Goal: Task Accomplishment & Management: Complete application form

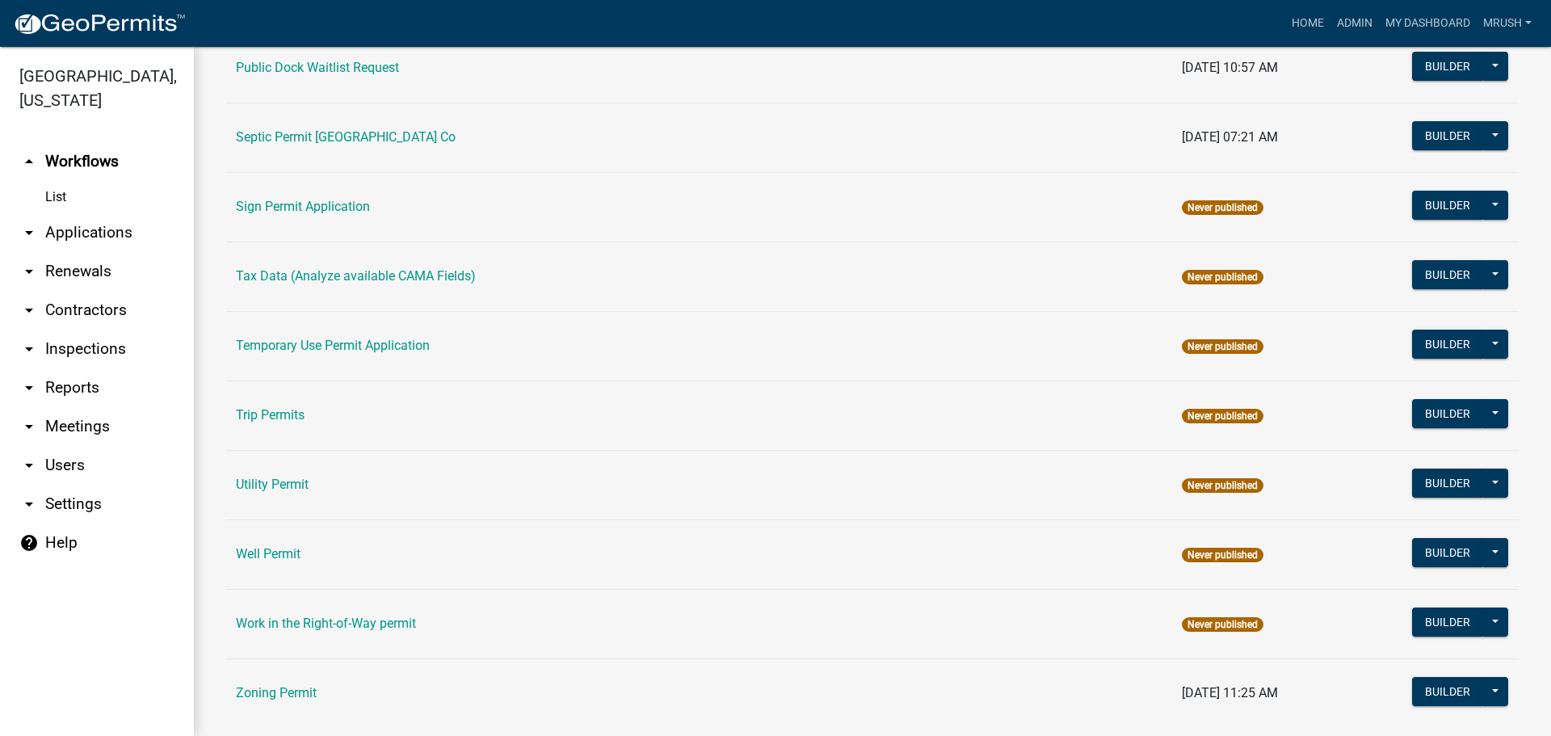
scroll to position [770, 0]
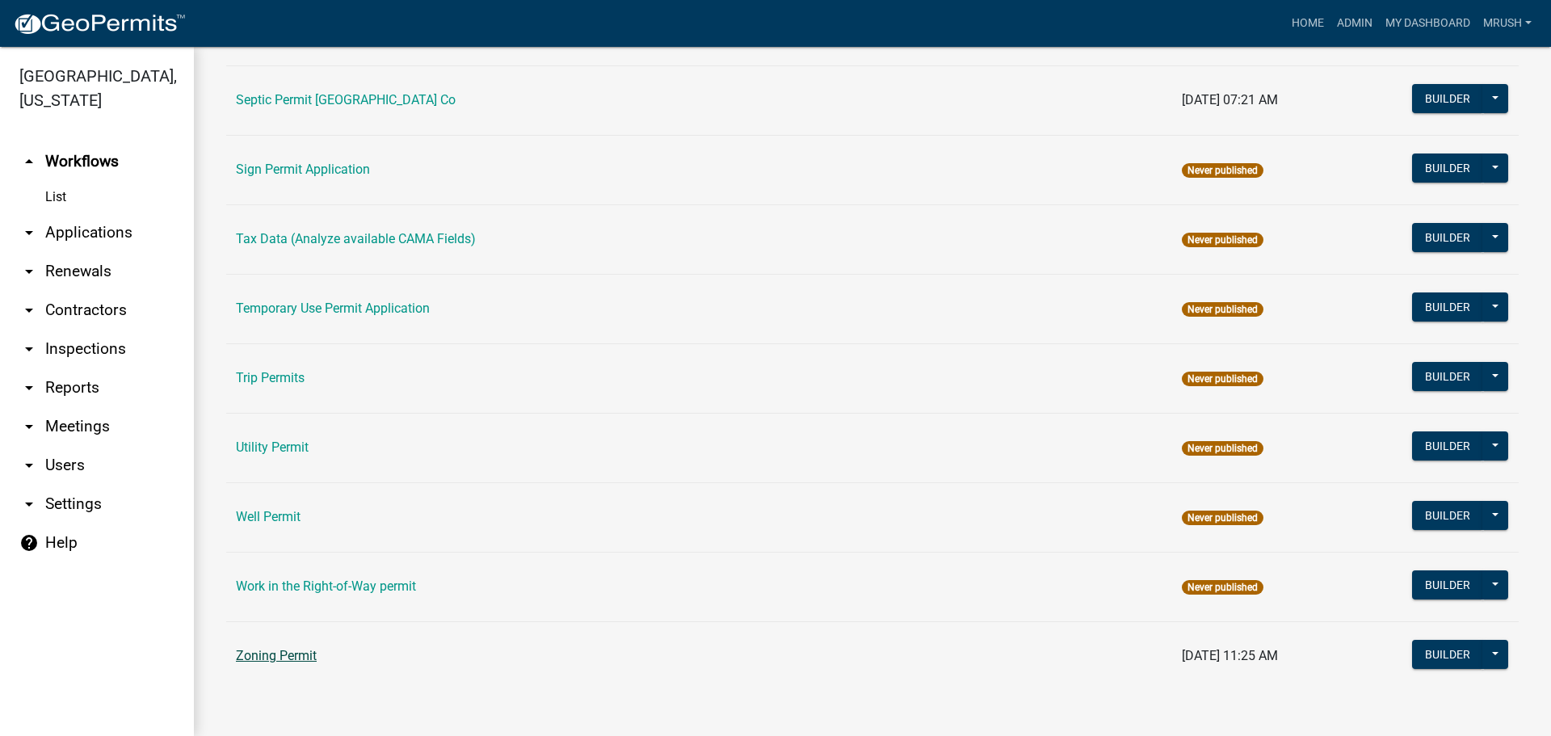
click at [313, 654] on link "Zoning Permit" at bounding box center [276, 655] width 81 height 15
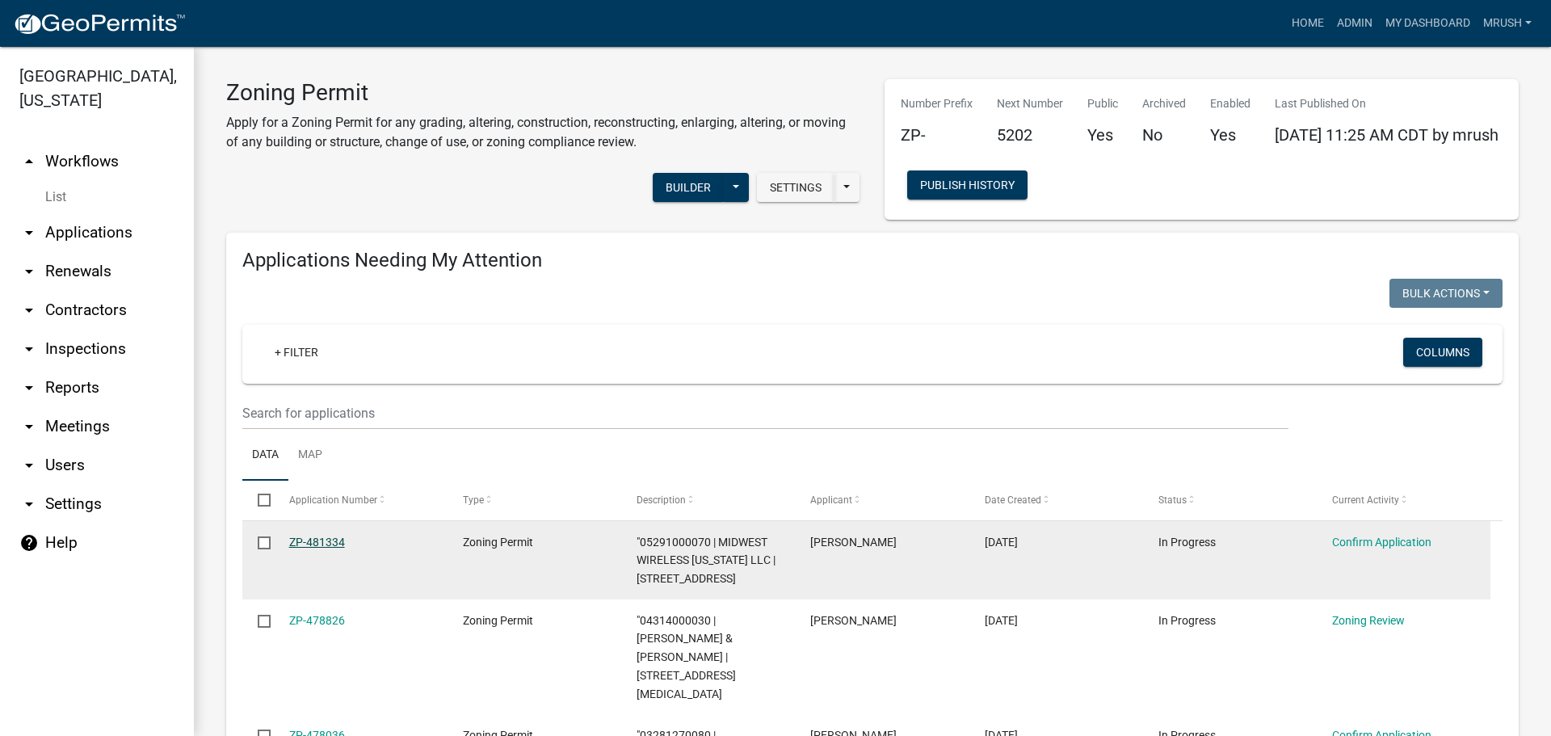
click at [319, 544] on link "ZP-481334" at bounding box center [317, 541] width 56 height 13
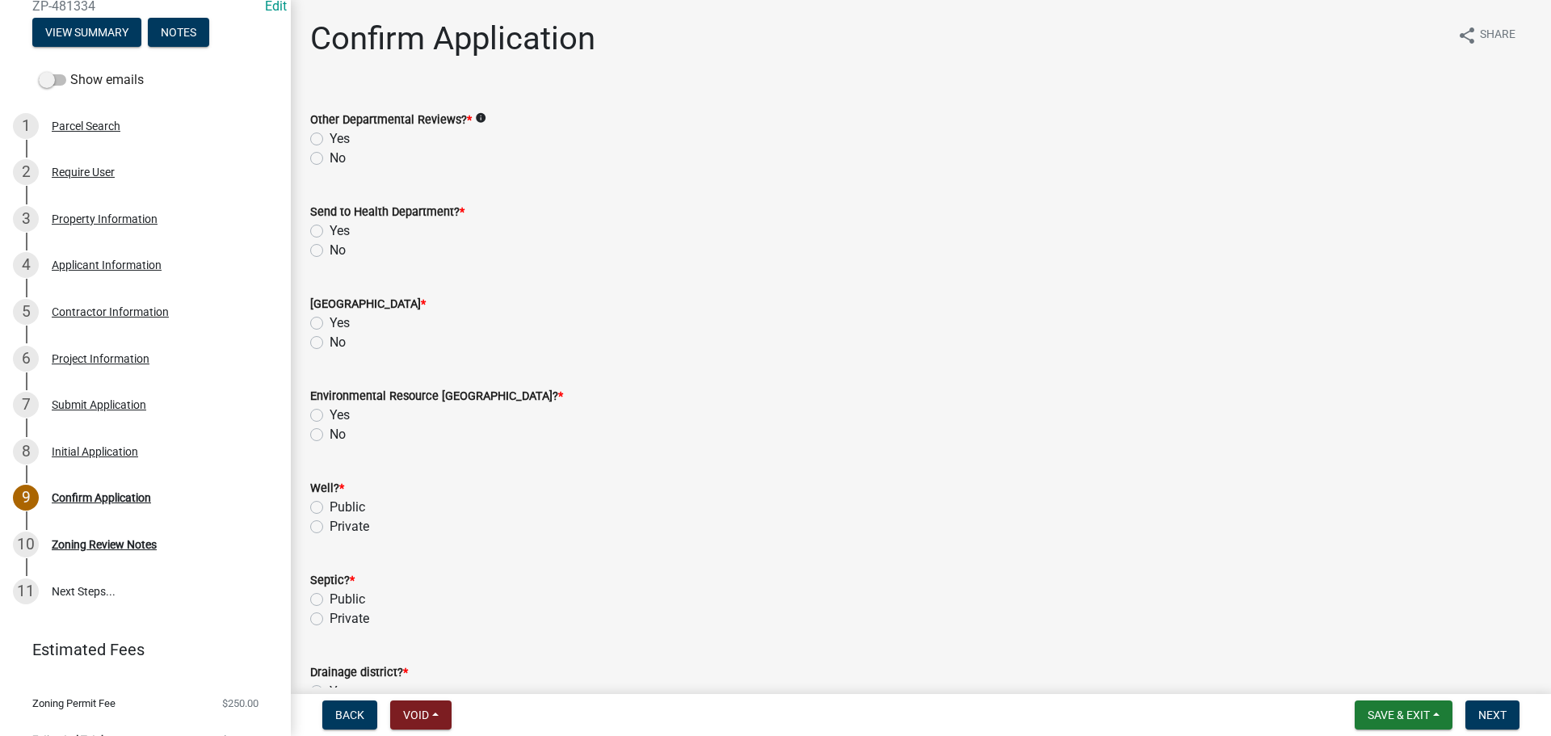
scroll to position [215, 0]
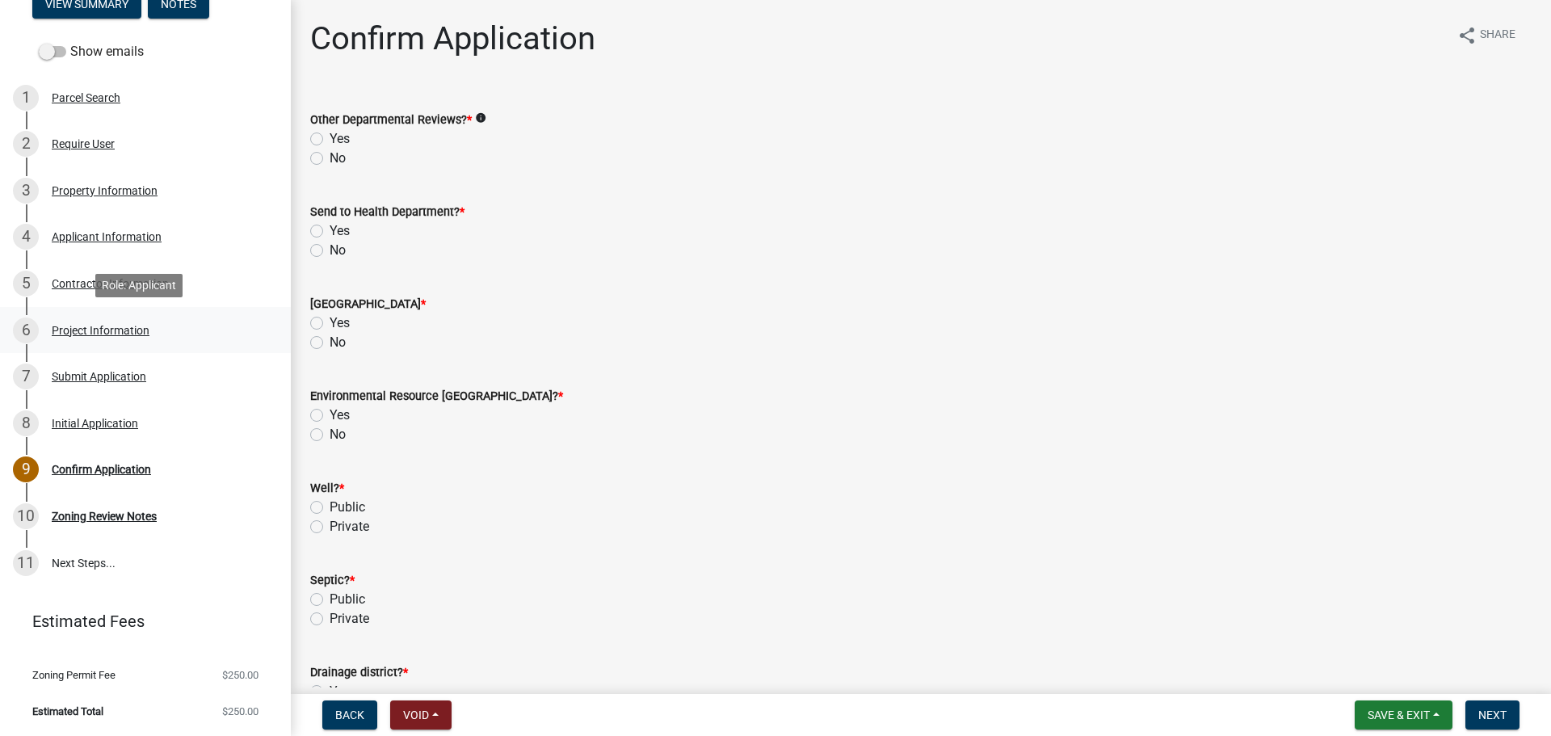
click at [88, 328] on div "Project Information" at bounding box center [101, 330] width 98 height 11
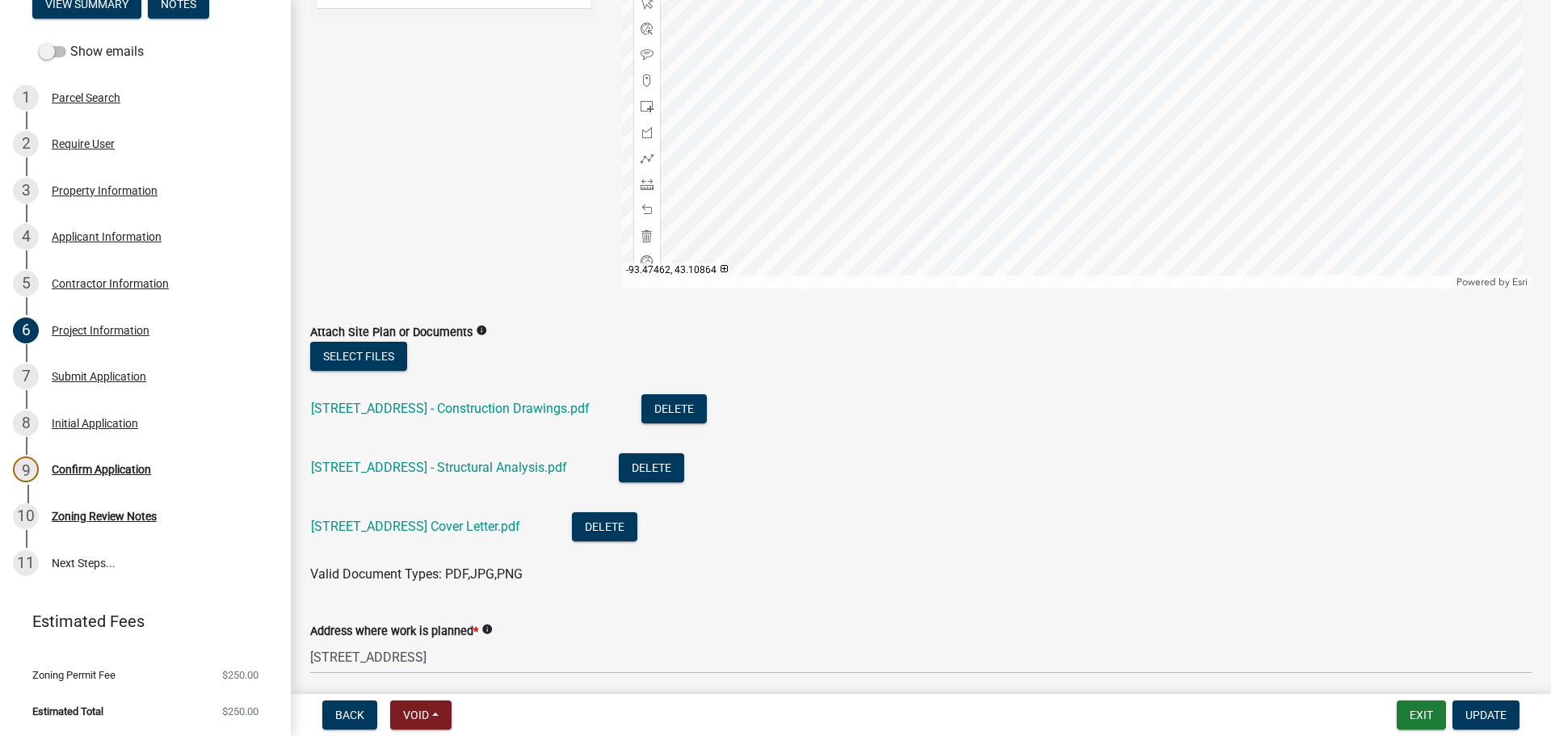
scroll to position [0, 0]
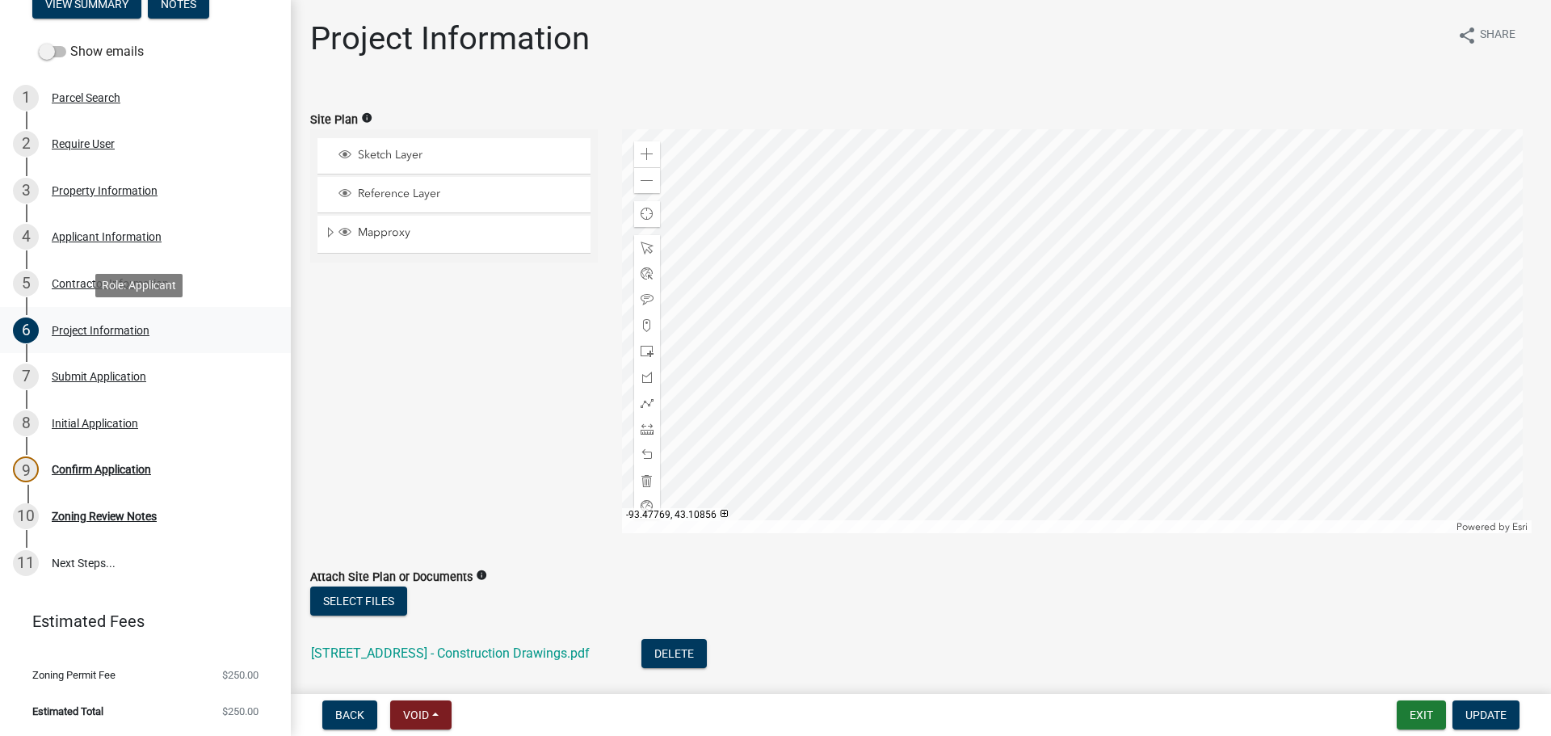
click at [101, 329] on div "Project Information" at bounding box center [101, 330] width 98 height 11
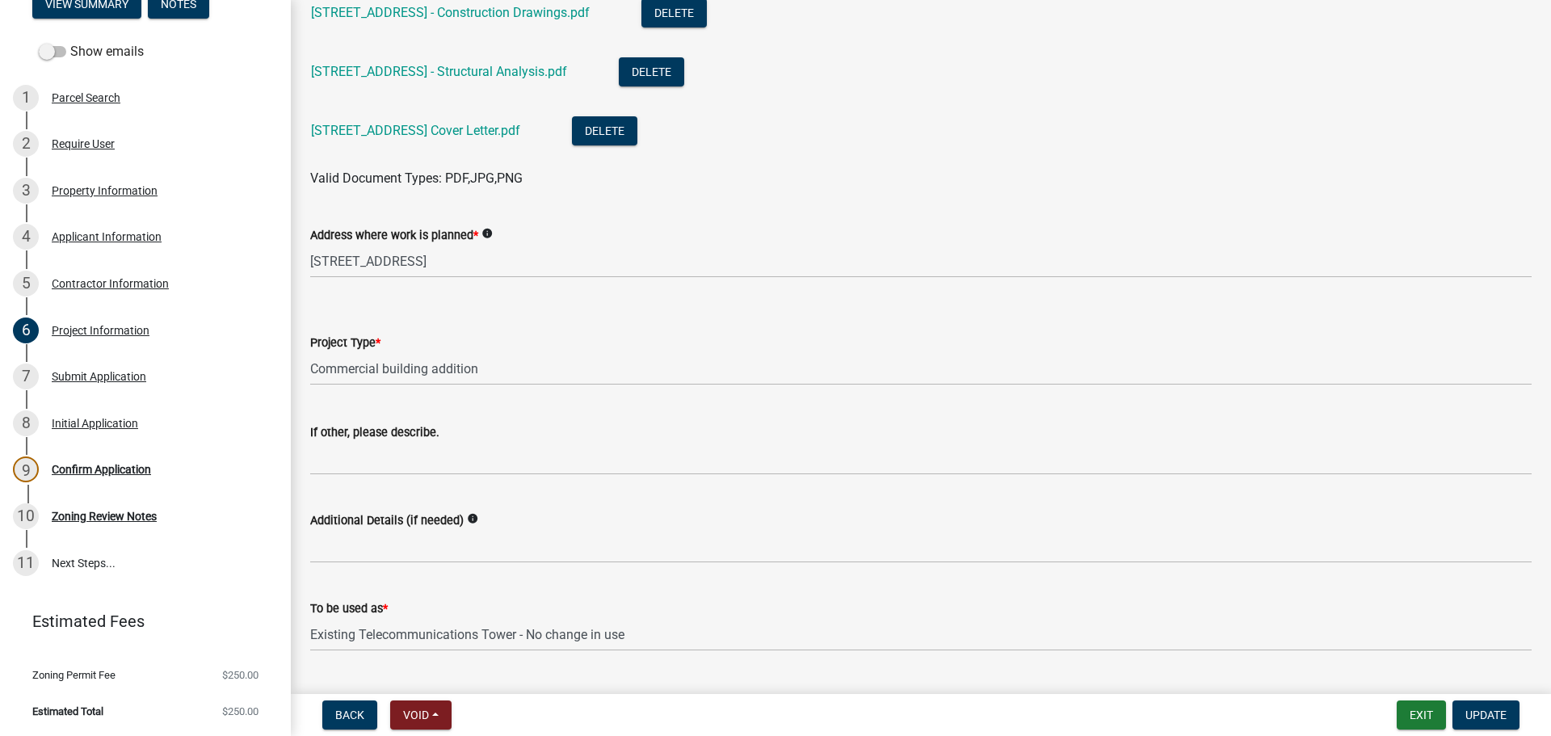
scroll to position [718, 0]
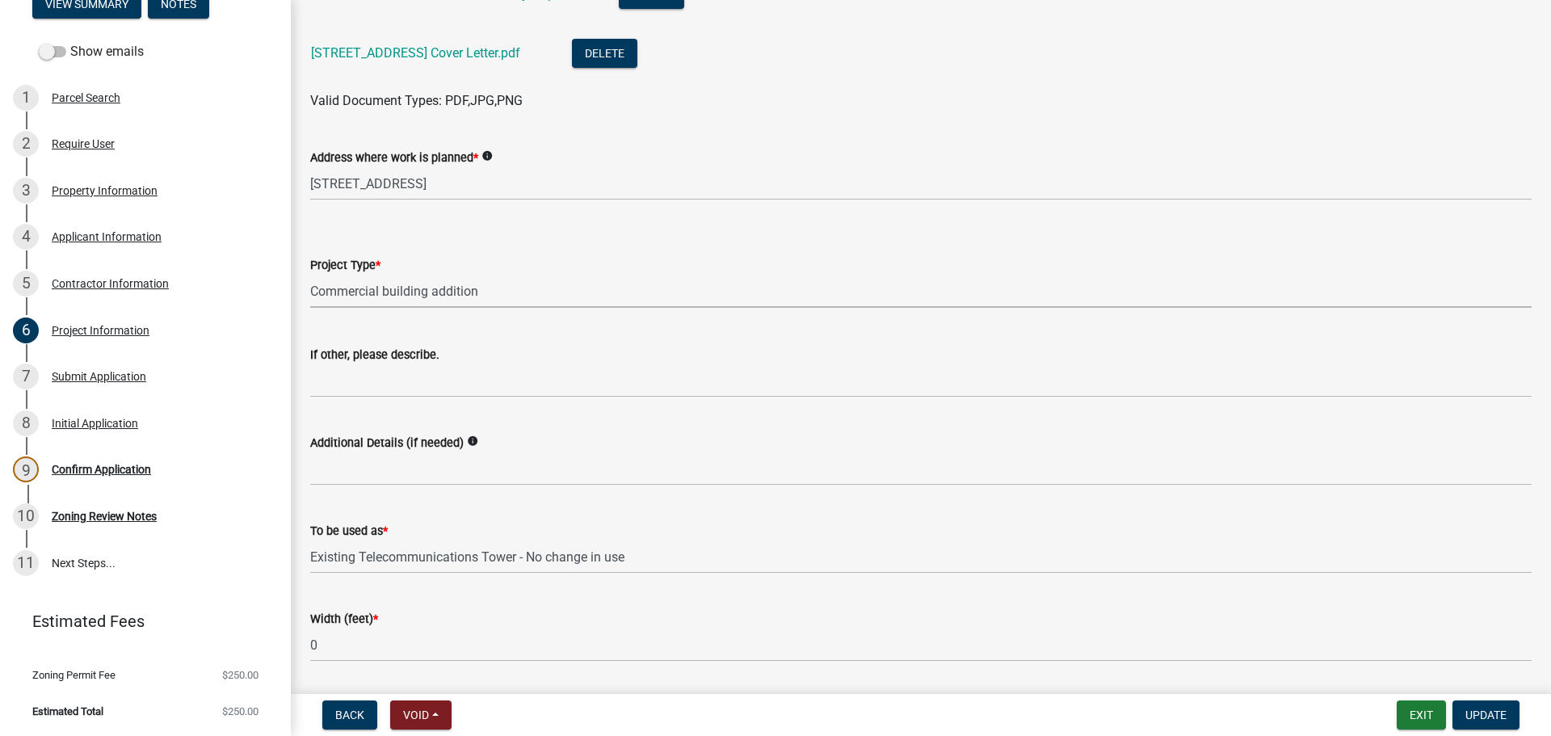
click at [486, 292] on select "Select Item... Dwelling Dwelling addition Accessory building Accessory building…" at bounding box center [920, 291] width 1221 height 33
click at [310, 275] on select "Select Item... Dwelling Dwelling addition Accessory building Accessory building…" at bounding box center [920, 291] width 1221 height 33
select select "c33da19a-5b3e-4f51-a669-d4d436de7689"
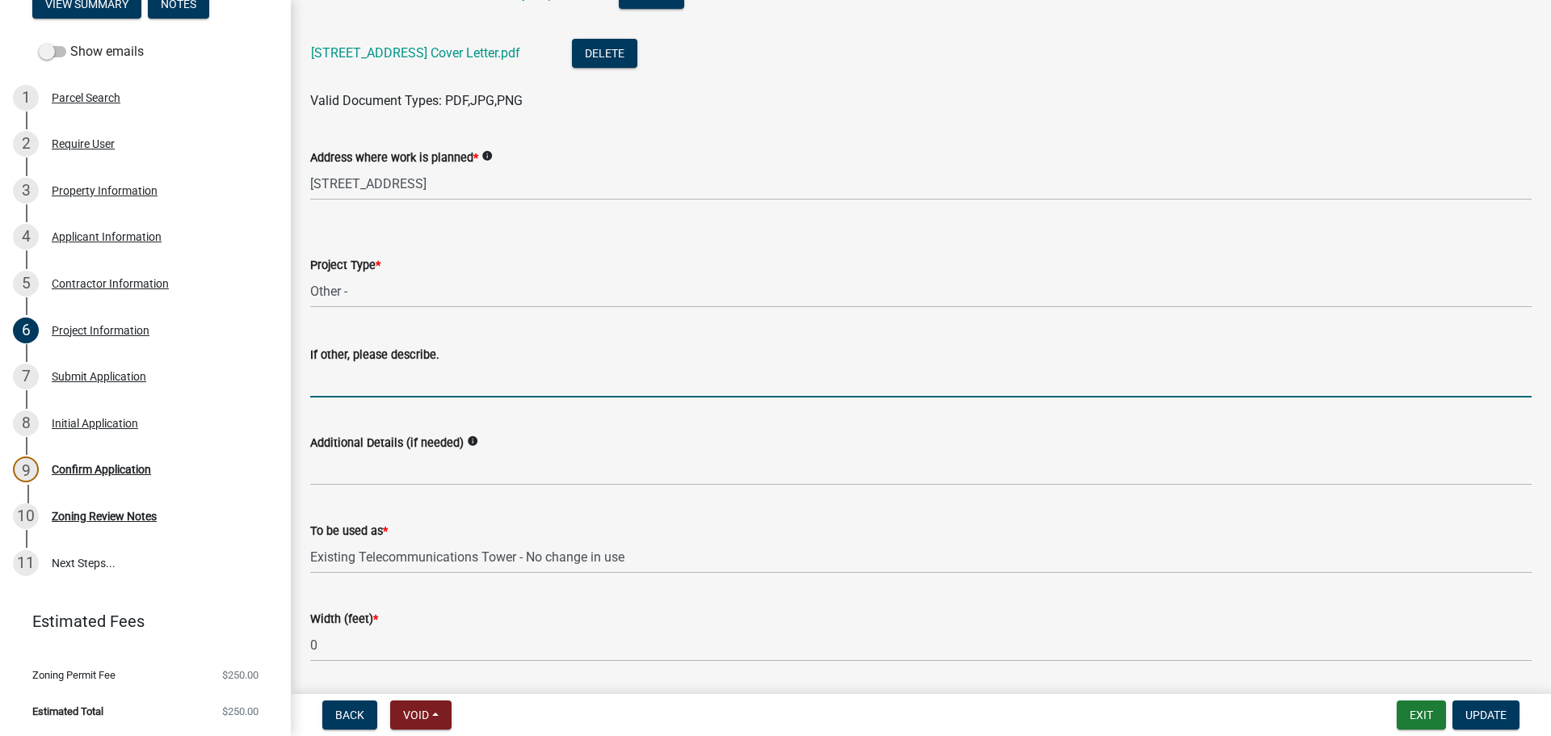
click at [321, 384] on input "If other, please describe." at bounding box center [920, 380] width 1221 height 33
type input "antenna upgrades"
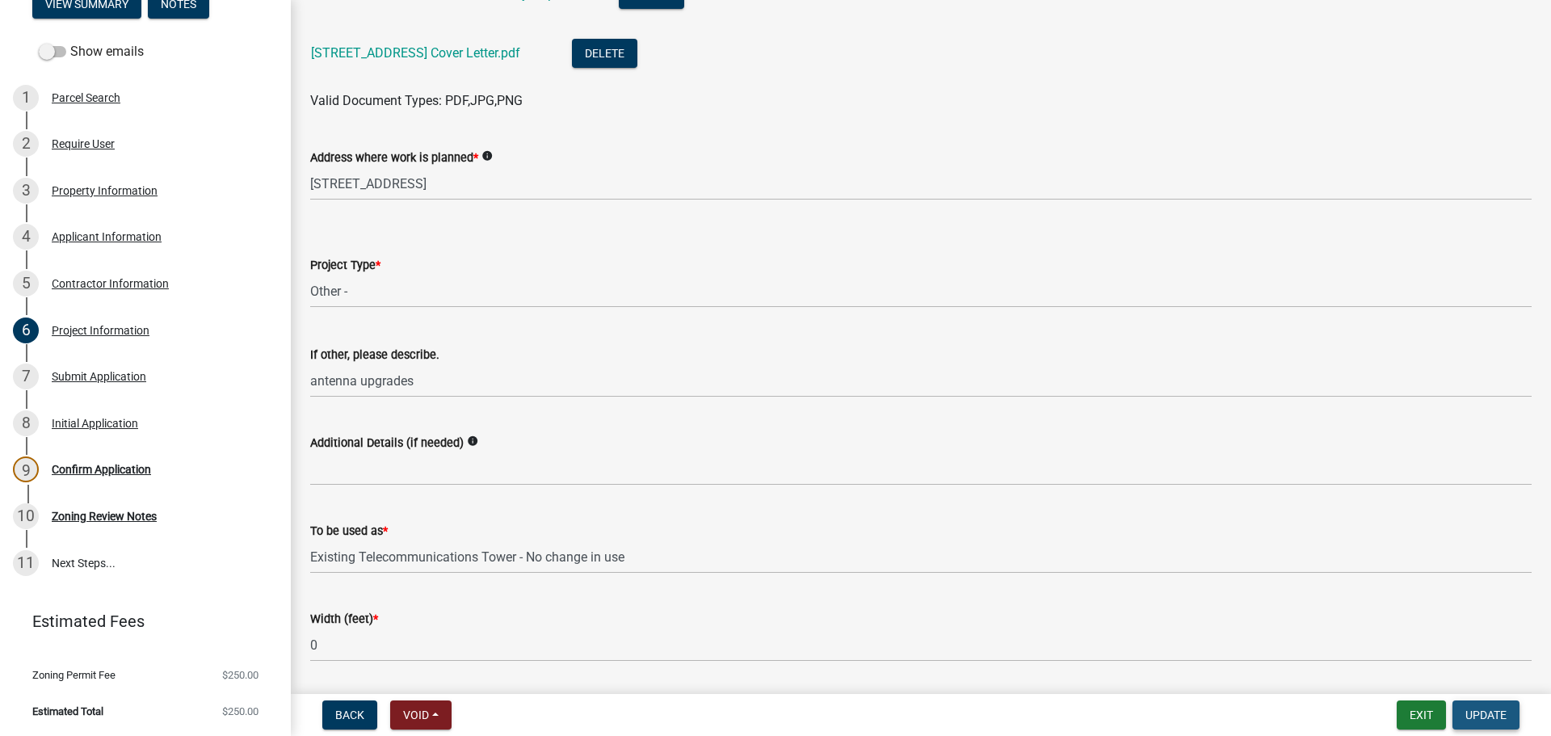
click at [1486, 714] on span "Update" at bounding box center [1485, 714] width 41 height 13
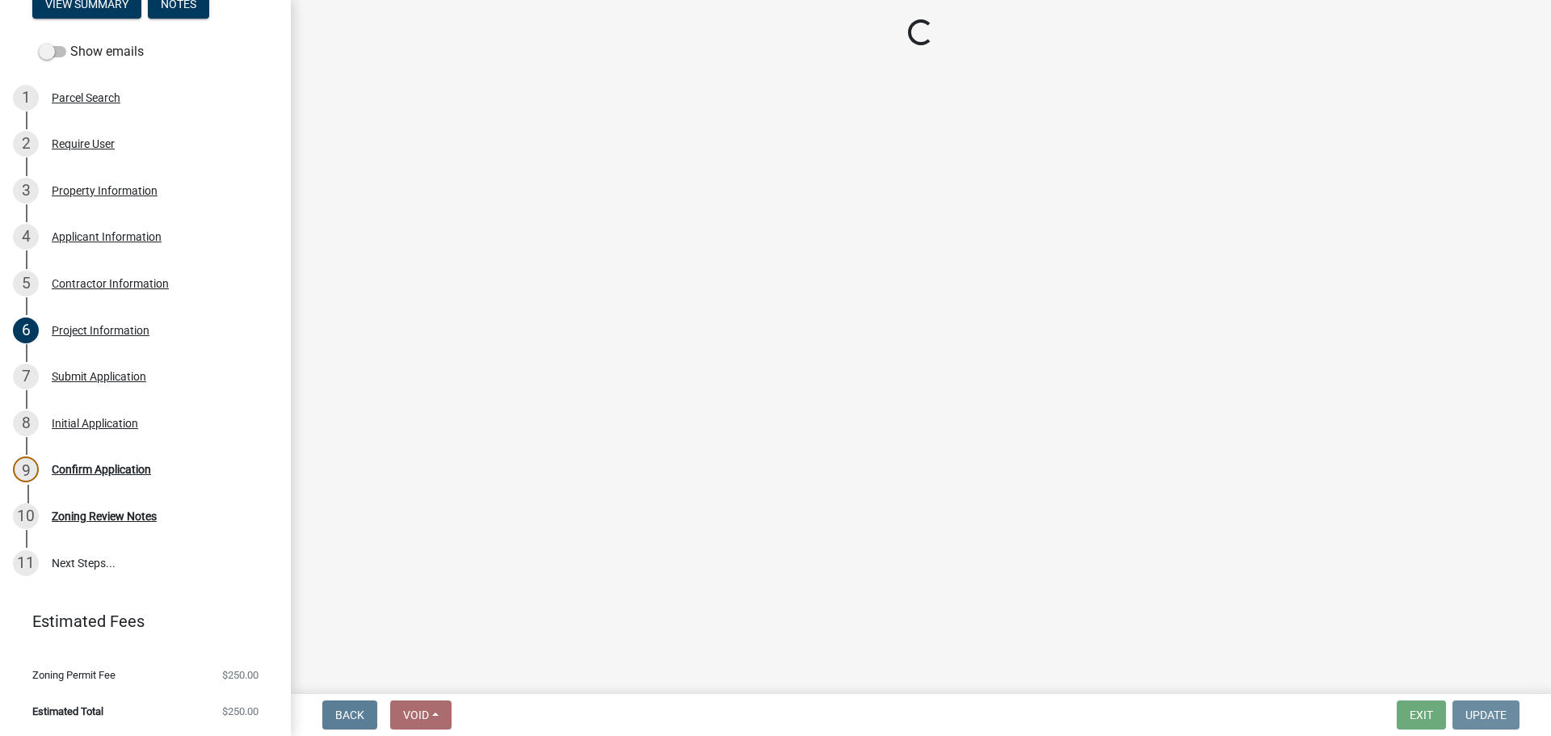
scroll to position [0, 0]
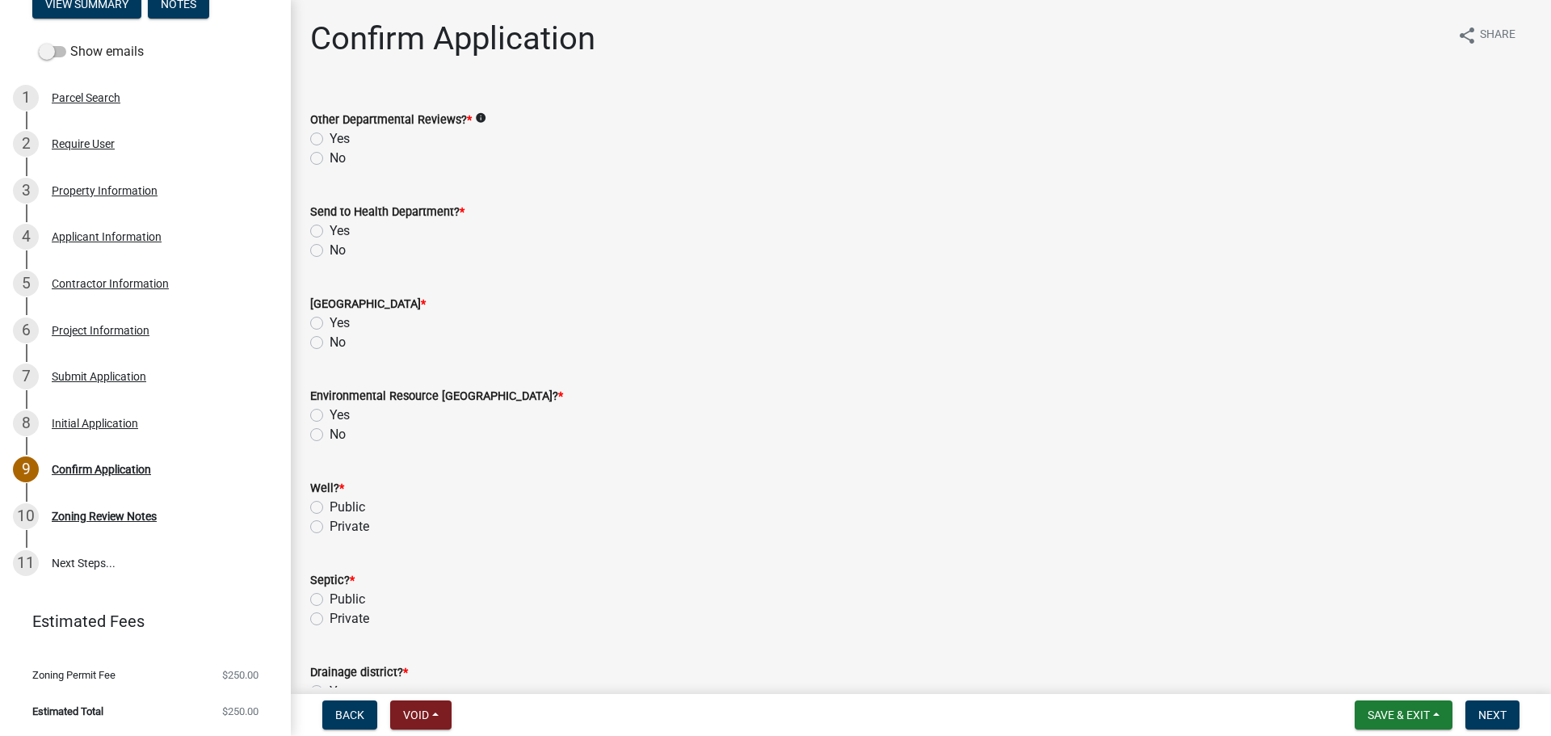
click at [329, 137] on label "Yes" at bounding box center [339, 138] width 20 height 19
click at [329, 137] on input "Yes" at bounding box center [334, 134] width 10 height 10
radio input "true"
click at [329, 251] on label "No" at bounding box center [337, 250] width 16 height 19
click at [329, 251] on input "No" at bounding box center [334, 246] width 10 height 10
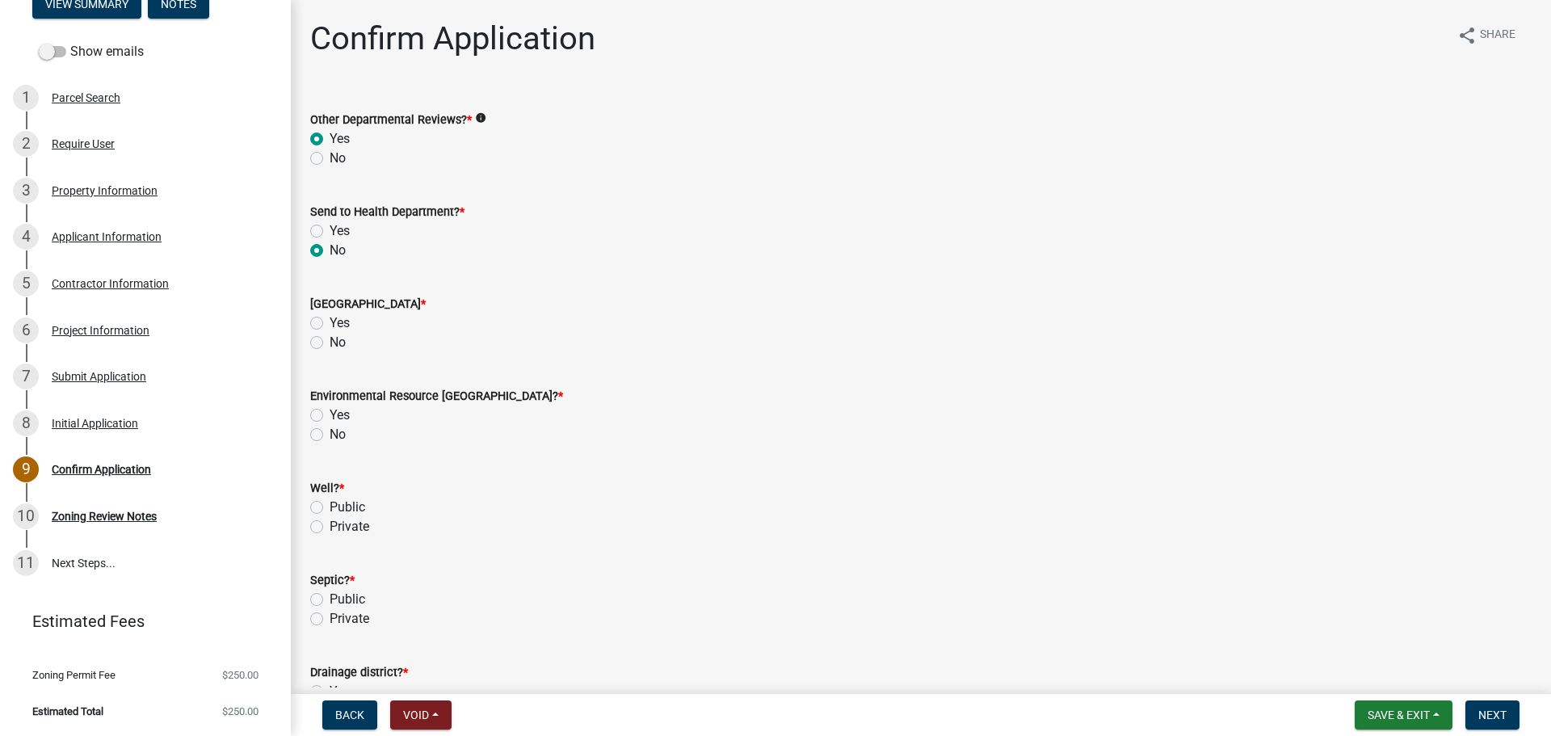
radio input "true"
click at [329, 341] on label "No" at bounding box center [337, 342] width 16 height 19
click at [329, 341] on input "No" at bounding box center [334, 338] width 10 height 10
radio input "true"
click at [329, 432] on label "No" at bounding box center [337, 434] width 16 height 19
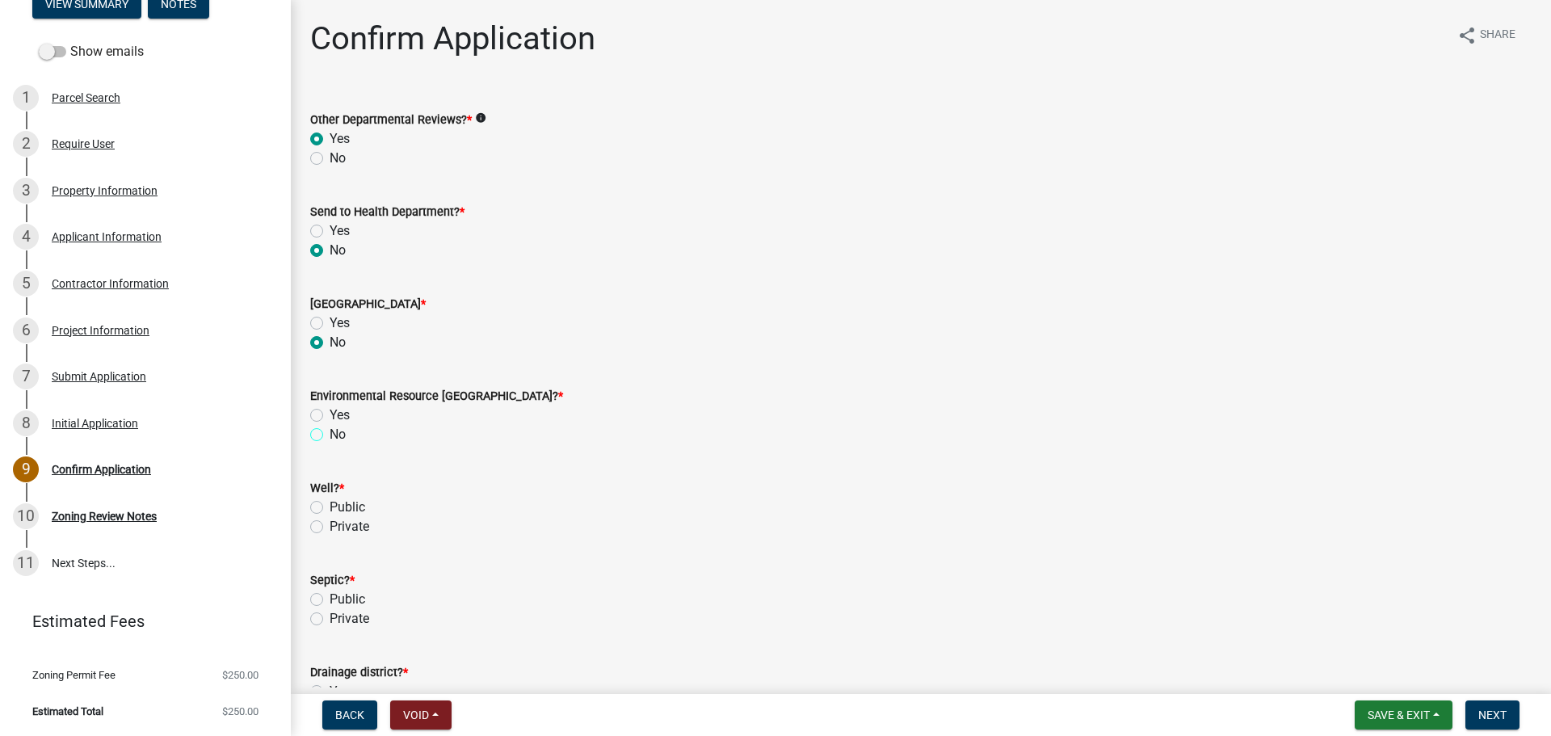
click at [329, 432] on input "No" at bounding box center [334, 430] width 10 height 10
radio input "true"
drag, startPoint x: 319, startPoint y: 525, endPoint x: 319, endPoint y: 557, distance: 32.3
click at [319, 536] on wm-data-entity-input "Well? * Public Private" at bounding box center [920, 505] width 1221 height 92
click at [329, 618] on label "Private" at bounding box center [349, 618] width 40 height 19
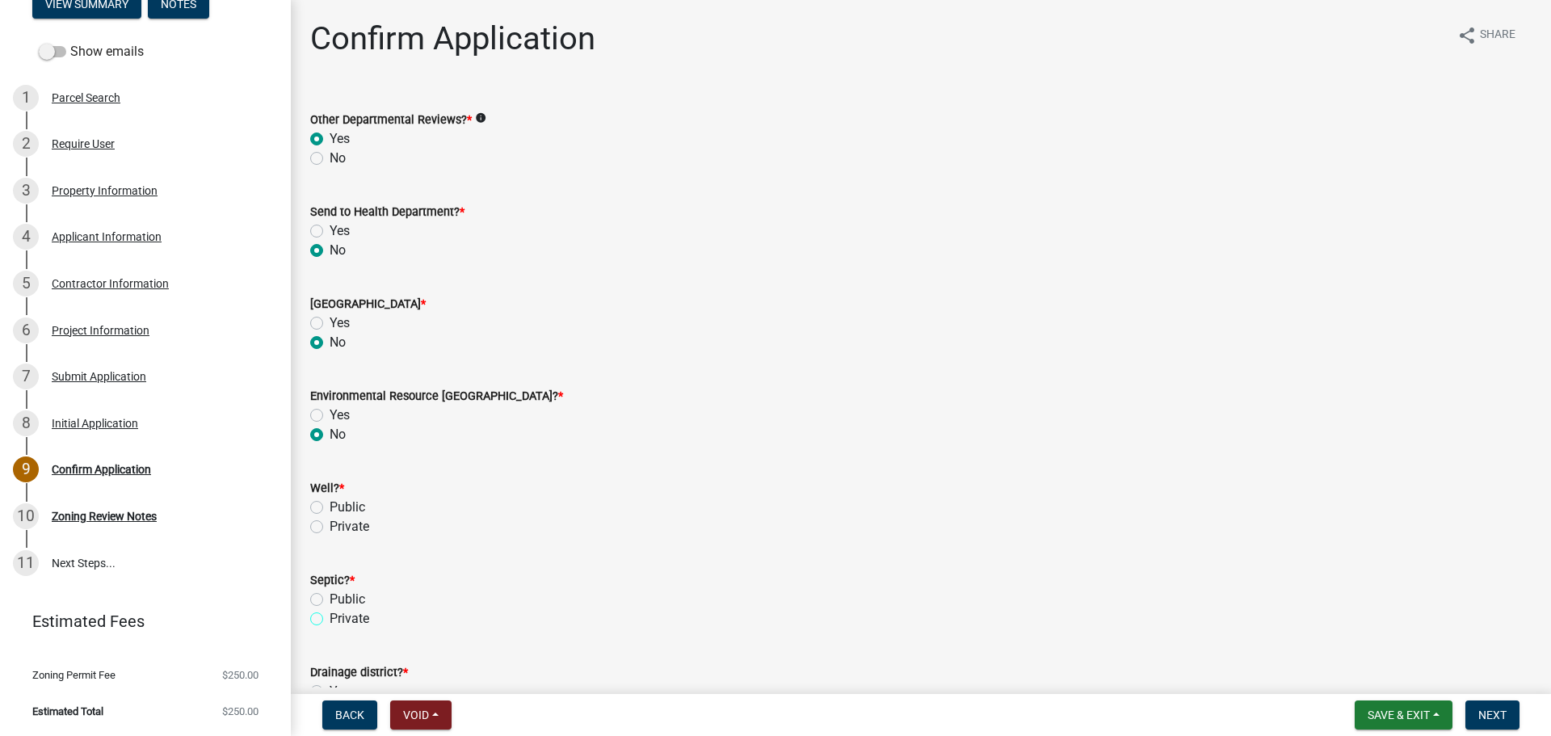
click at [329, 618] on input "Private" at bounding box center [334, 614] width 10 height 10
radio input "true"
click at [329, 521] on label "Private" at bounding box center [349, 526] width 40 height 19
click at [329, 521] on input "Private" at bounding box center [334, 522] width 10 height 10
radio input "true"
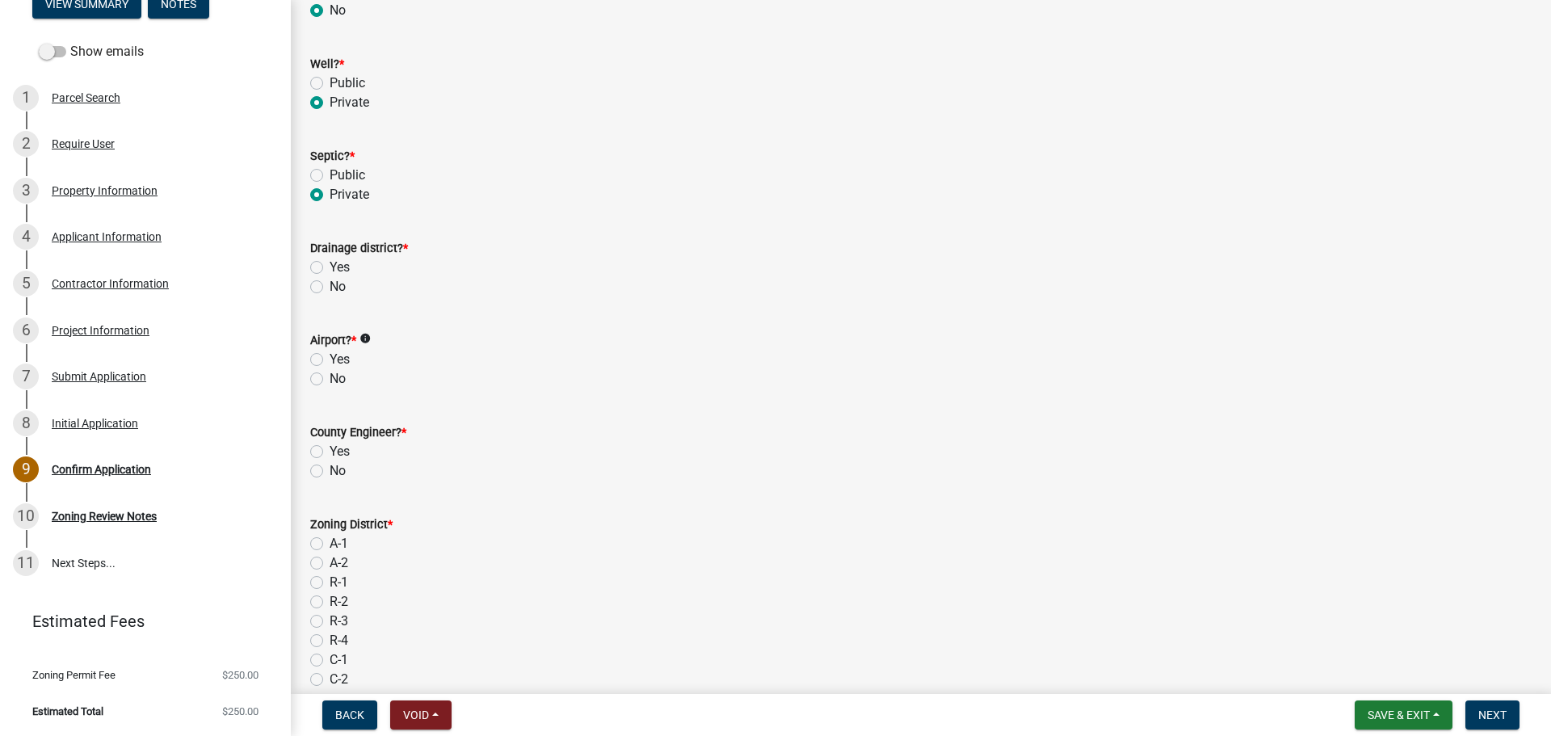
scroll to position [455, 0]
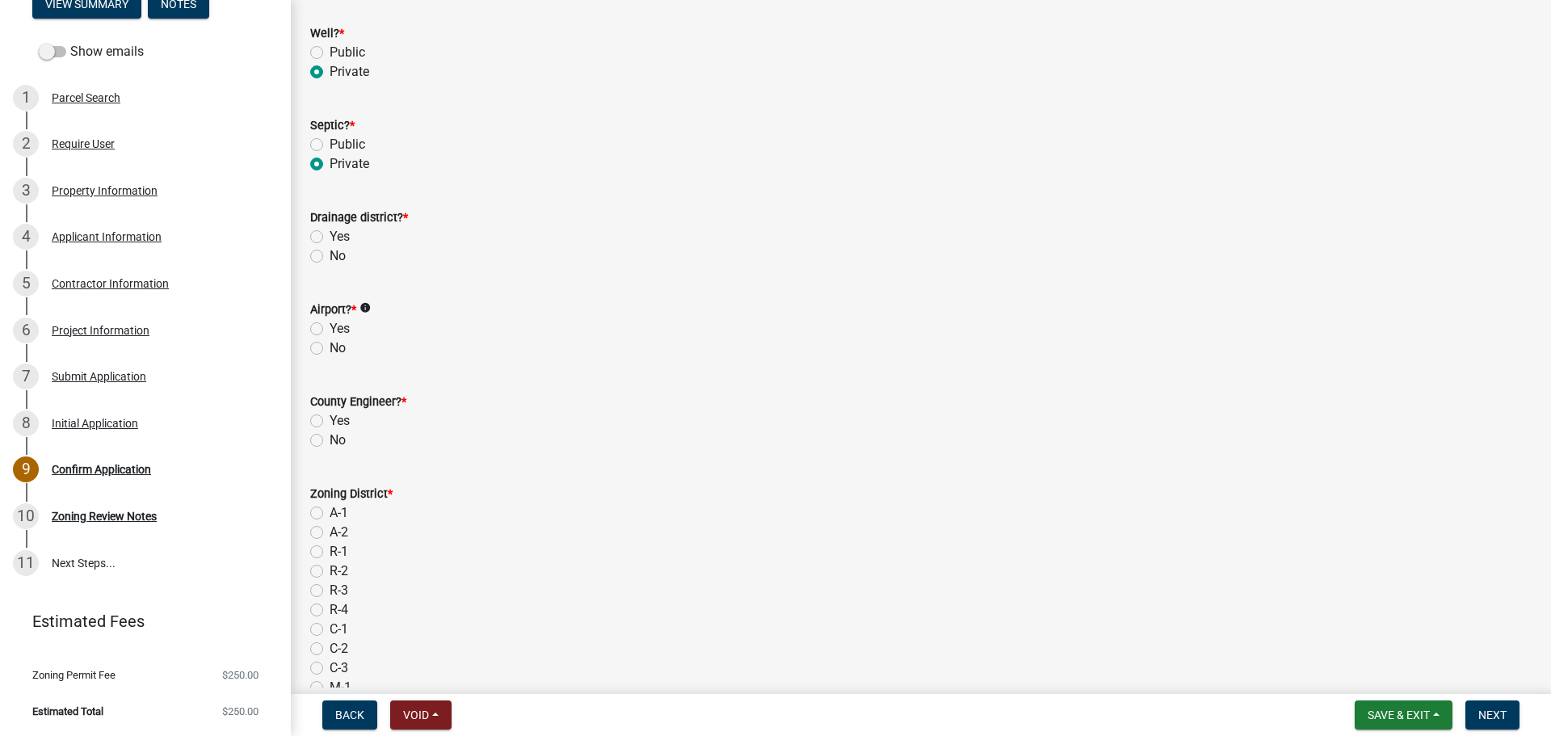
click at [329, 233] on label "Yes" at bounding box center [339, 236] width 20 height 19
click at [329, 233] on input "Yes" at bounding box center [334, 232] width 10 height 10
radio input "true"
click at [329, 347] on label "No" at bounding box center [337, 347] width 16 height 19
click at [329, 347] on input "No" at bounding box center [334, 343] width 10 height 10
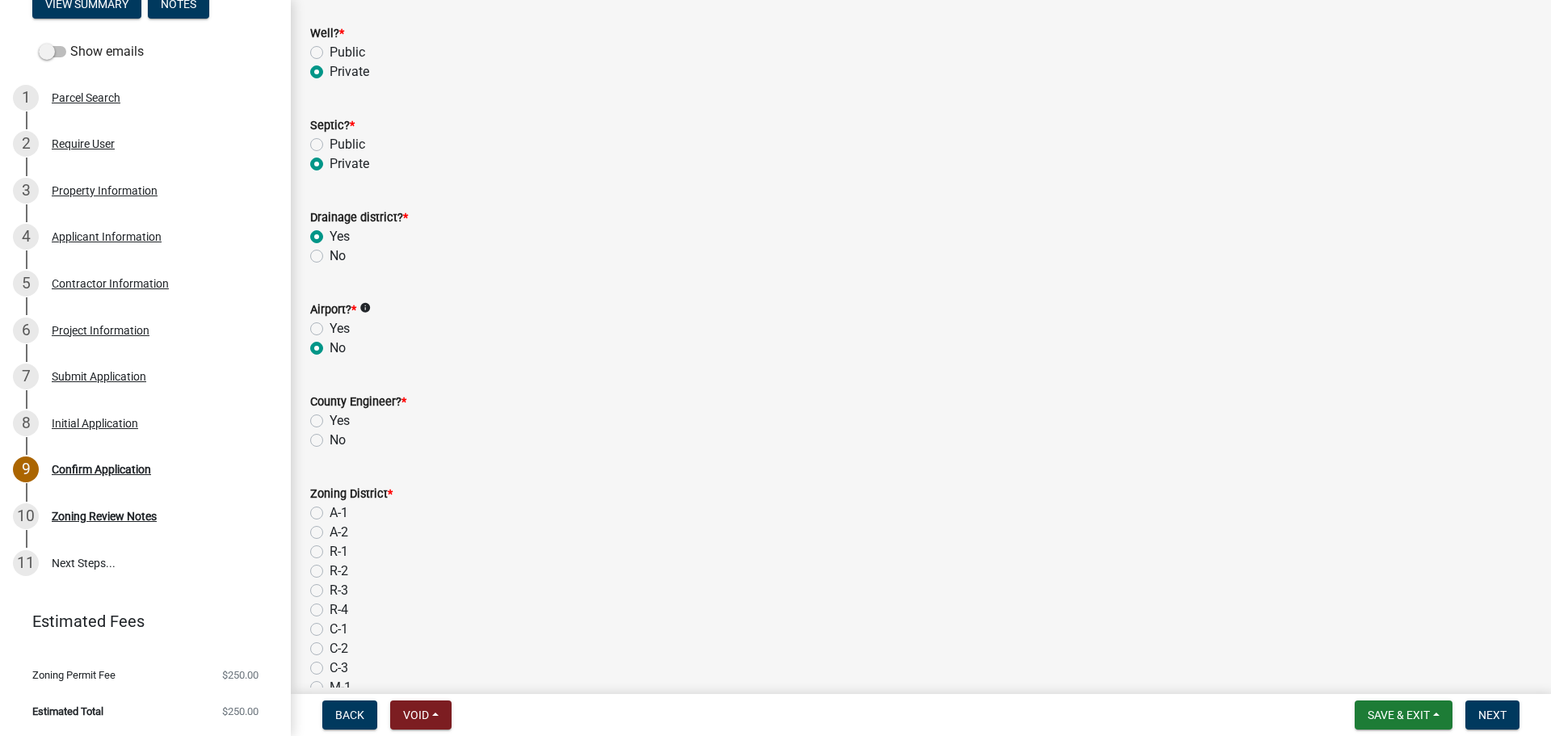
radio input "true"
click at [329, 443] on label "No" at bounding box center [337, 439] width 16 height 19
click at [329, 441] on input "No" at bounding box center [334, 435] width 10 height 10
radio input "true"
click at [329, 510] on label "A-1" at bounding box center [338, 512] width 19 height 19
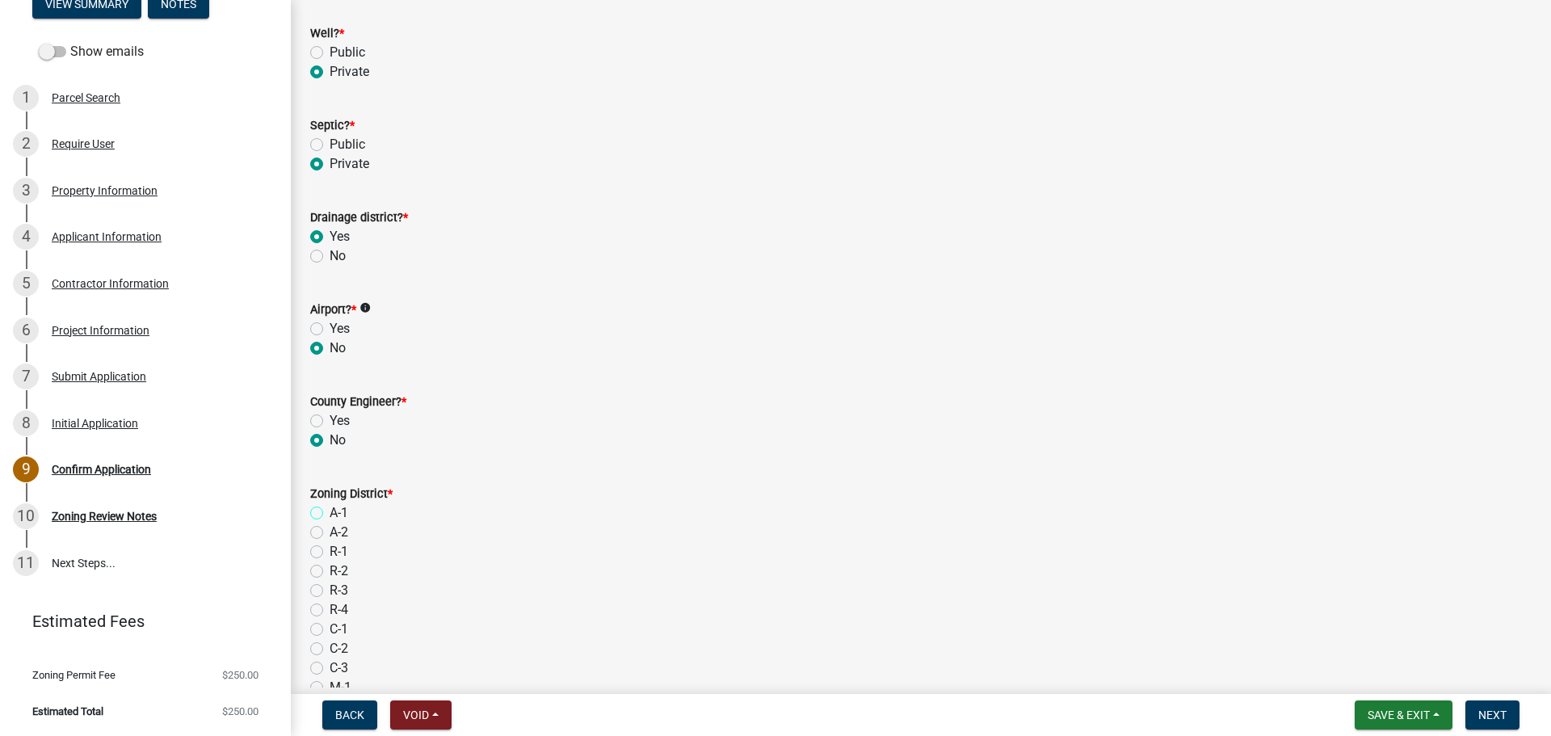
click at [329, 510] on input "A-1" at bounding box center [334, 508] width 10 height 10
radio input "true"
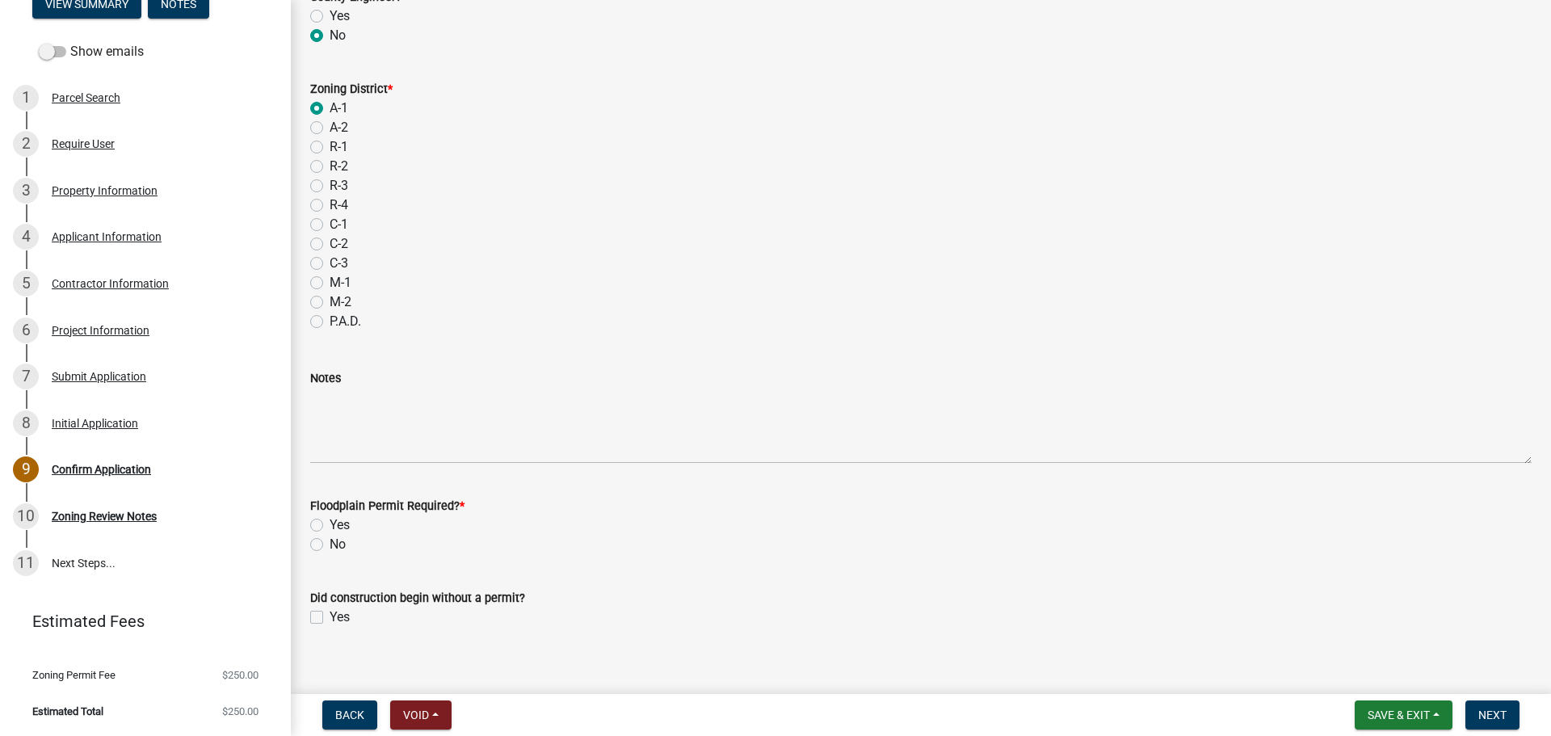
scroll to position [876, 0]
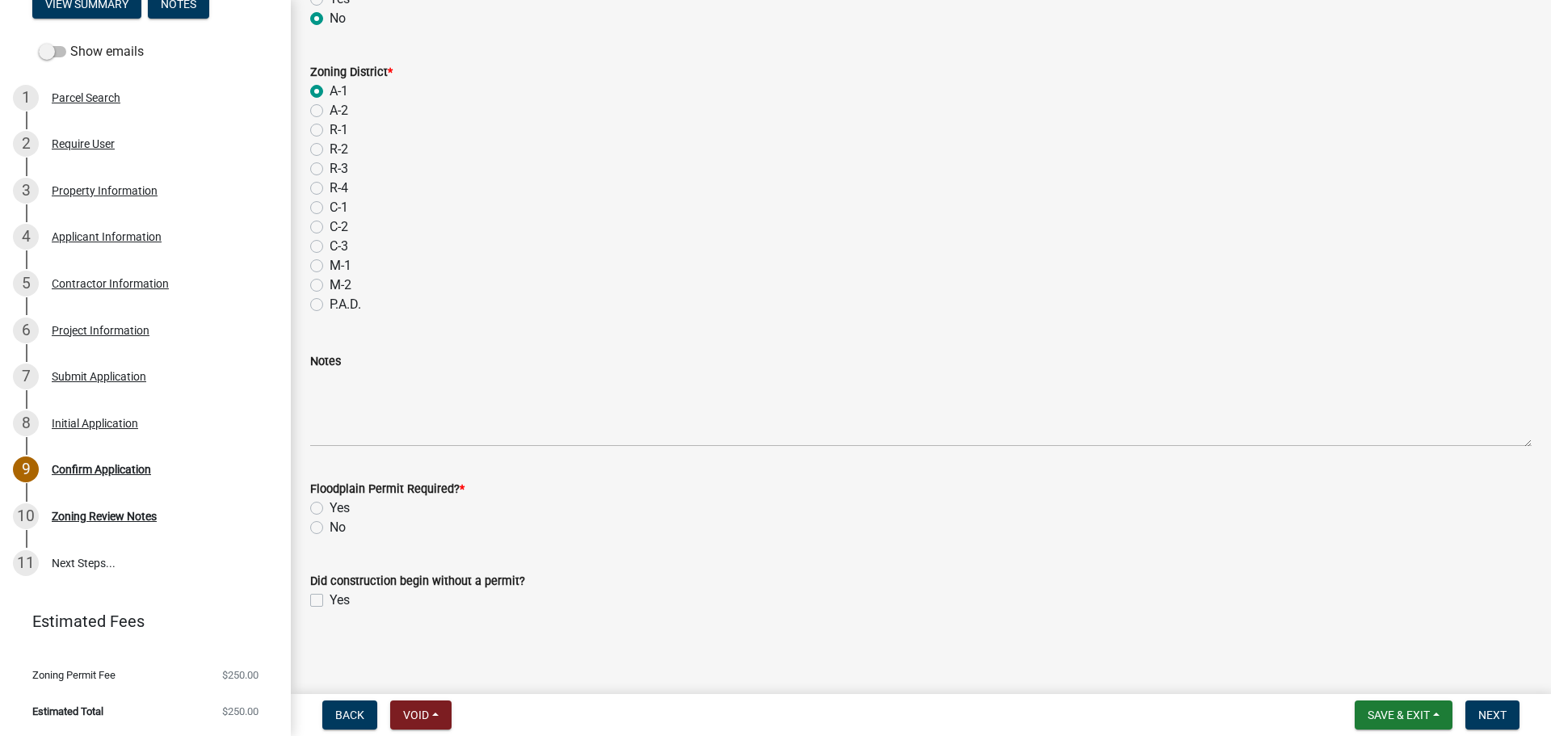
click at [329, 528] on label "No" at bounding box center [337, 527] width 16 height 19
click at [329, 528] on input "No" at bounding box center [334, 523] width 10 height 10
radio input "true"
click at [1492, 712] on span "Next" at bounding box center [1492, 714] width 28 height 13
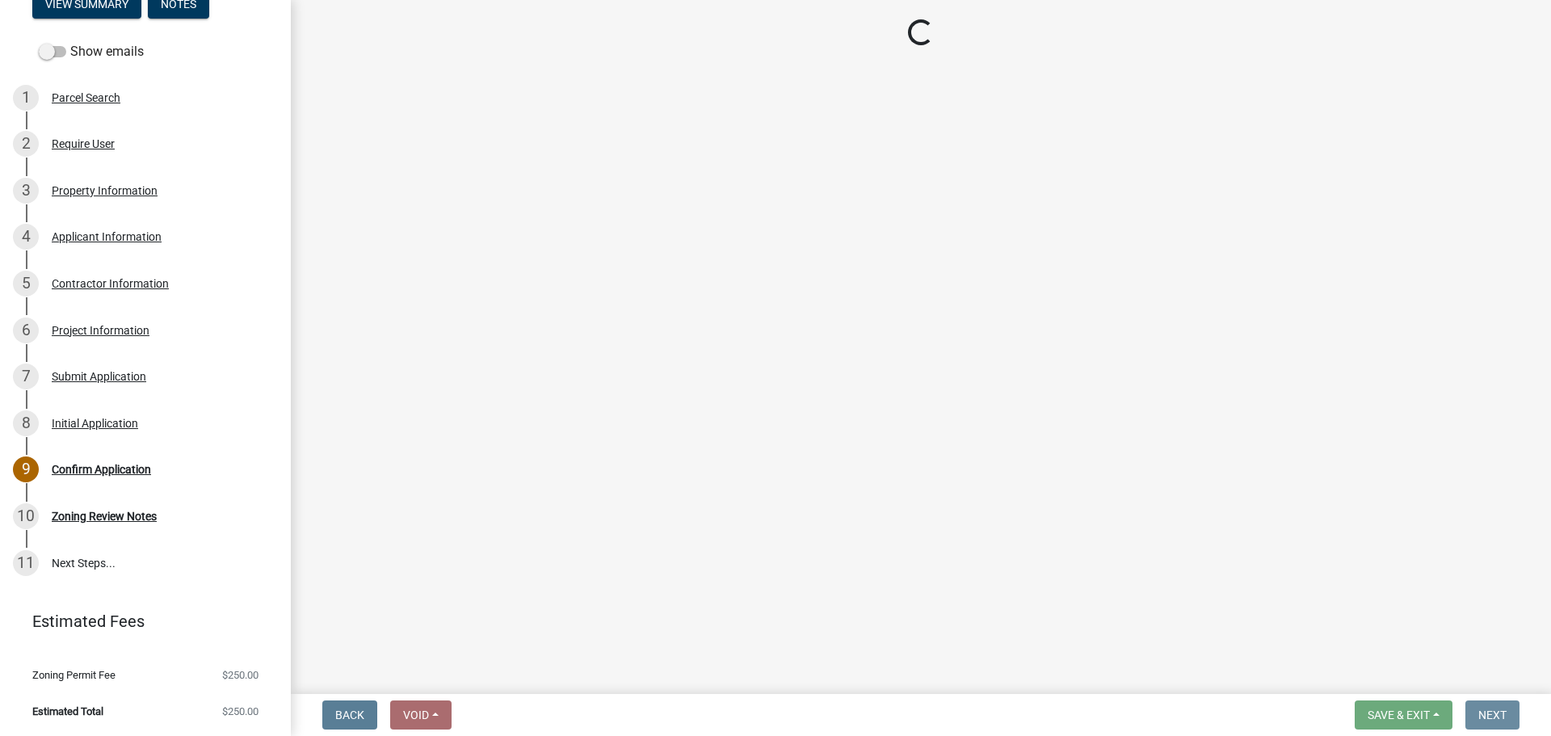
scroll to position [0, 0]
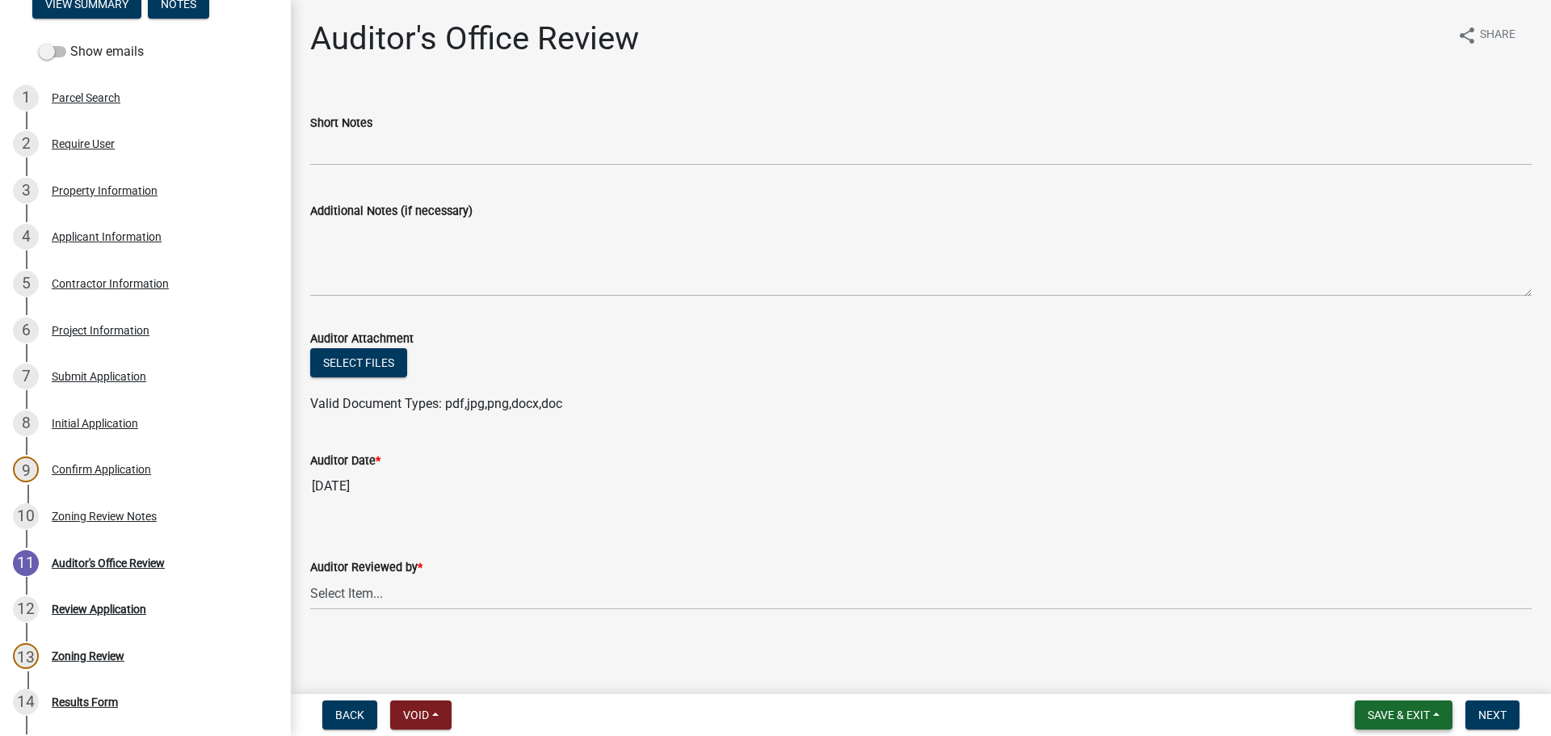
click at [1396, 716] on span "Save & Exit" at bounding box center [1398, 714] width 62 height 13
click at [1379, 672] on button "Save & Exit" at bounding box center [1387, 672] width 129 height 39
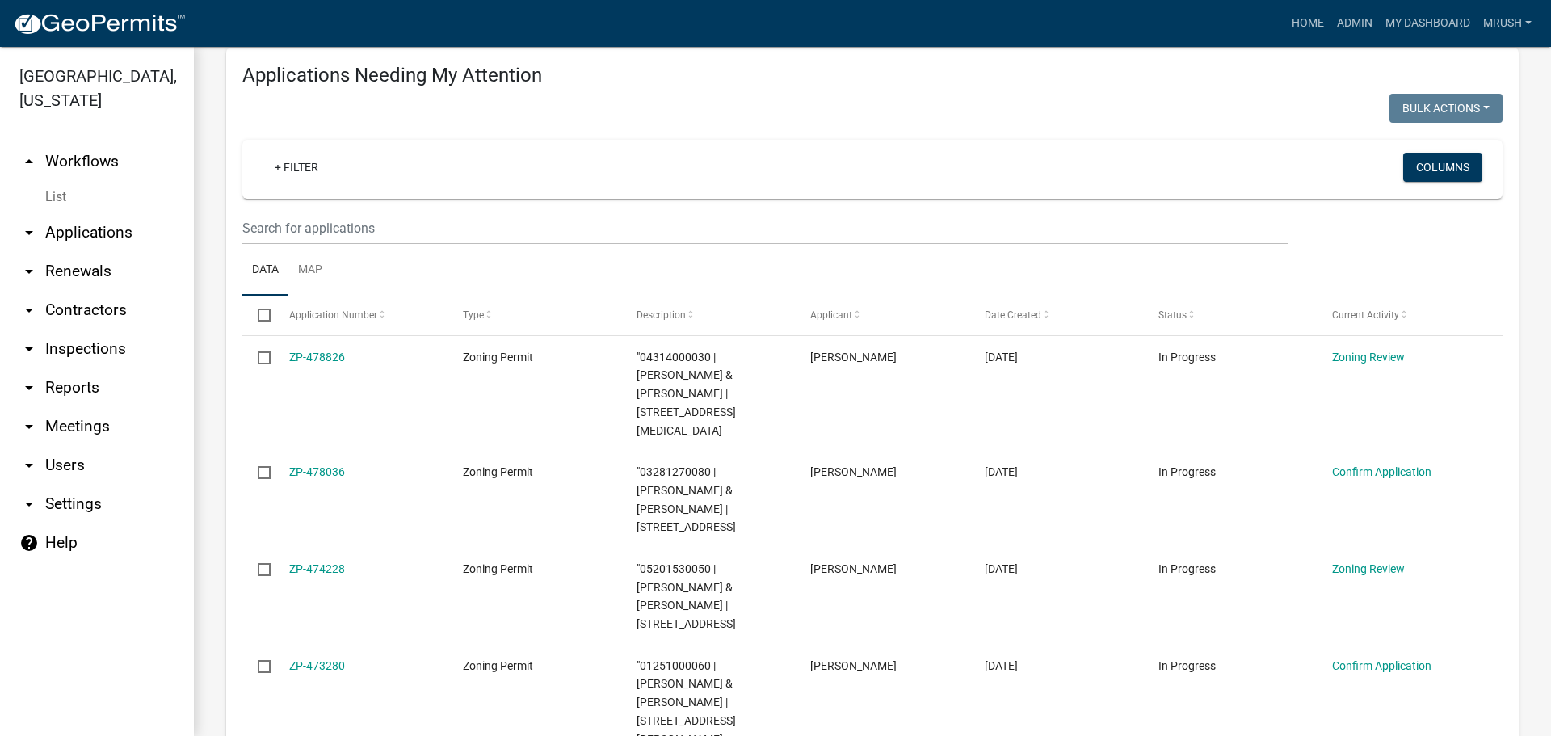
scroll to position [289, 0]
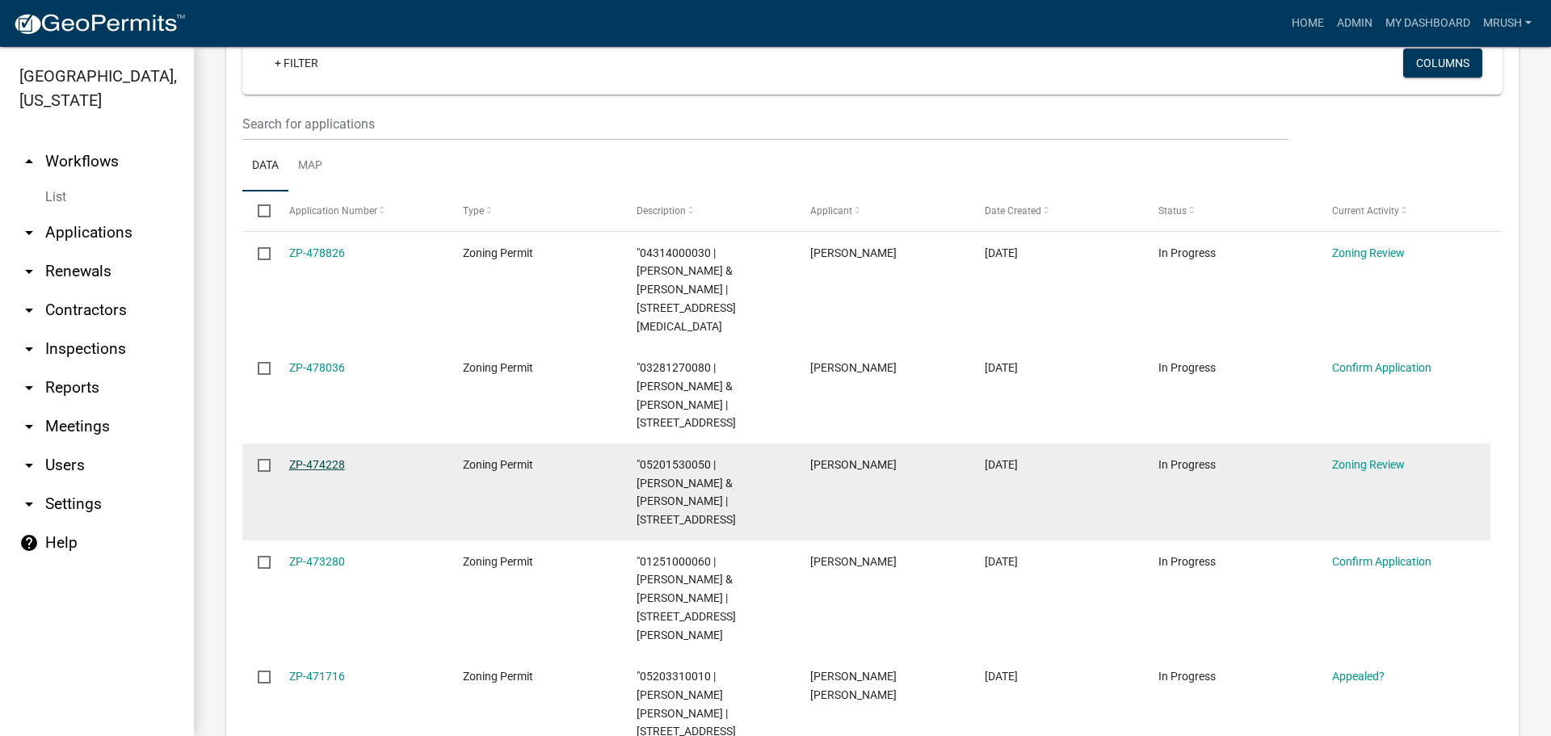
click at [330, 458] on link "ZP-474228" at bounding box center [317, 464] width 56 height 13
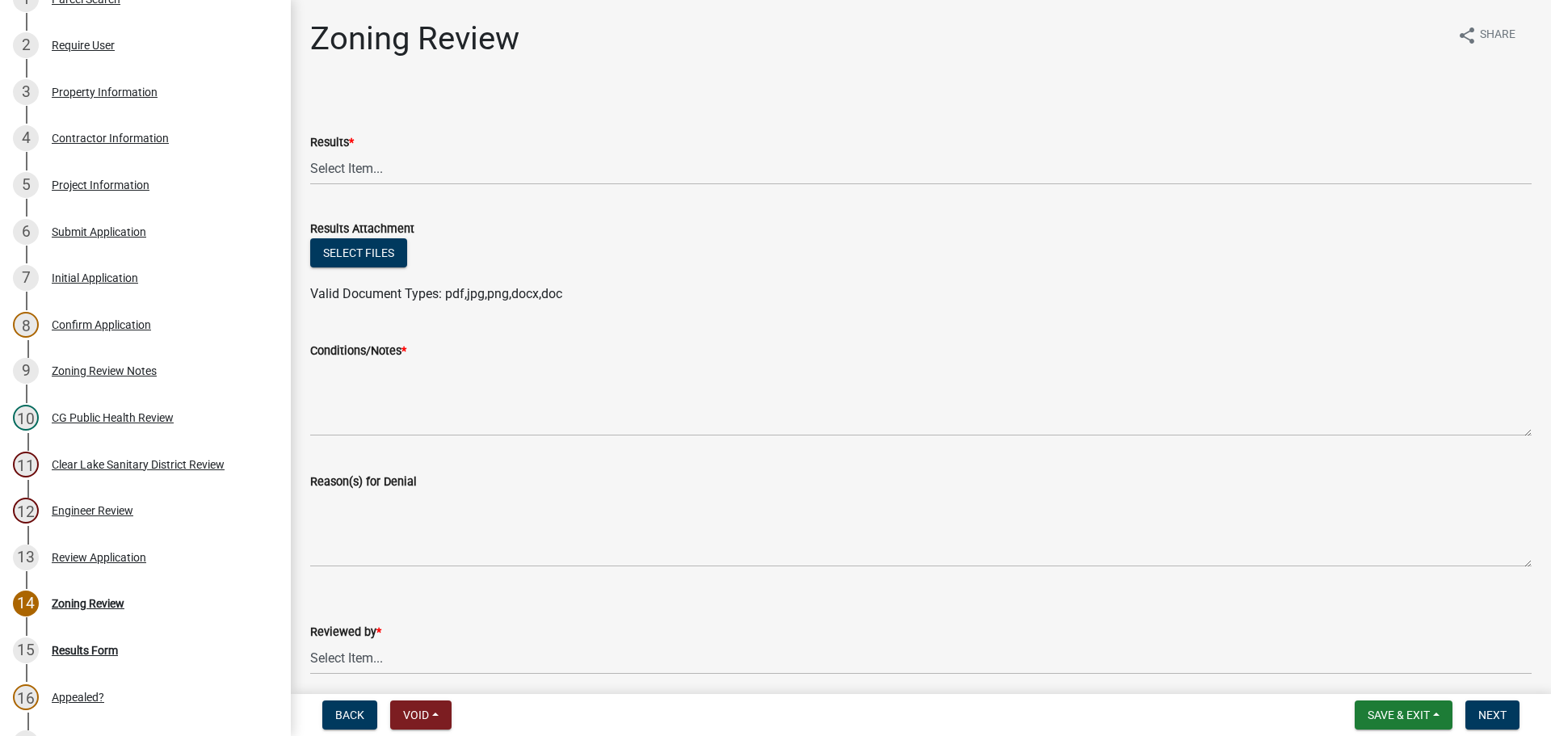
scroll to position [342, 0]
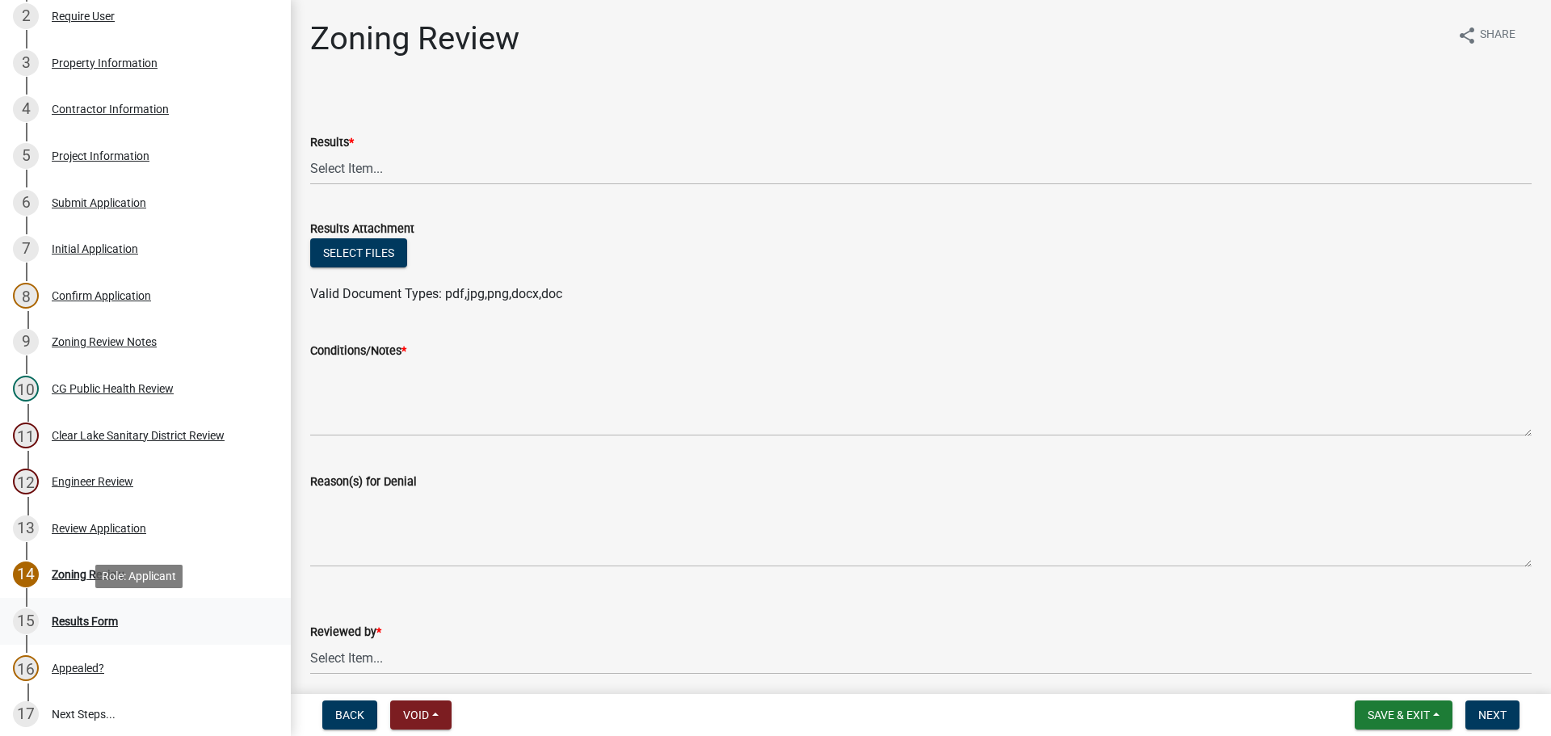
click at [94, 621] on div "Results Form" at bounding box center [85, 620] width 66 height 11
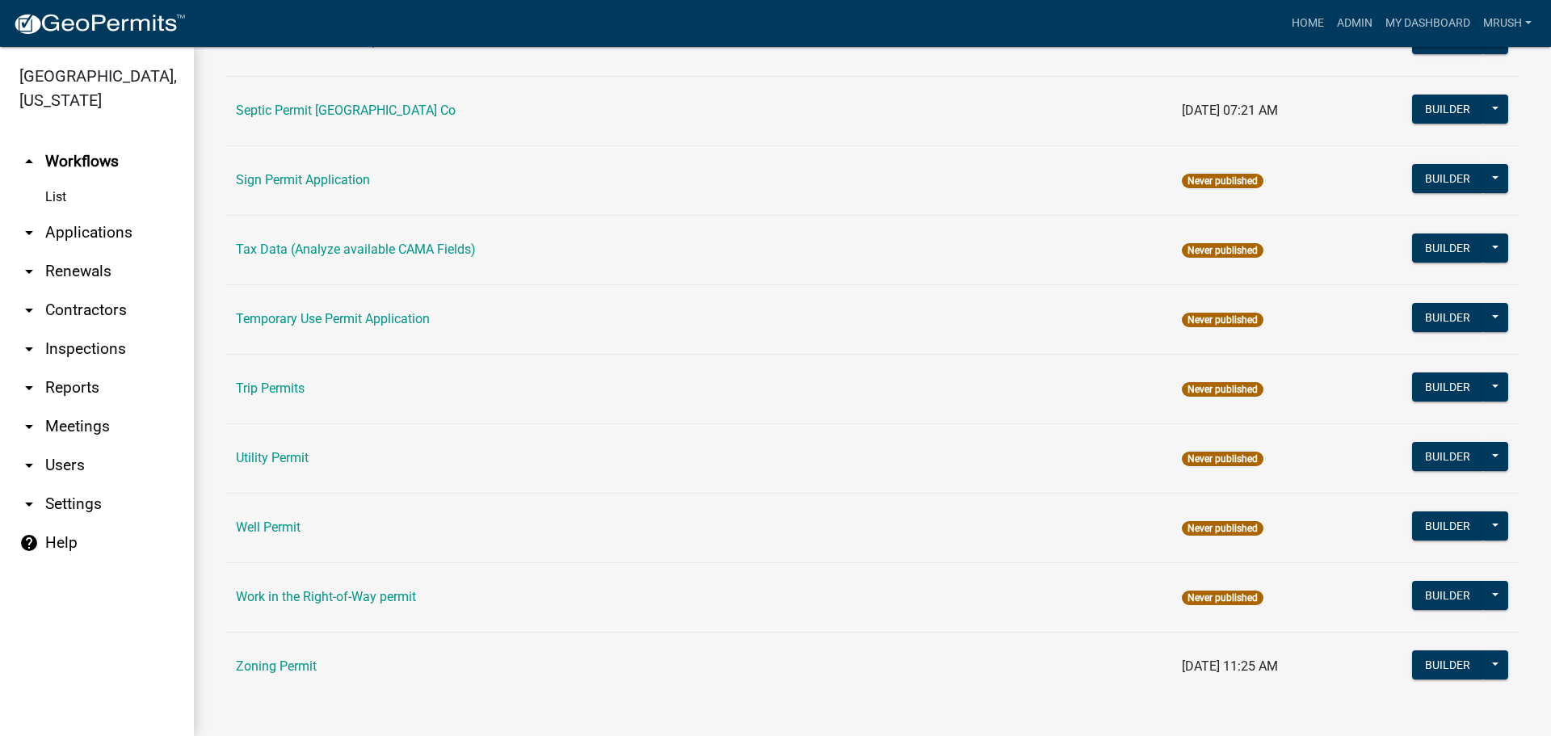
scroll to position [770, 0]
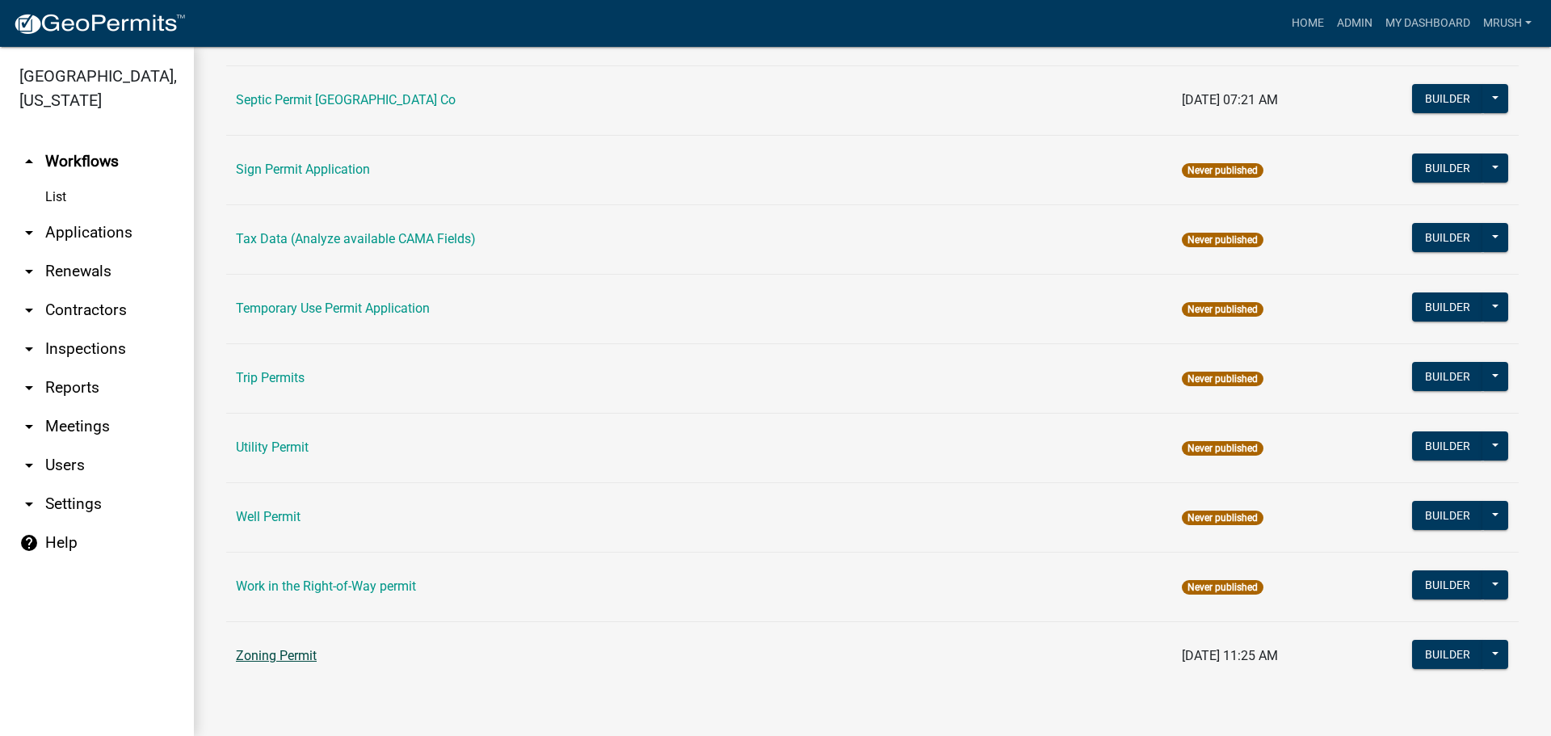
click at [314, 654] on link "Zoning Permit" at bounding box center [276, 655] width 81 height 15
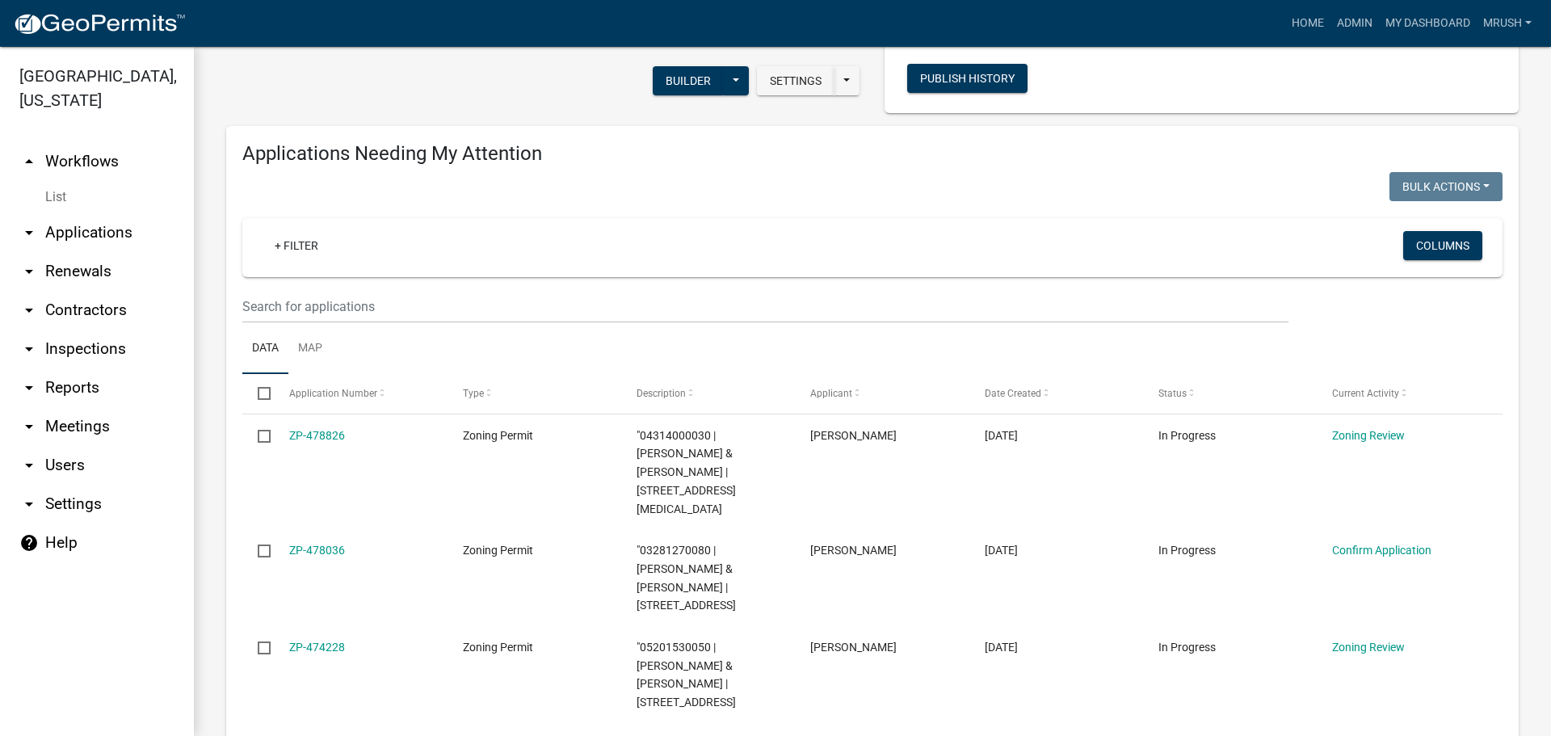
scroll to position [163, 0]
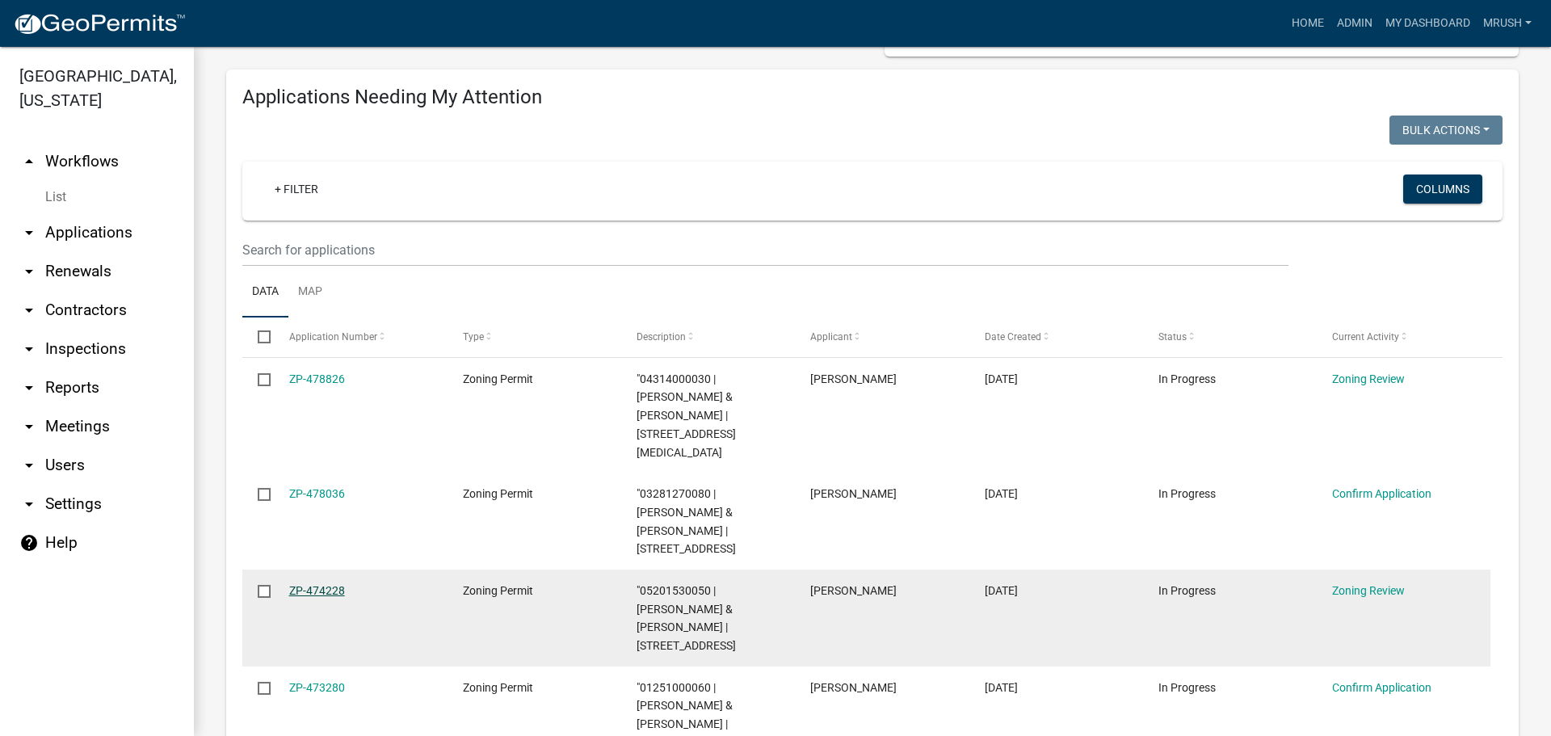
click at [315, 584] on link "ZP-474228" at bounding box center [317, 590] width 56 height 13
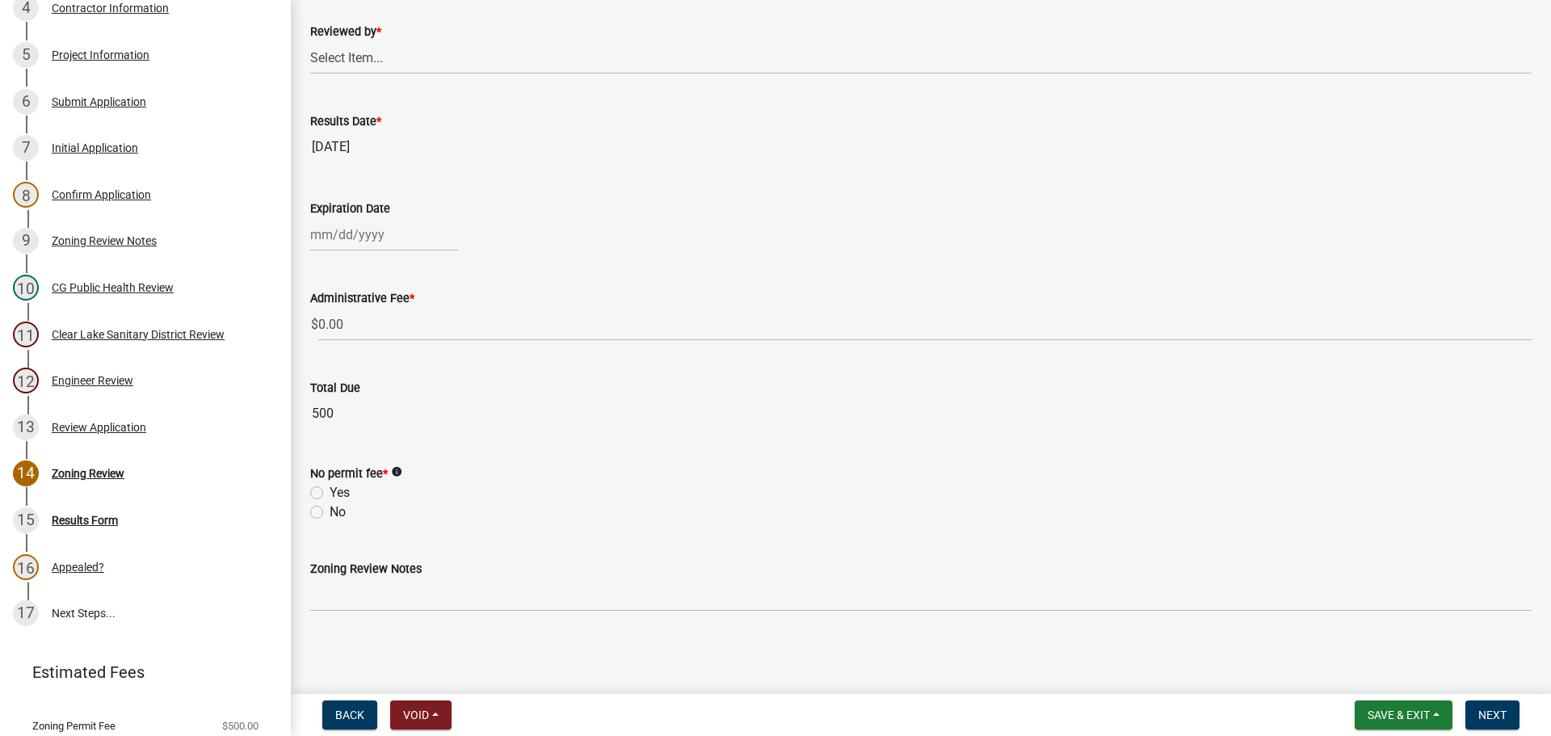
scroll to position [449, 0]
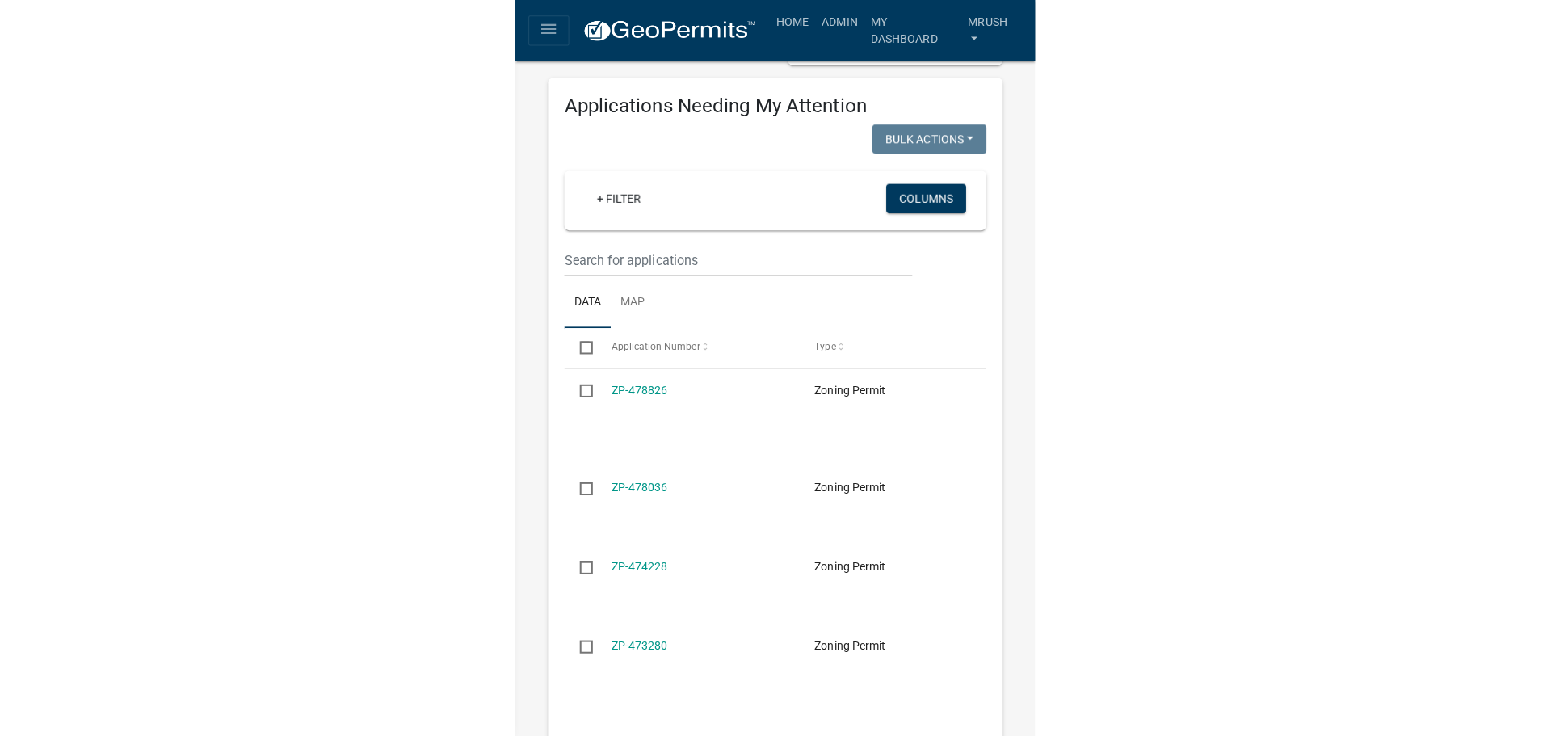
scroll to position [208, 0]
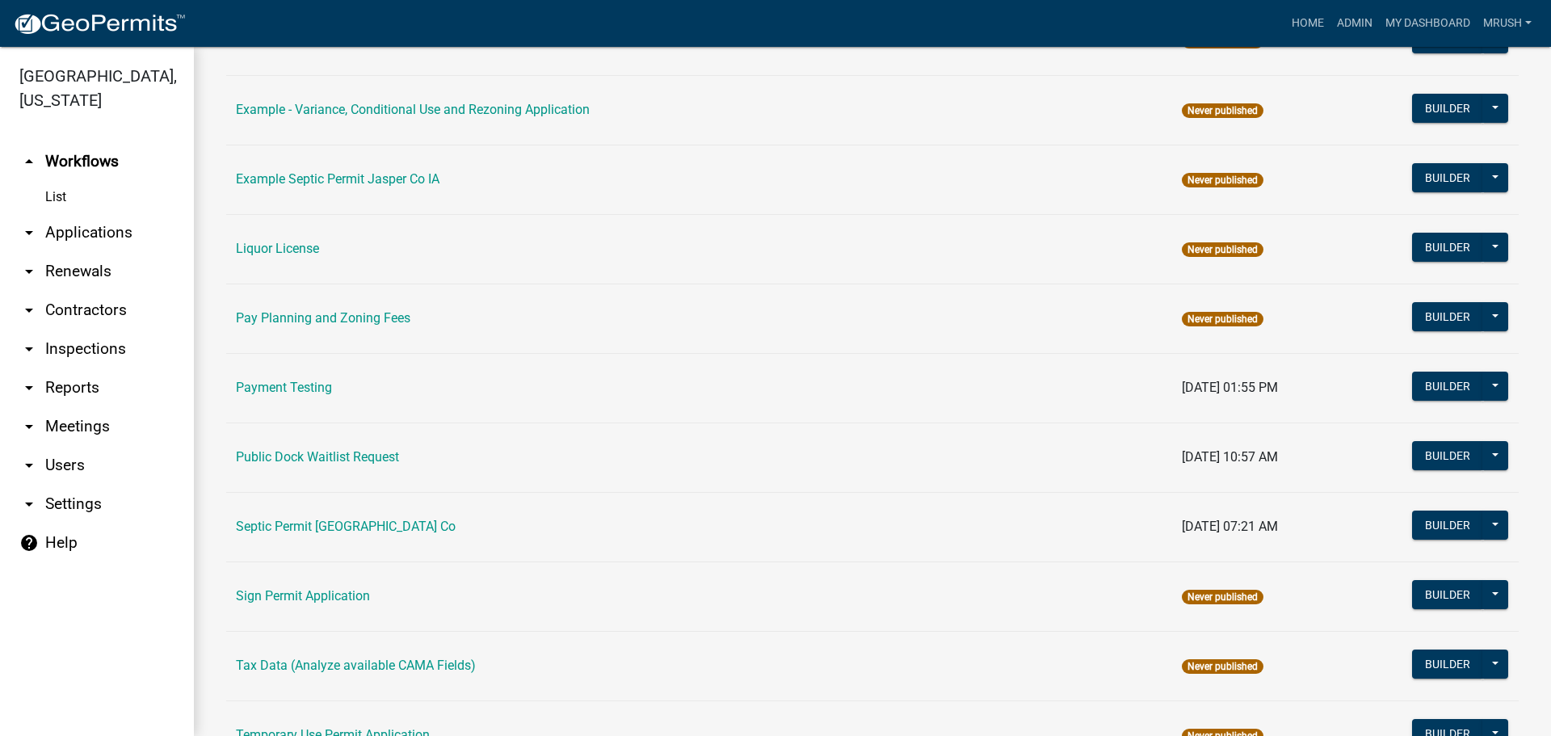
scroll to position [770, 0]
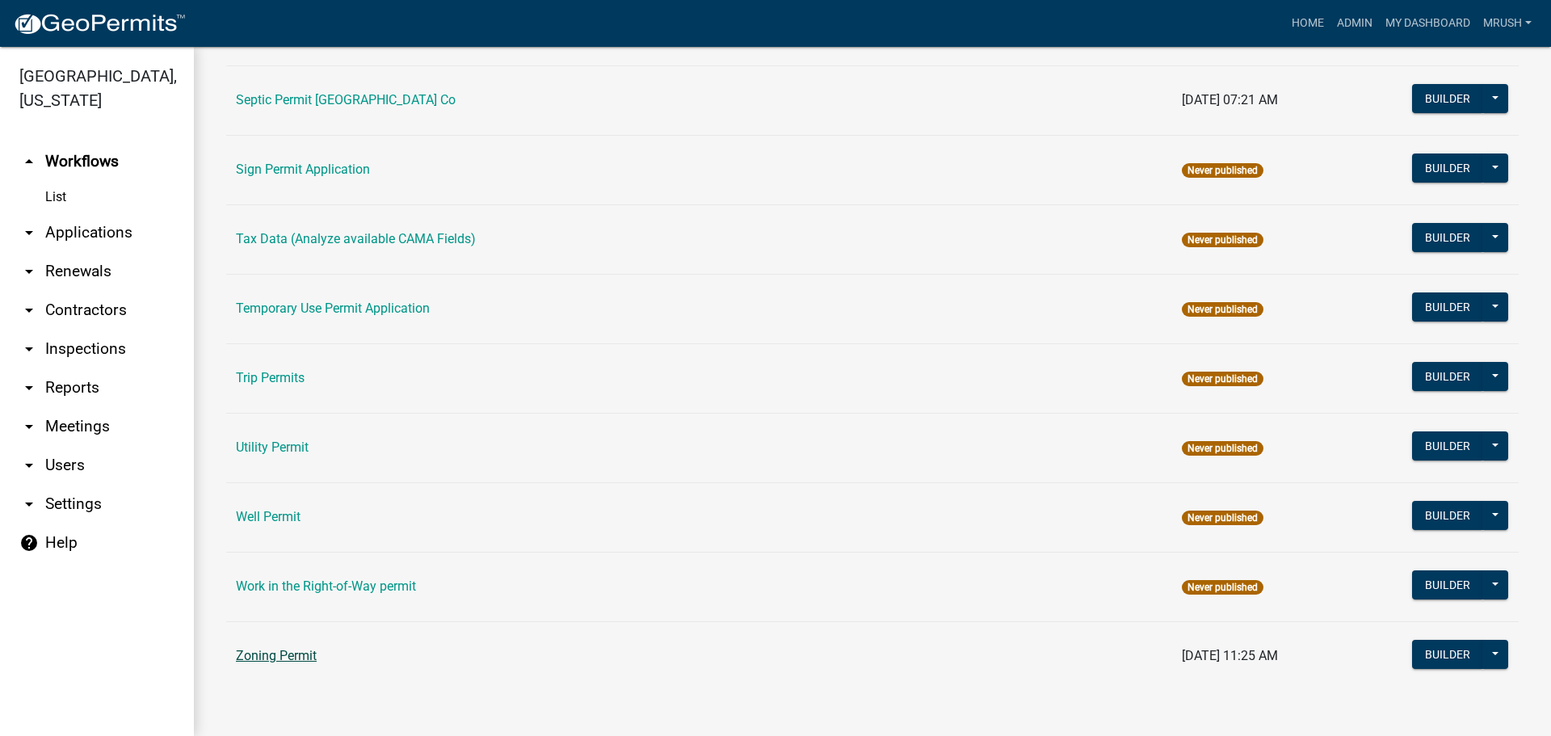
click at [267, 652] on link "Zoning Permit" at bounding box center [276, 655] width 81 height 15
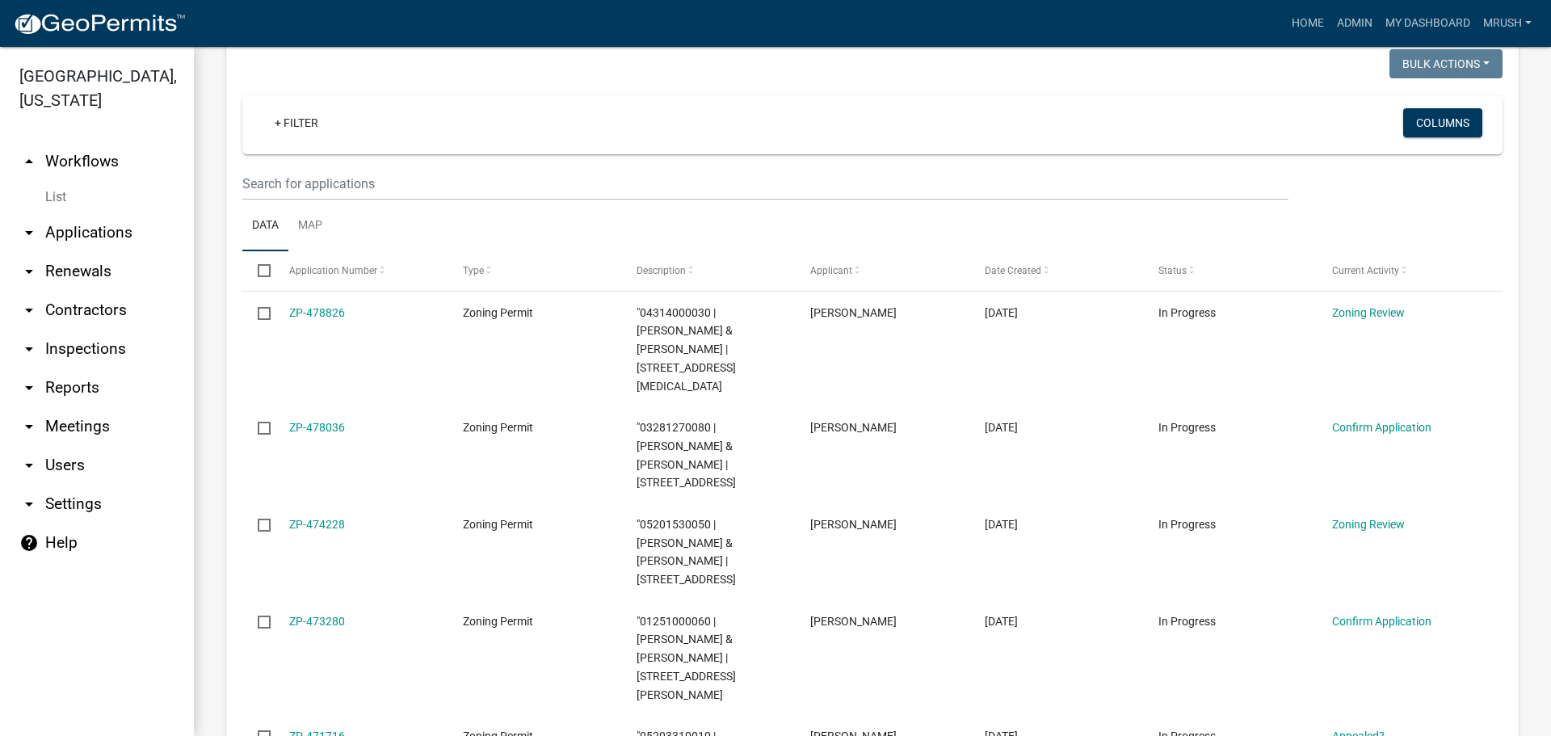
scroll to position [279, 0]
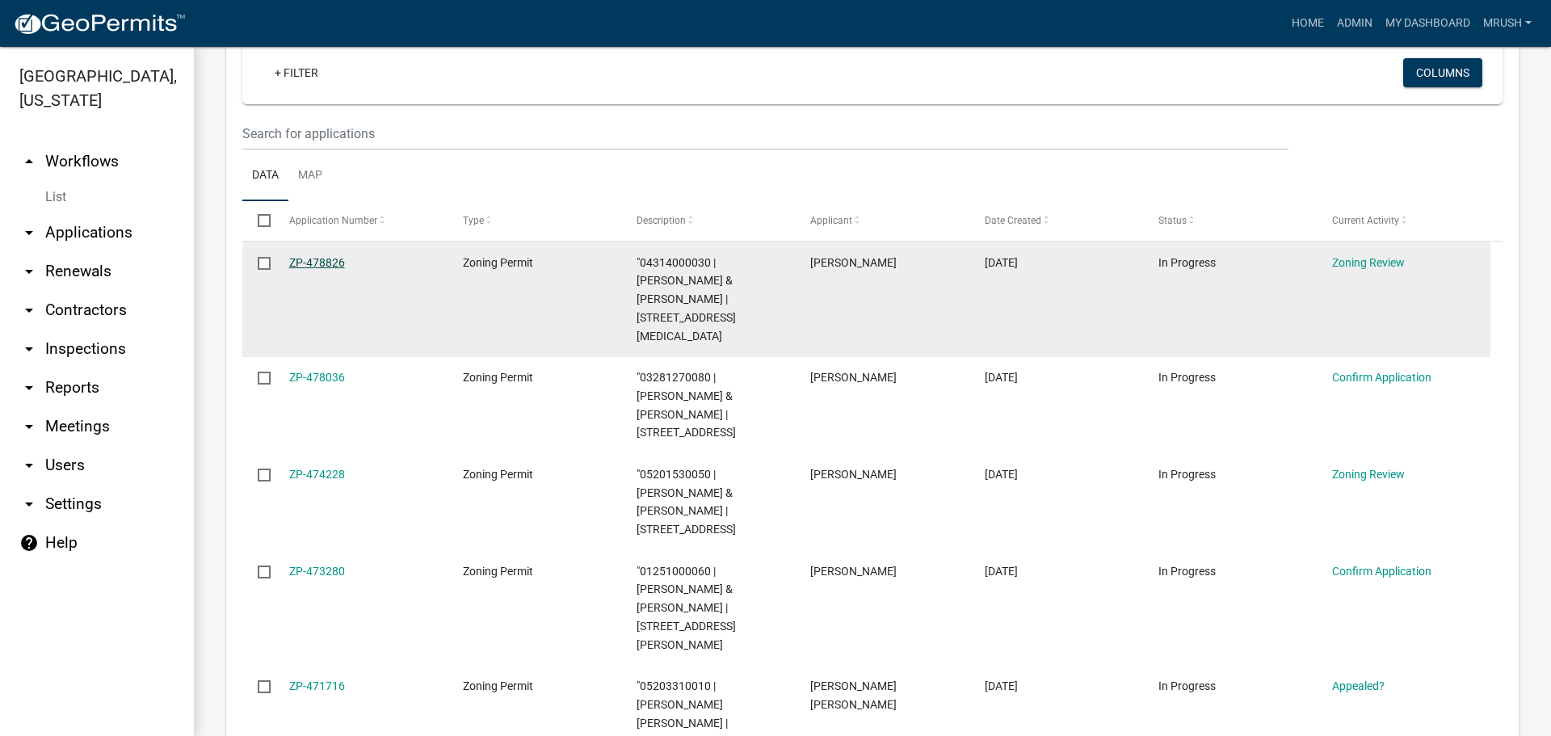
click at [312, 261] on link "ZP-478826" at bounding box center [317, 262] width 56 height 13
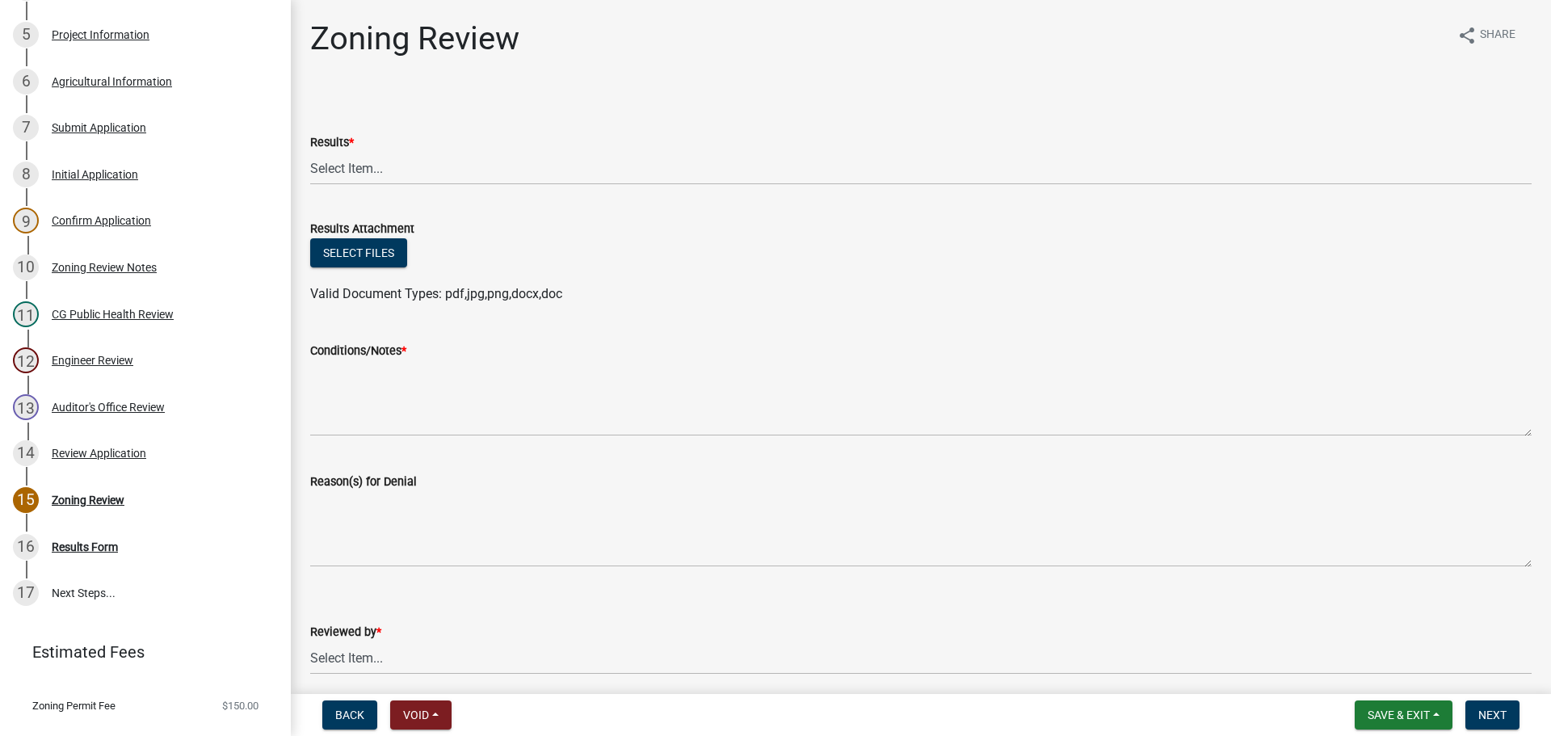
scroll to position [469, 0]
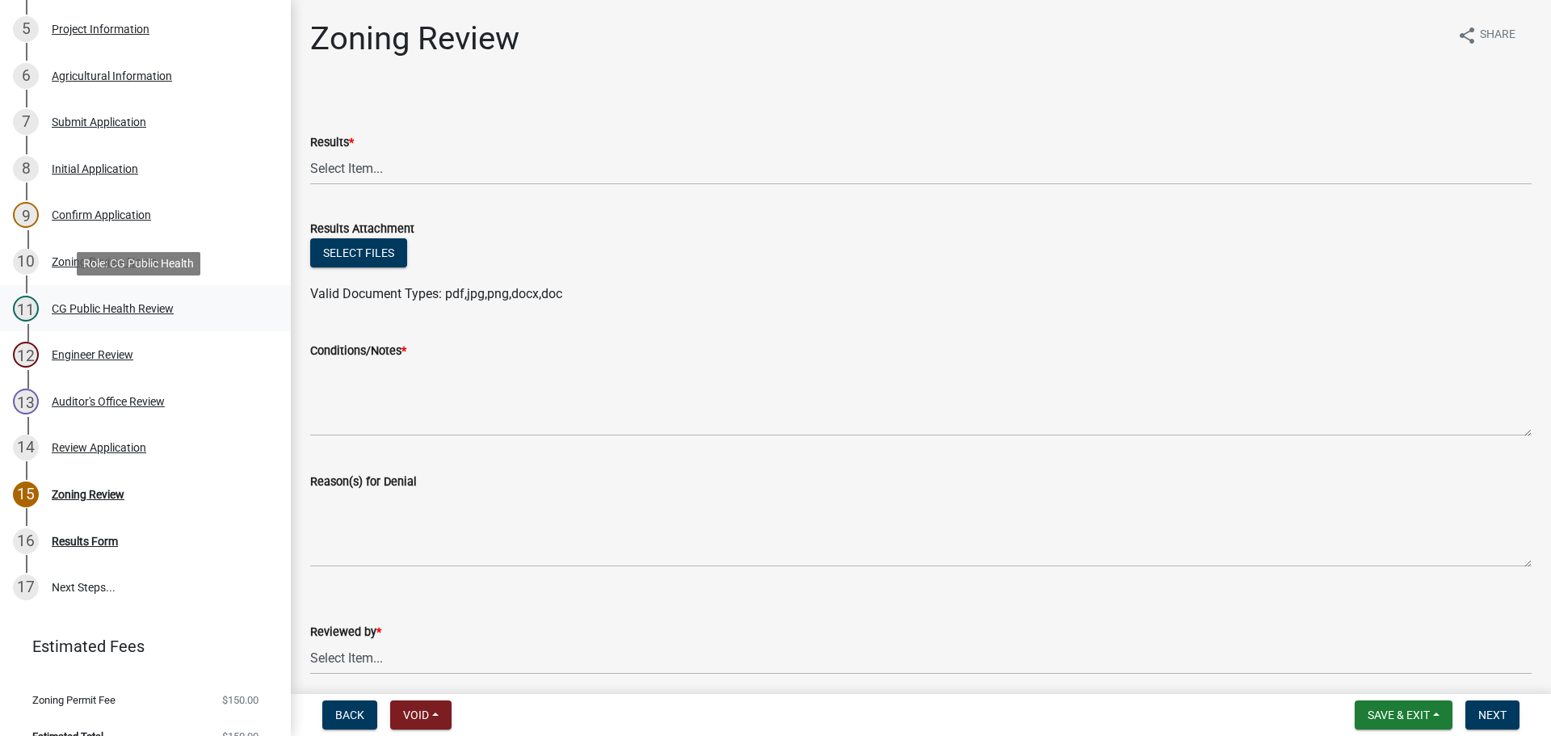
click at [127, 300] on div "11 CG Public Health Review" at bounding box center [139, 309] width 252 height 26
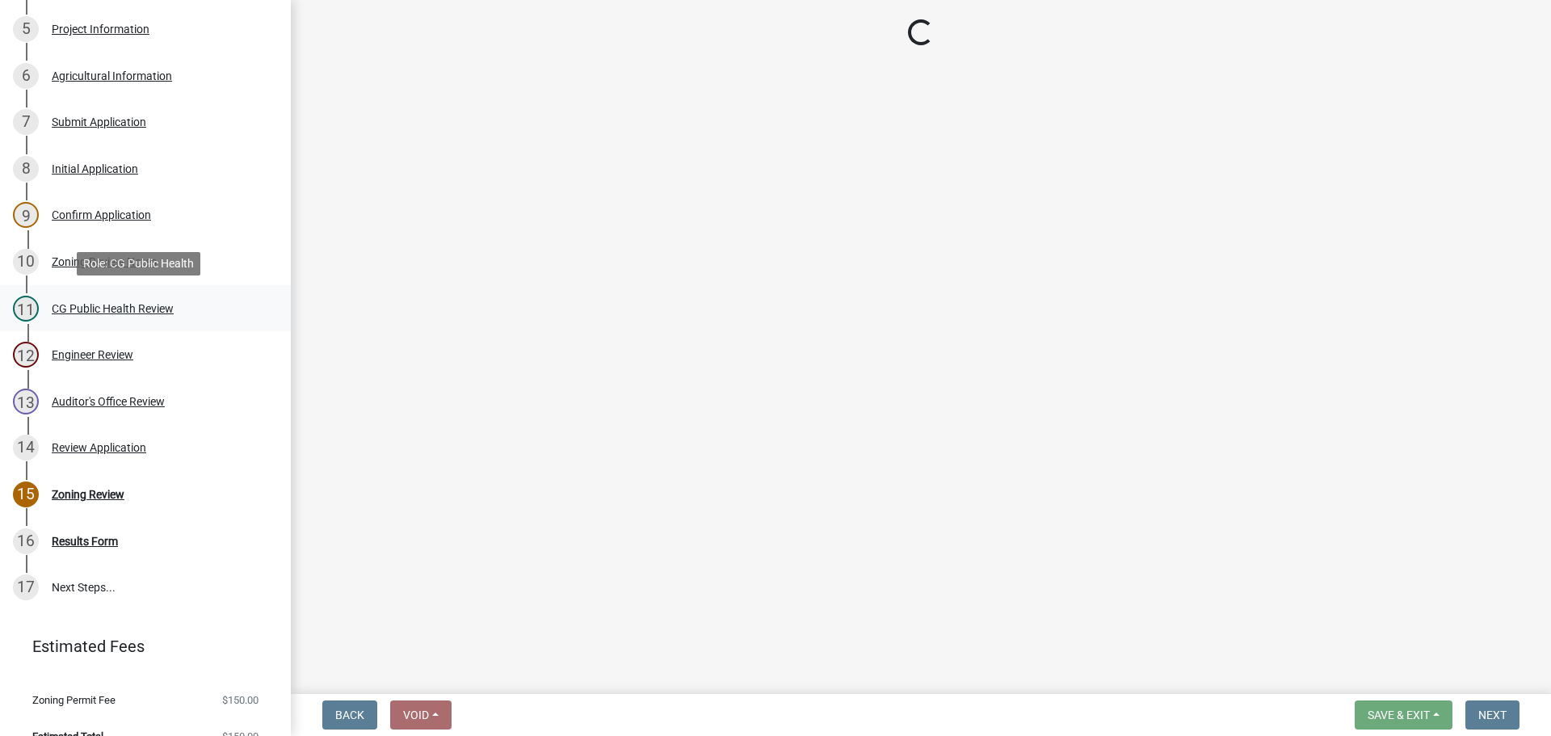
select select "037176cc-34bf-4da4-b28d-ae68c61bb9b8"
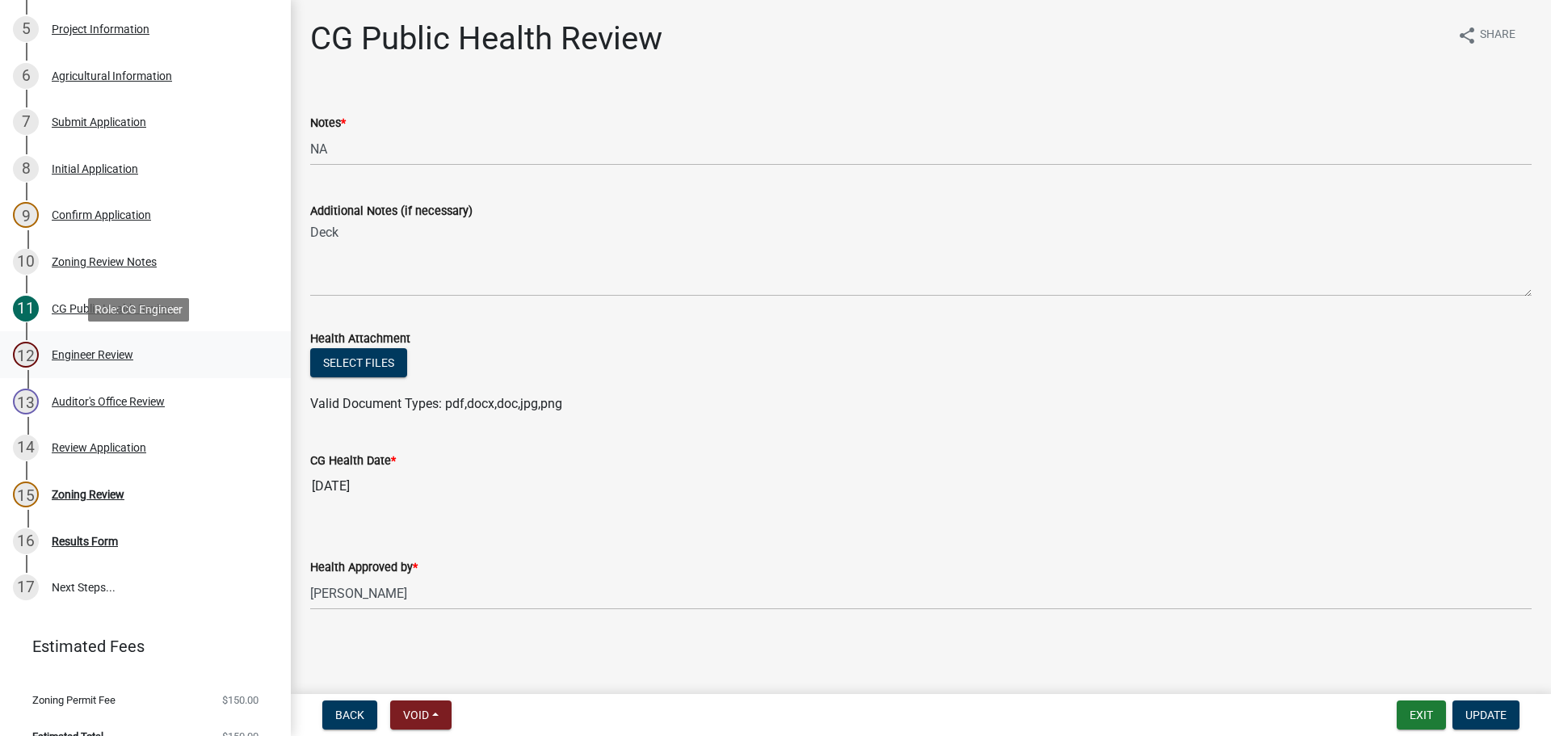
click at [103, 352] on div "Engineer Review" at bounding box center [93, 354] width 82 height 11
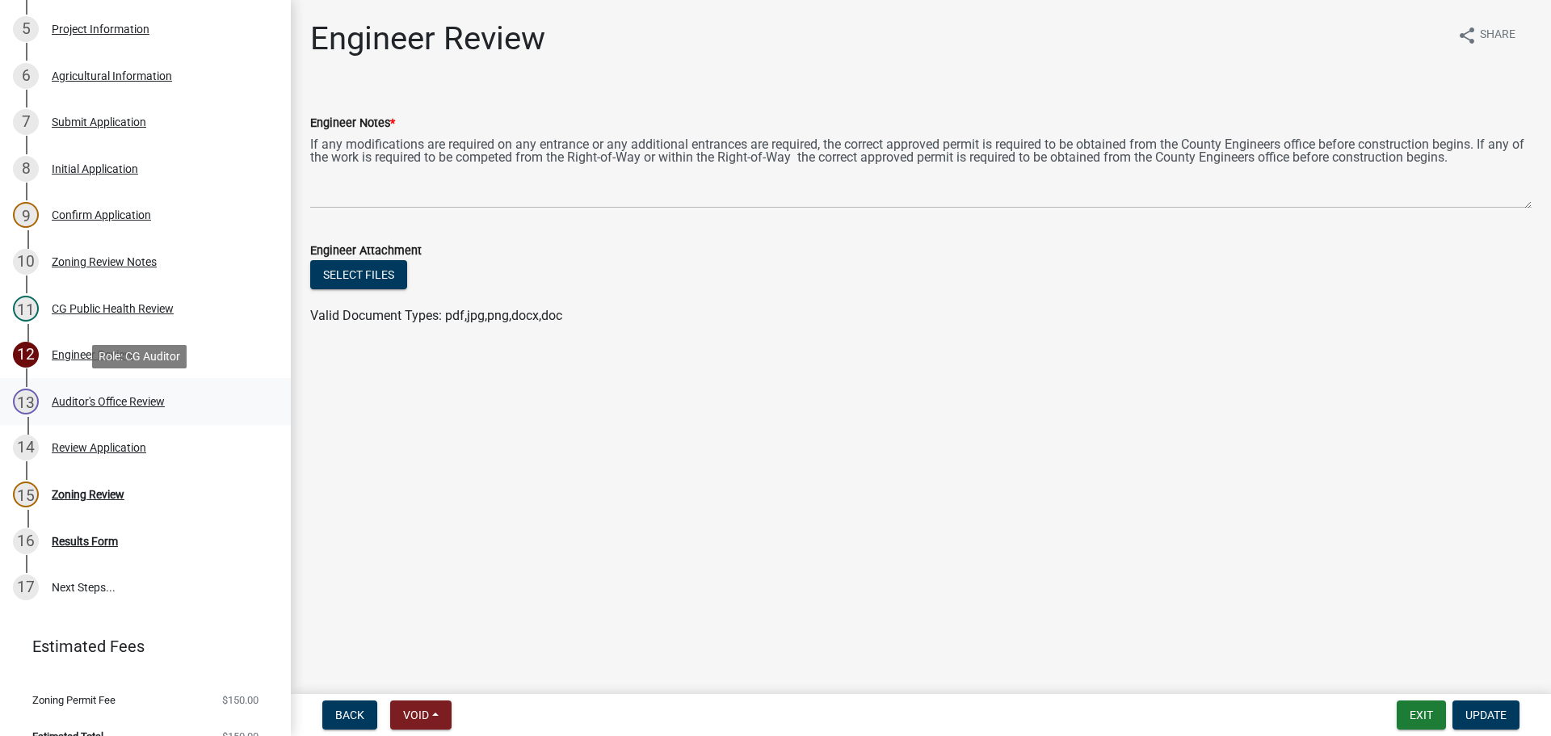
click at [98, 402] on div "Auditor's Office Review" at bounding box center [108, 401] width 113 height 11
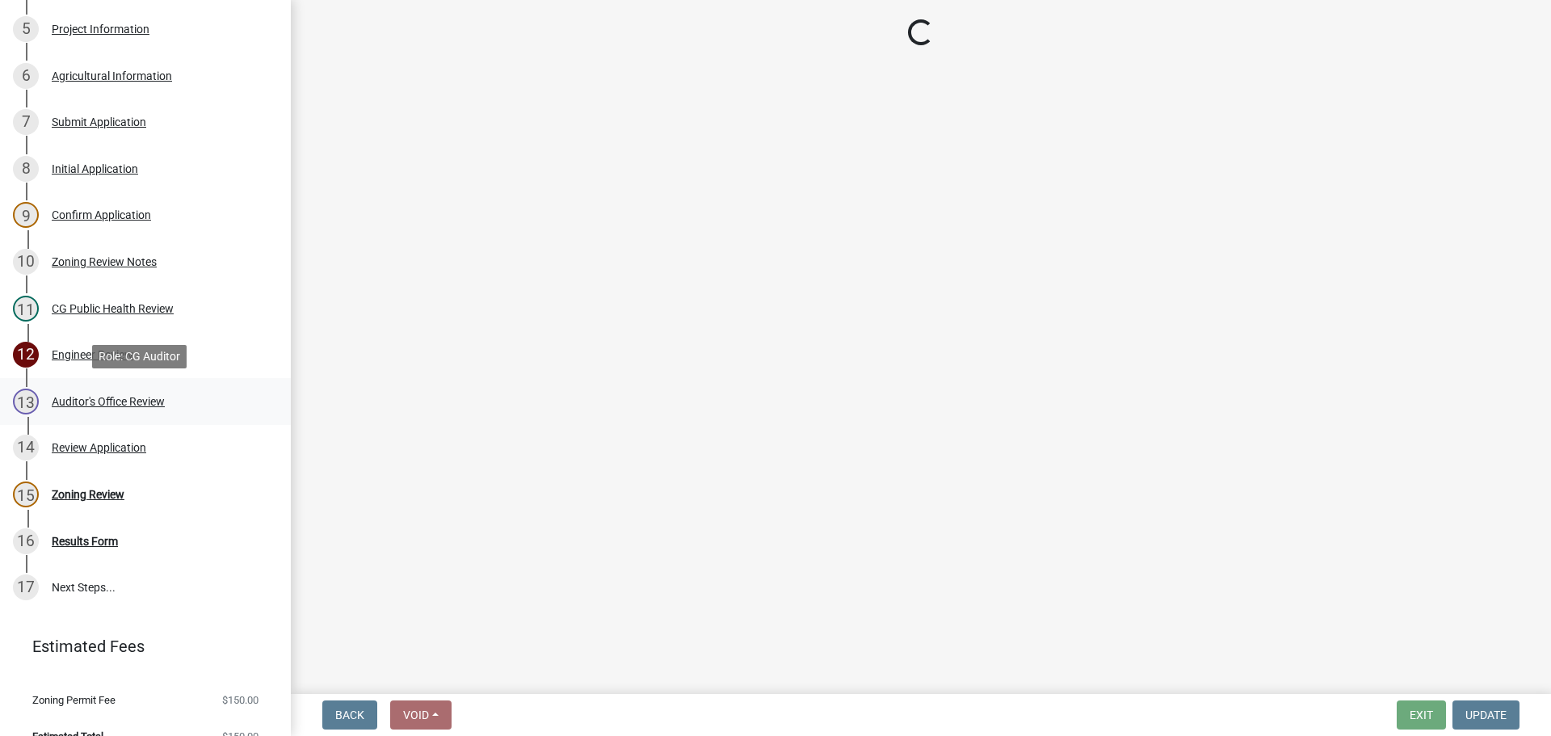
select select "22825c6f-7911-45a8-a3f0-e7c66663f32a"
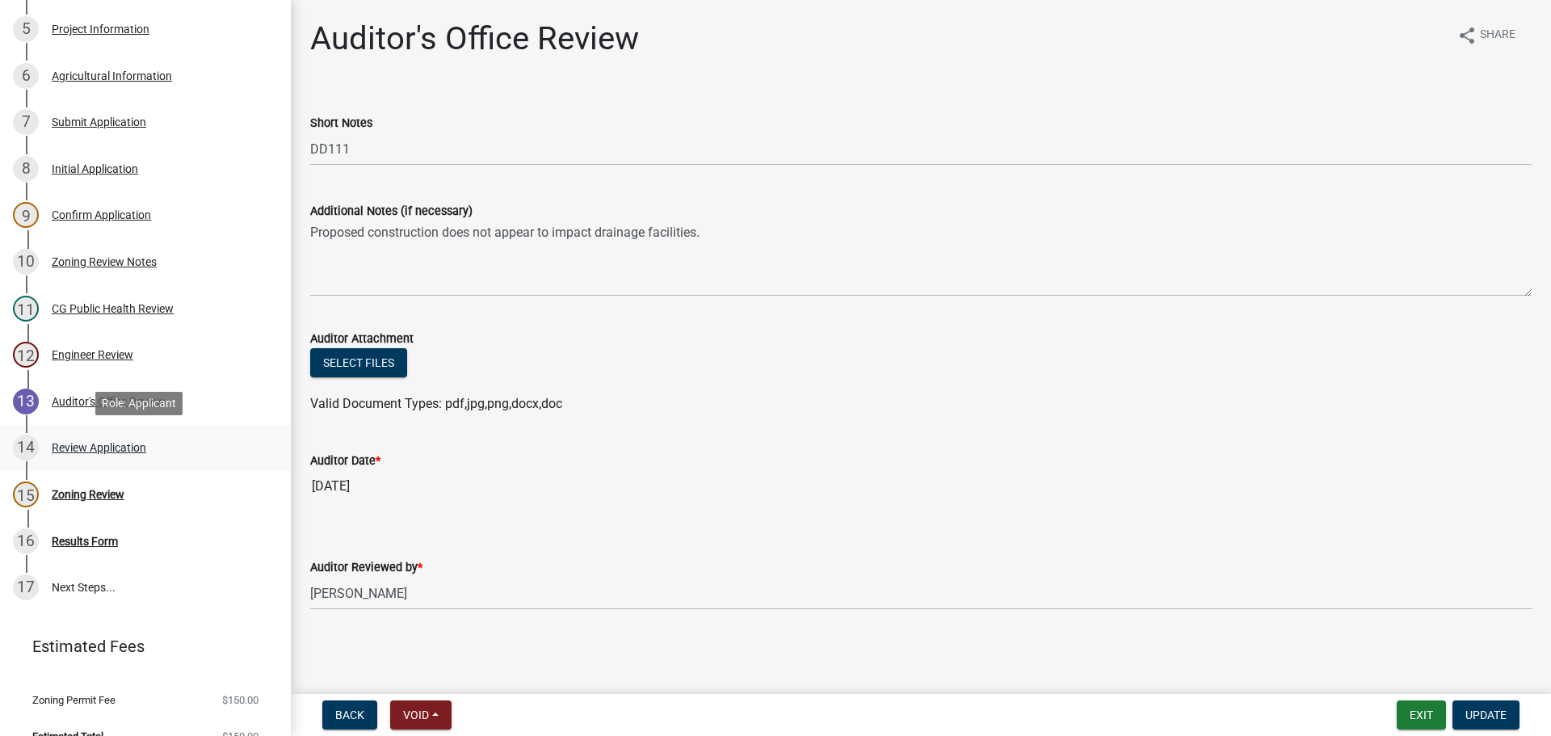
click at [94, 444] on div "Review Application" at bounding box center [99, 447] width 94 height 11
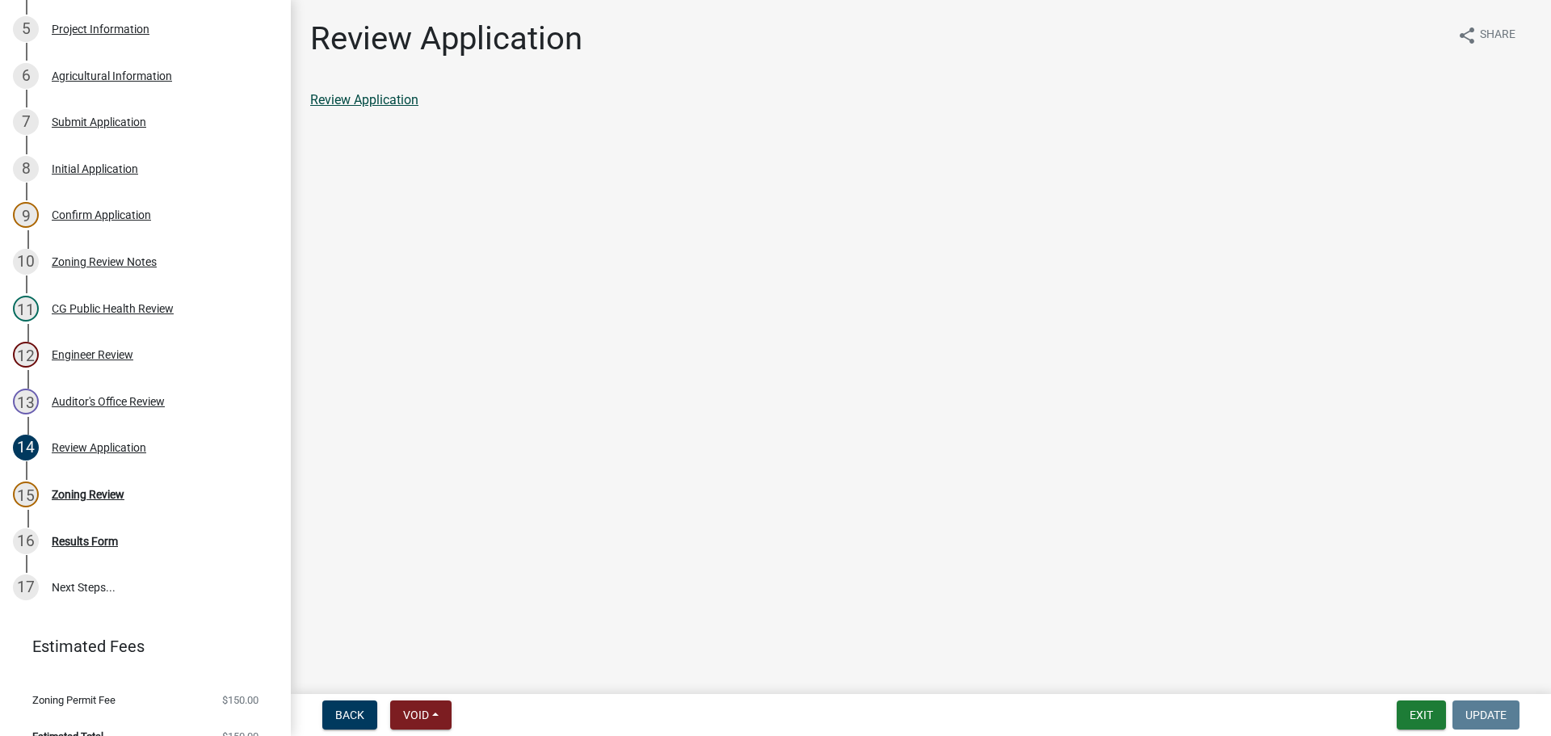
click at [367, 97] on link "Review Application" at bounding box center [364, 99] width 108 height 15
click at [107, 493] on div "Zoning Review" at bounding box center [88, 494] width 73 height 11
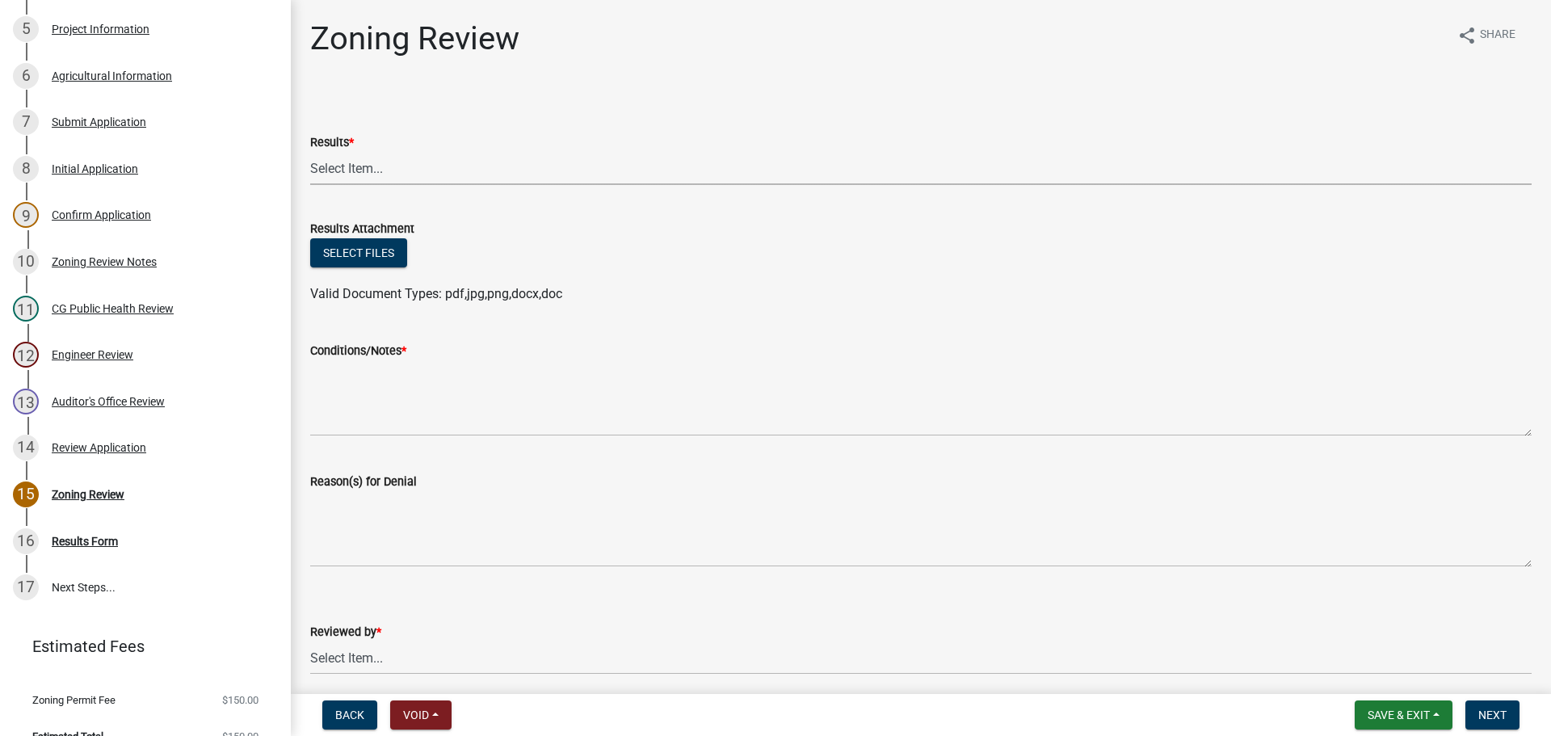
click at [338, 167] on select "Select Item... Approved Denied Agricultural Exemption Need further information …" at bounding box center [920, 168] width 1221 height 33
click at [310, 152] on select "Select Item... Approved Denied Agricultural Exemption Need further information …" at bounding box center [920, 168] width 1221 height 33
select select "aed12be3-8550-42dd-a6fb-593303c35762"
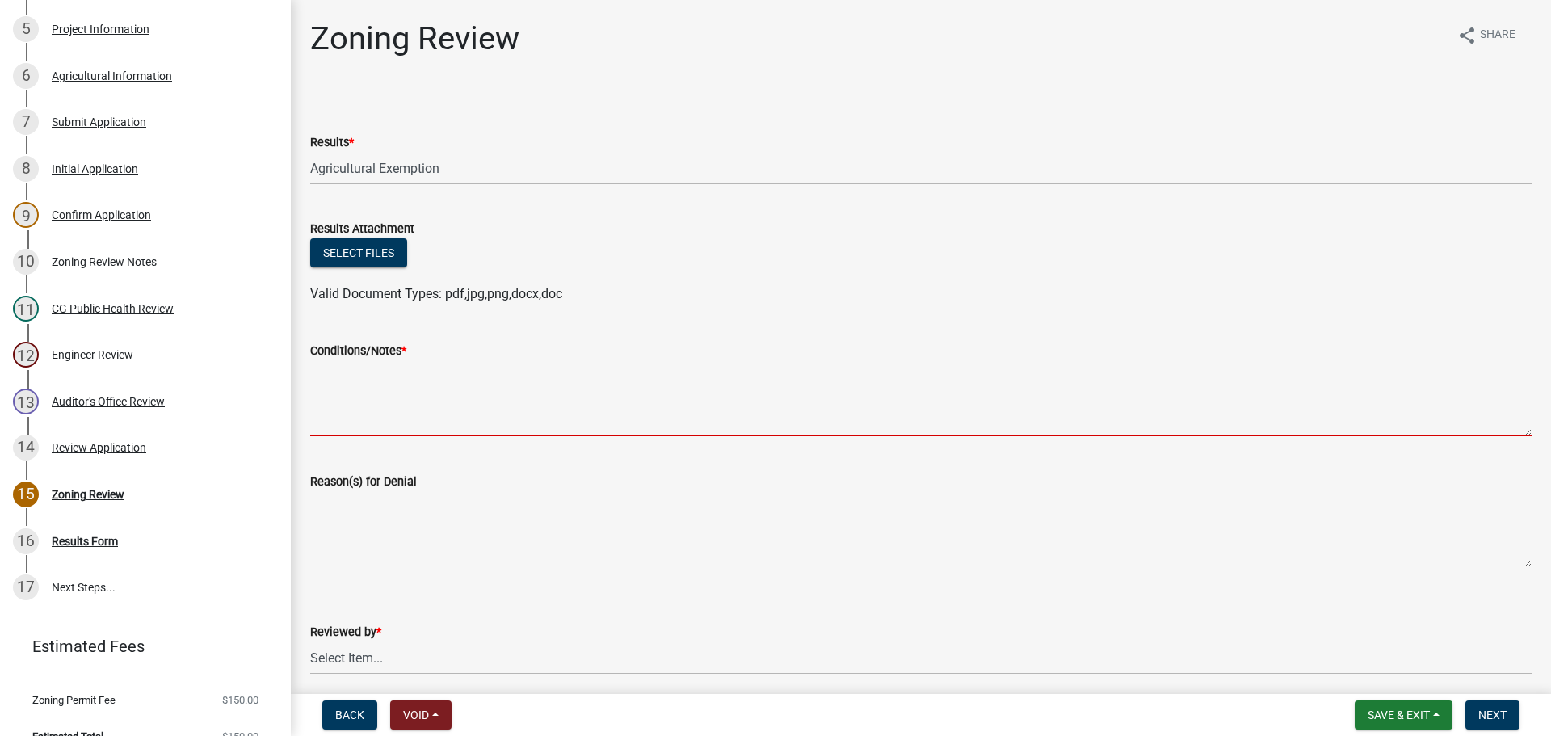
click at [343, 382] on textarea "Conditions/Notes *" at bounding box center [920, 398] width 1221 height 76
paste textarea "This construction is approved, and there is no permit or fee required based upo…"
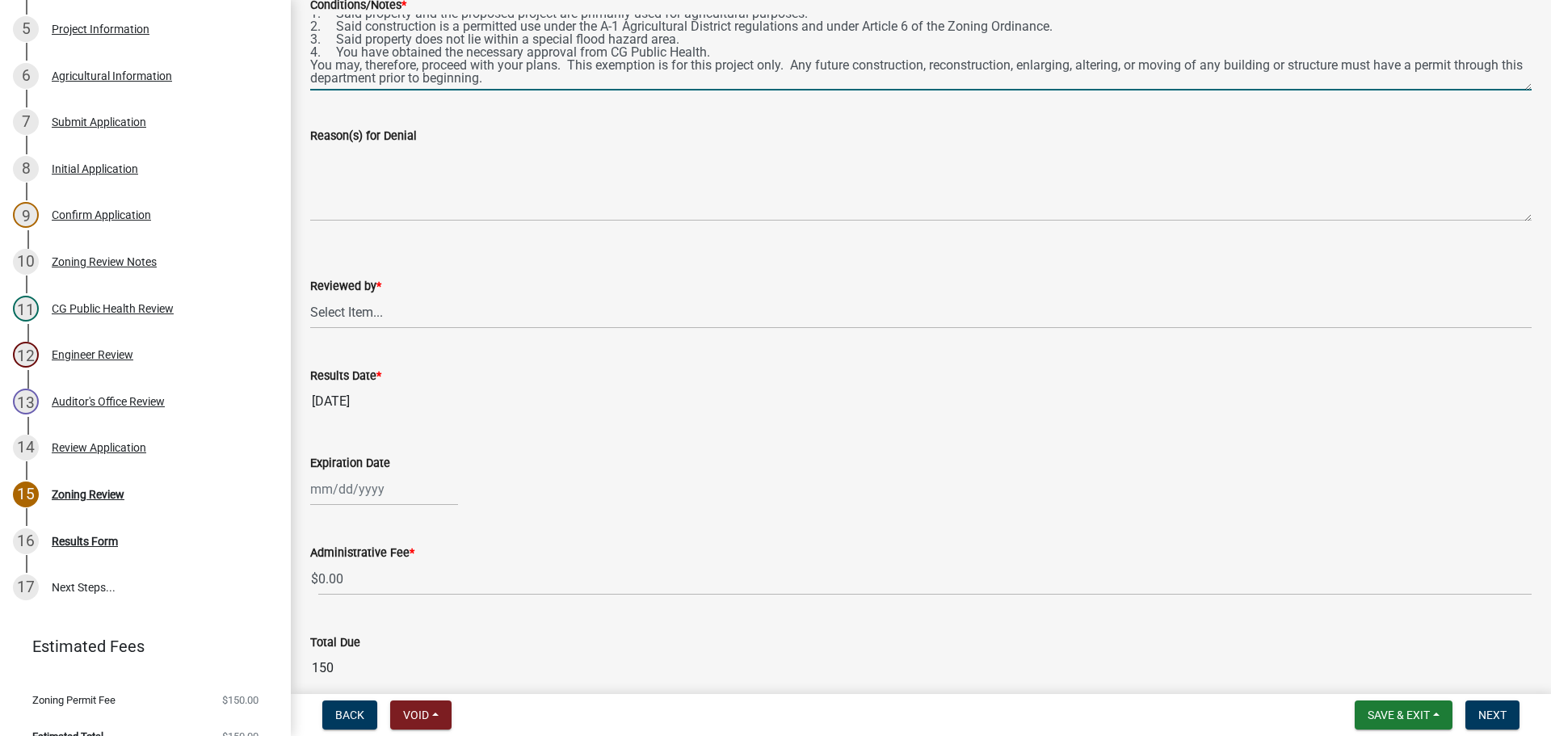
scroll to position [357, 0]
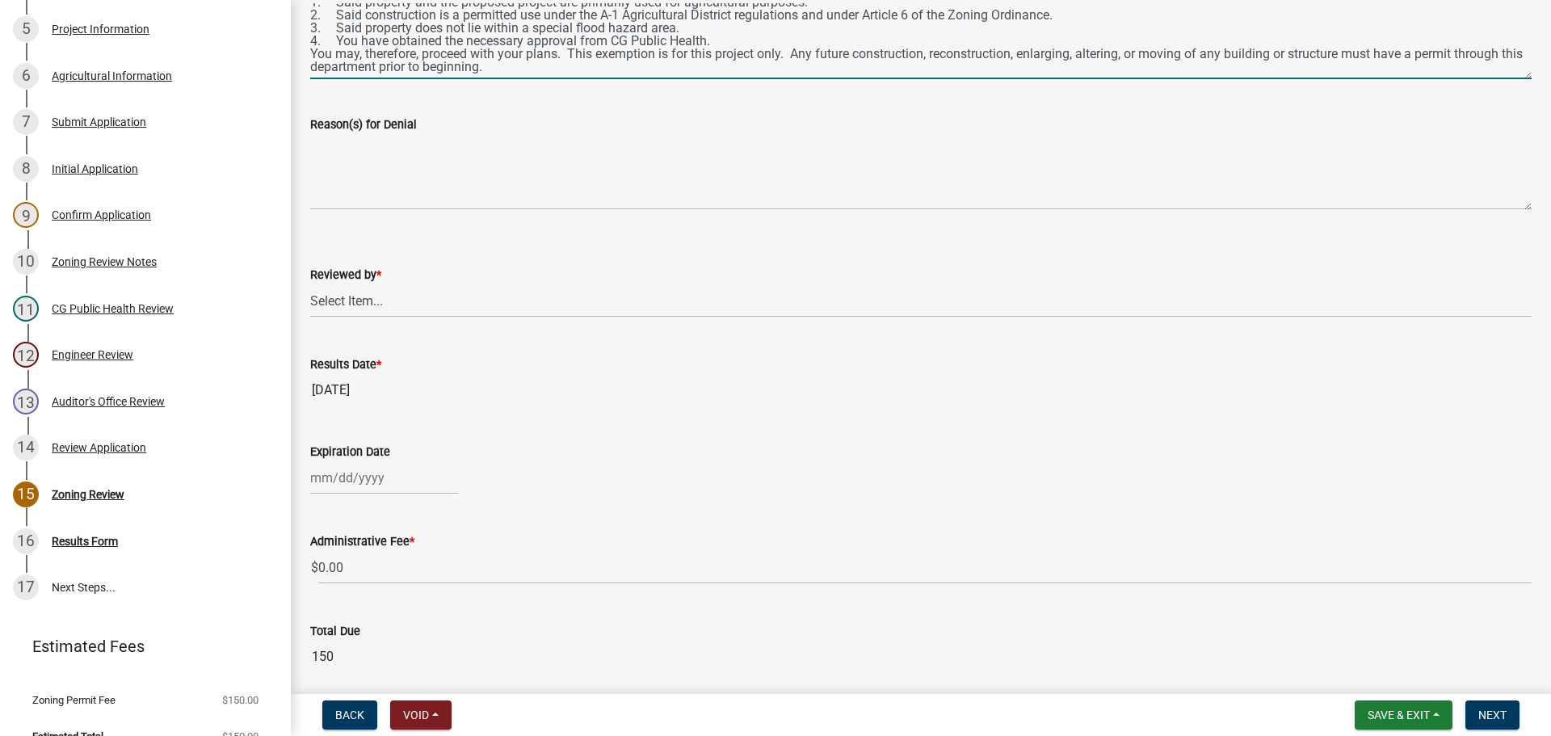
type textarea "This construction is approved, and there is no permit or fee required based upo…"
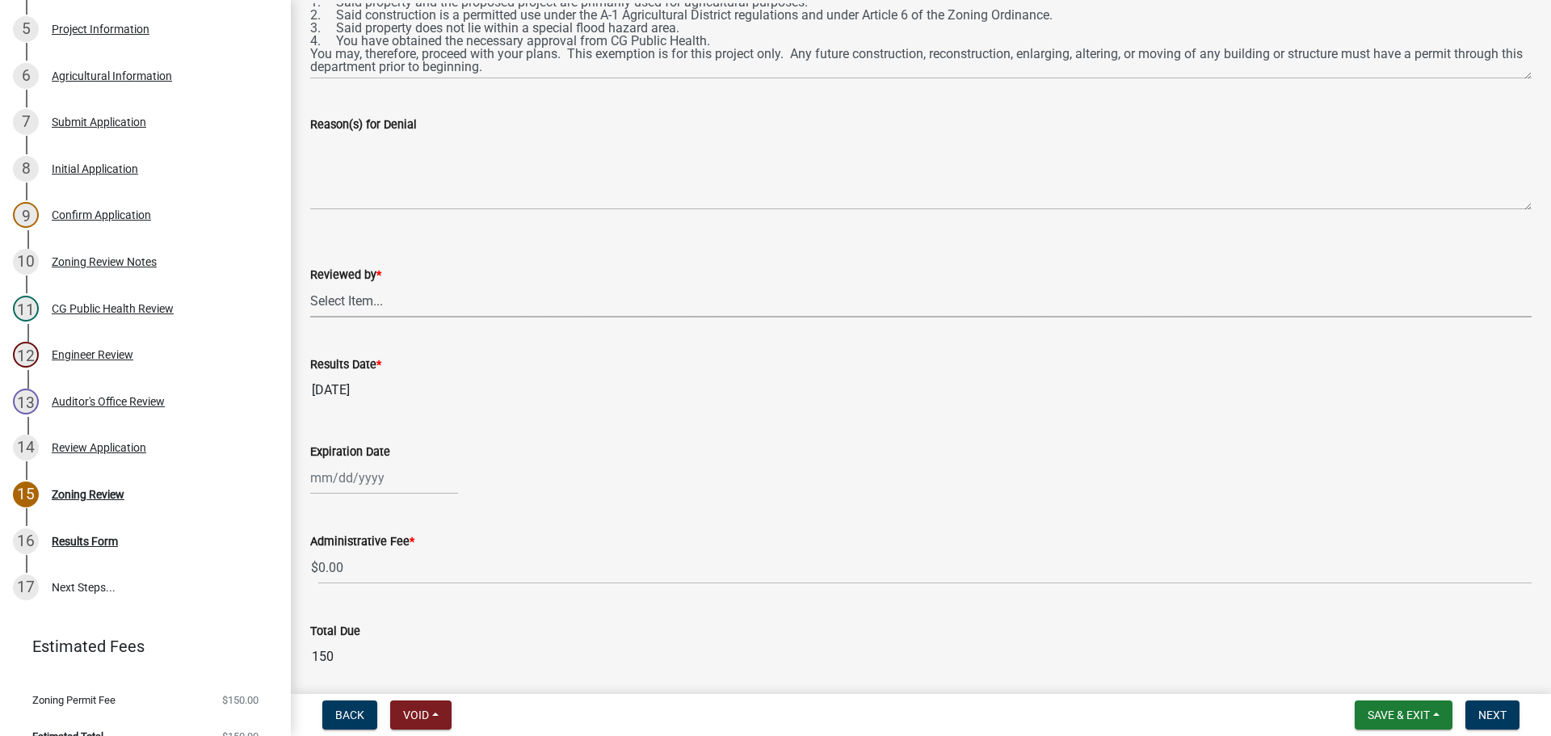
click at [321, 300] on select "Select Item... Michelle Rush" at bounding box center [920, 300] width 1221 height 33
click at [310, 284] on select "Select Item... Michelle Rush" at bounding box center [920, 300] width 1221 height 33
select select "69fed02d-fe84-448a-ba5b-be224adec29d"
click at [329, 476] on input "Expiration Date" at bounding box center [384, 477] width 148 height 33
click at [486, 263] on button "Next month" at bounding box center [481, 263] width 19 height 26
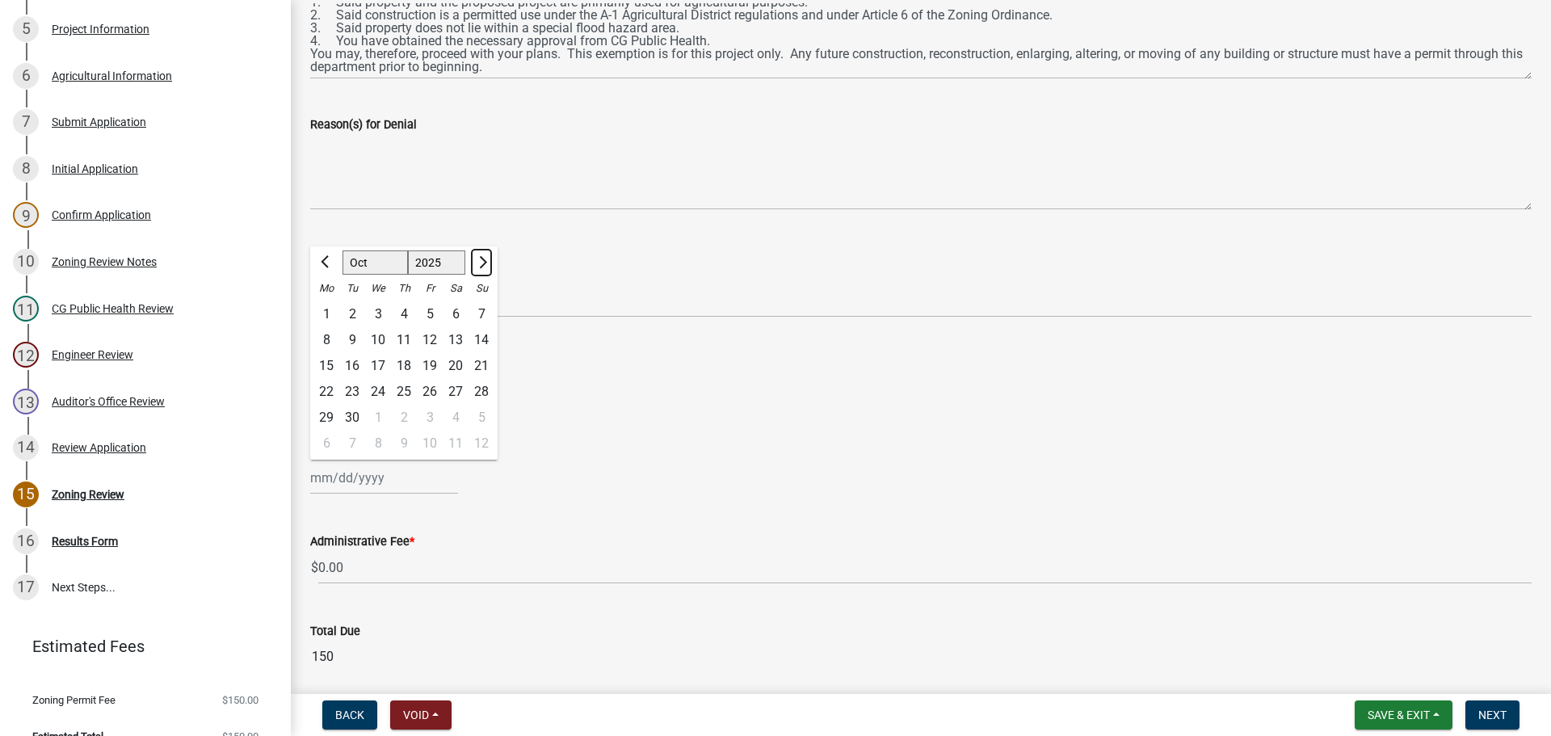
click at [486, 263] on button "Next month" at bounding box center [481, 263] width 19 height 26
select select "12"
click at [486, 263] on button "Next month" at bounding box center [481, 263] width 19 height 26
select select "2026"
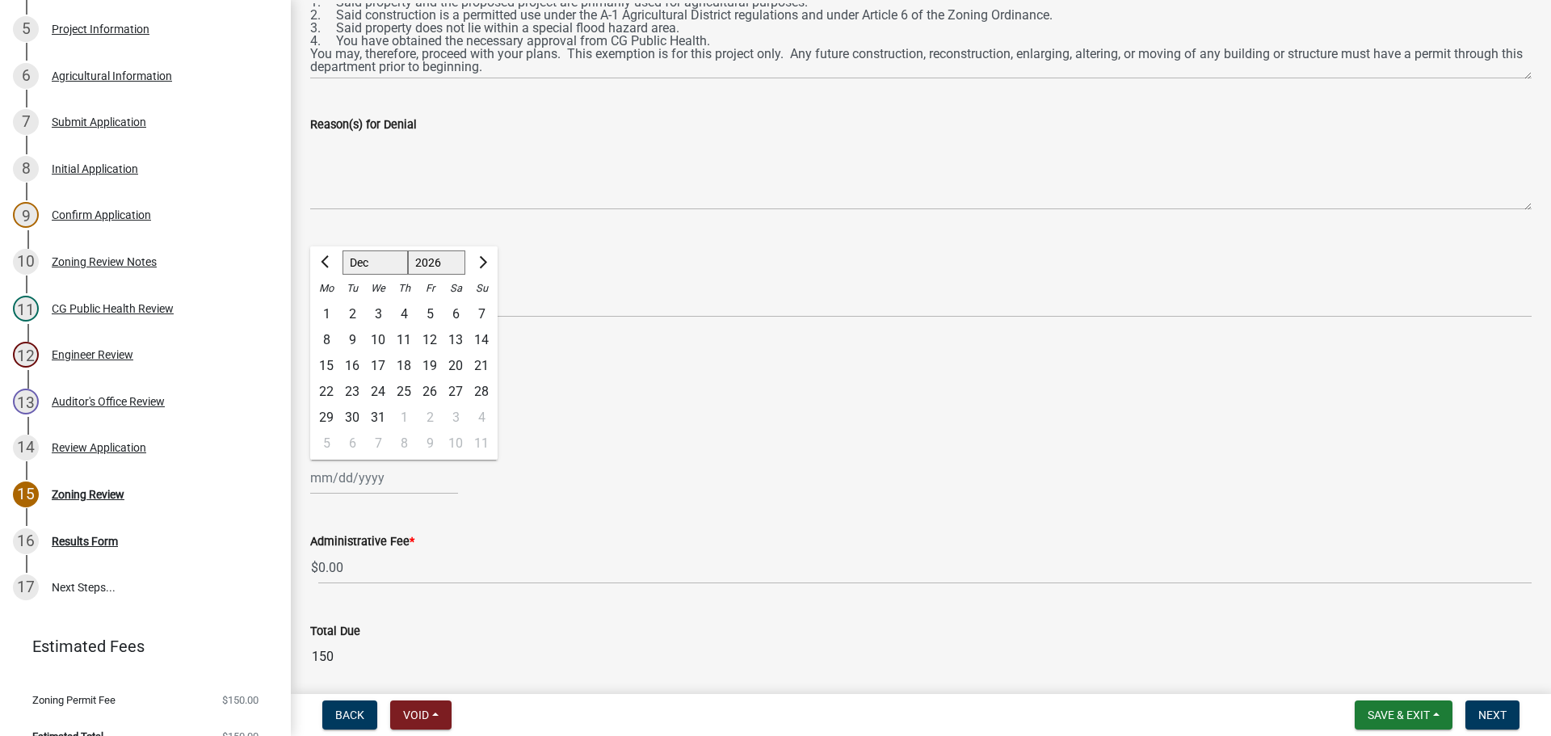
select select "1"
click at [486, 263] on div at bounding box center [481, 263] width 32 height 26
click at [350, 389] on div "20" at bounding box center [352, 392] width 26 height 26
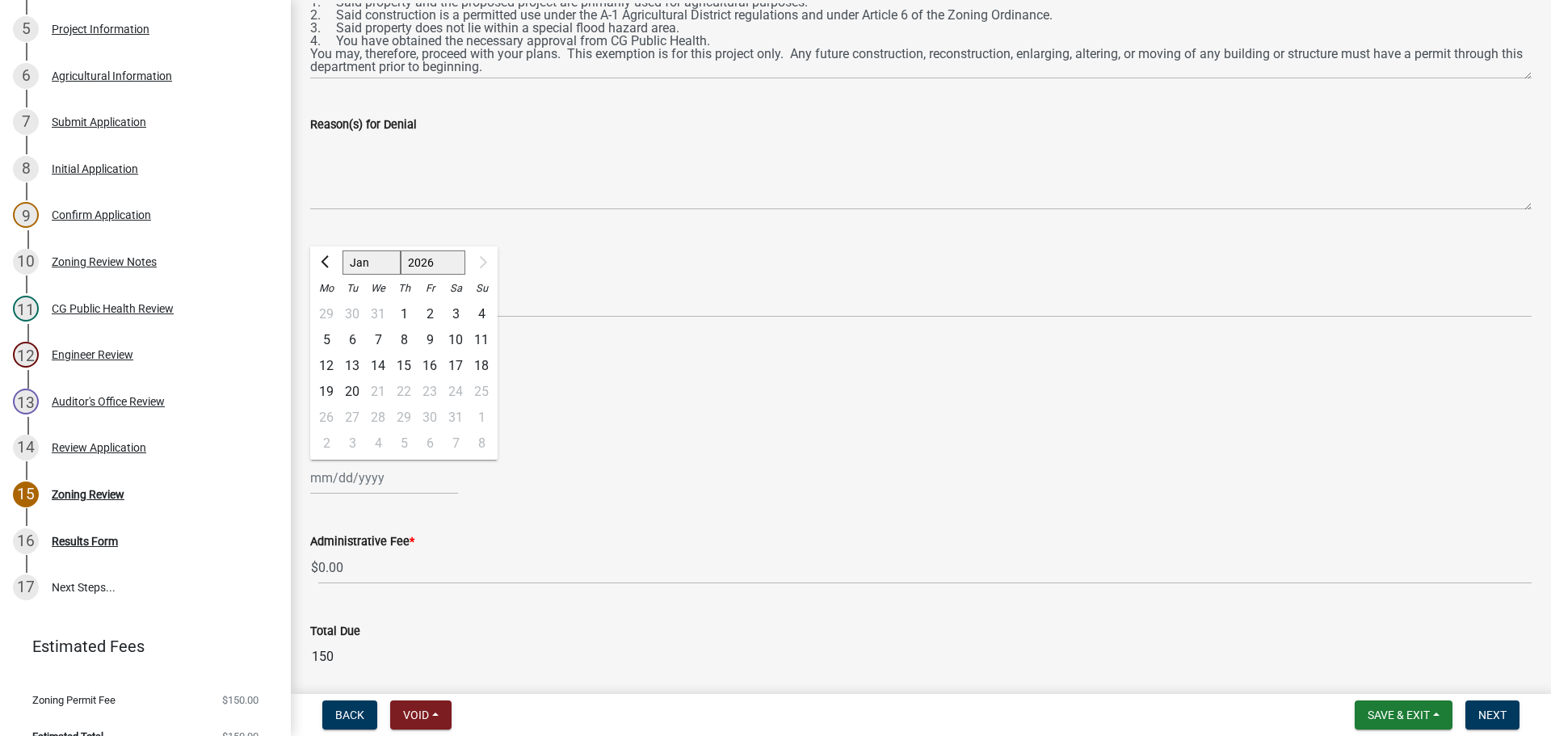
type input "01/20/2026"
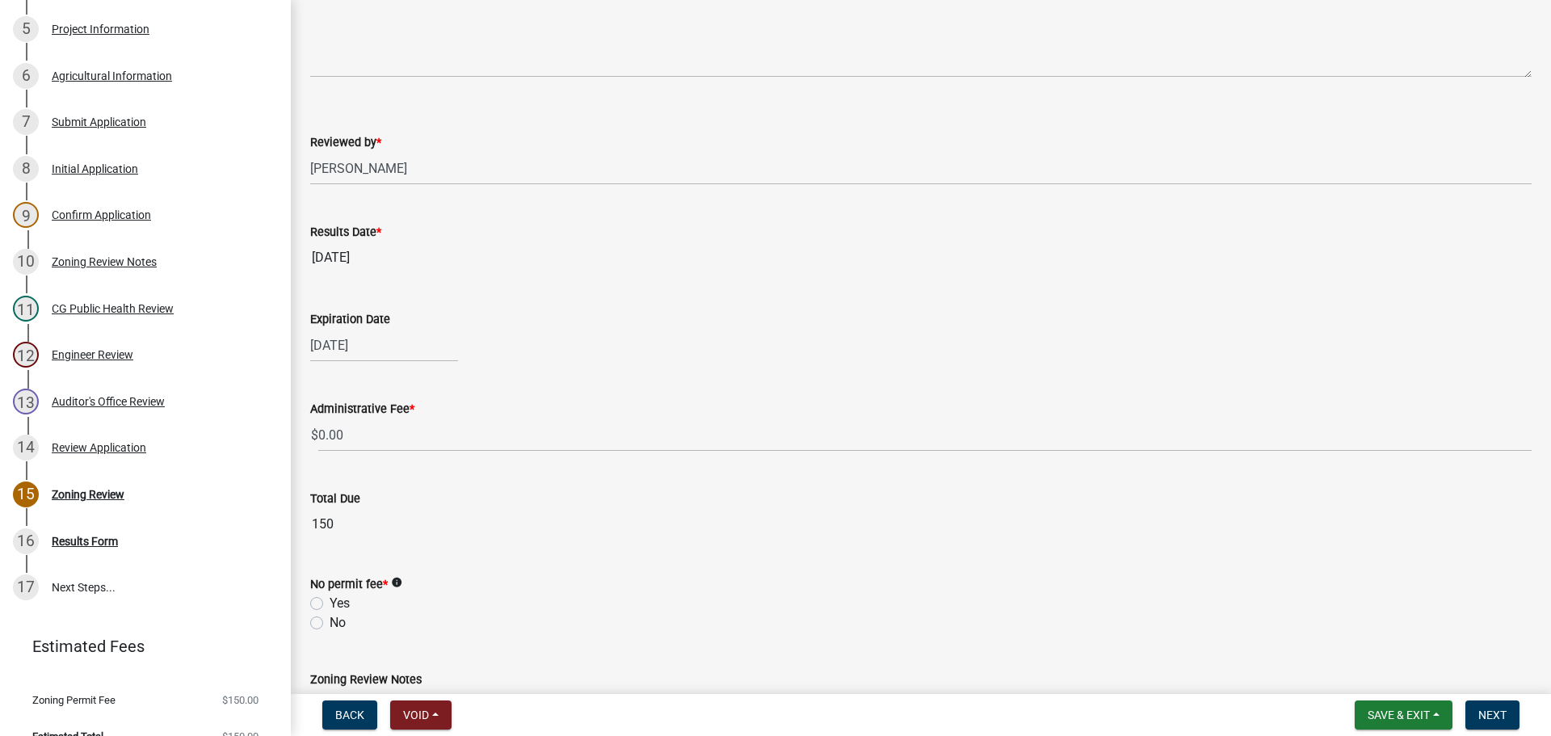
scroll to position [600, 0]
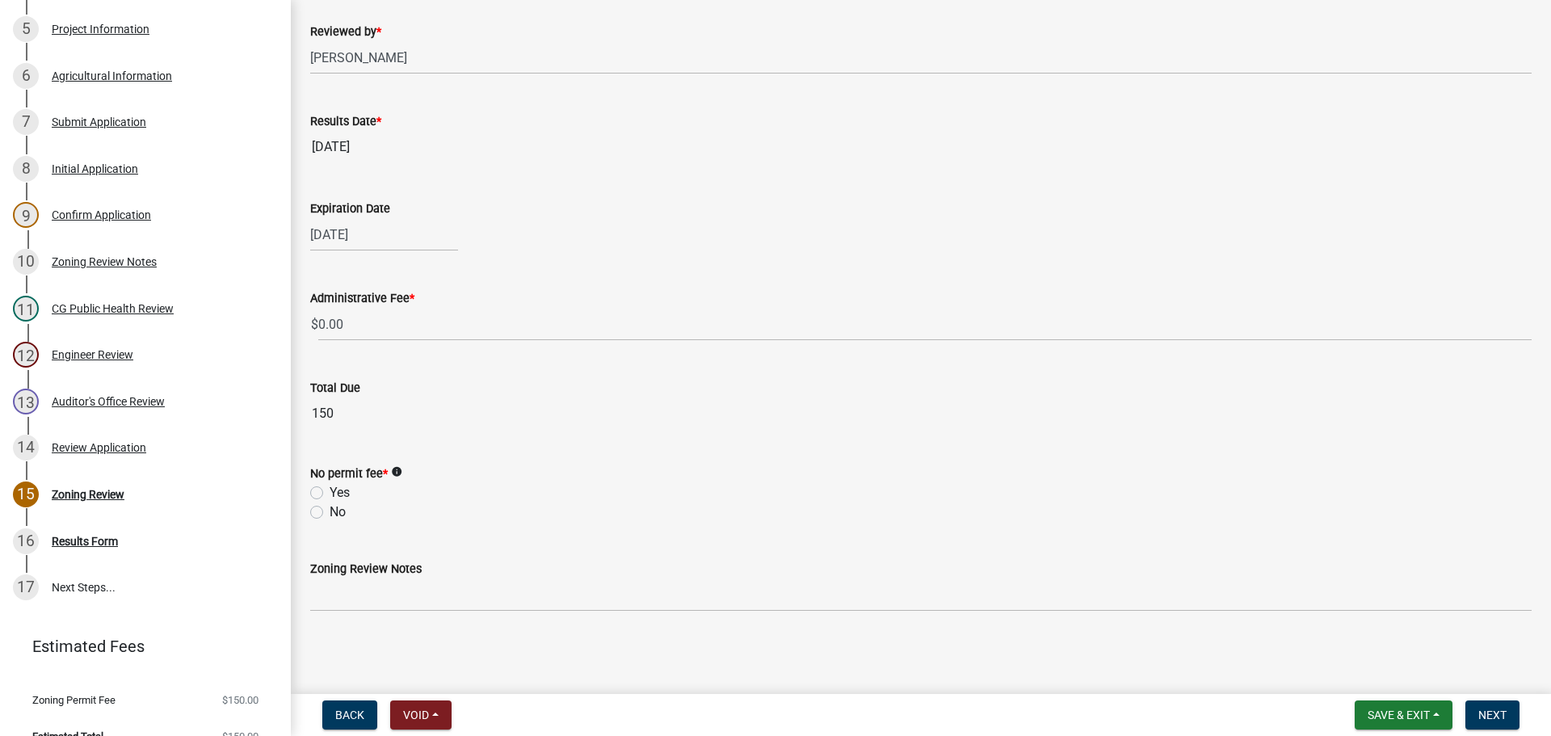
click at [329, 492] on label "Yes" at bounding box center [339, 492] width 20 height 19
click at [329, 492] on input "Yes" at bounding box center [334, 488] width 10 height 10
radio input "true"
click at [1487, 716] on span "Next" at bounding box center [1492, 714] width 28 height 13
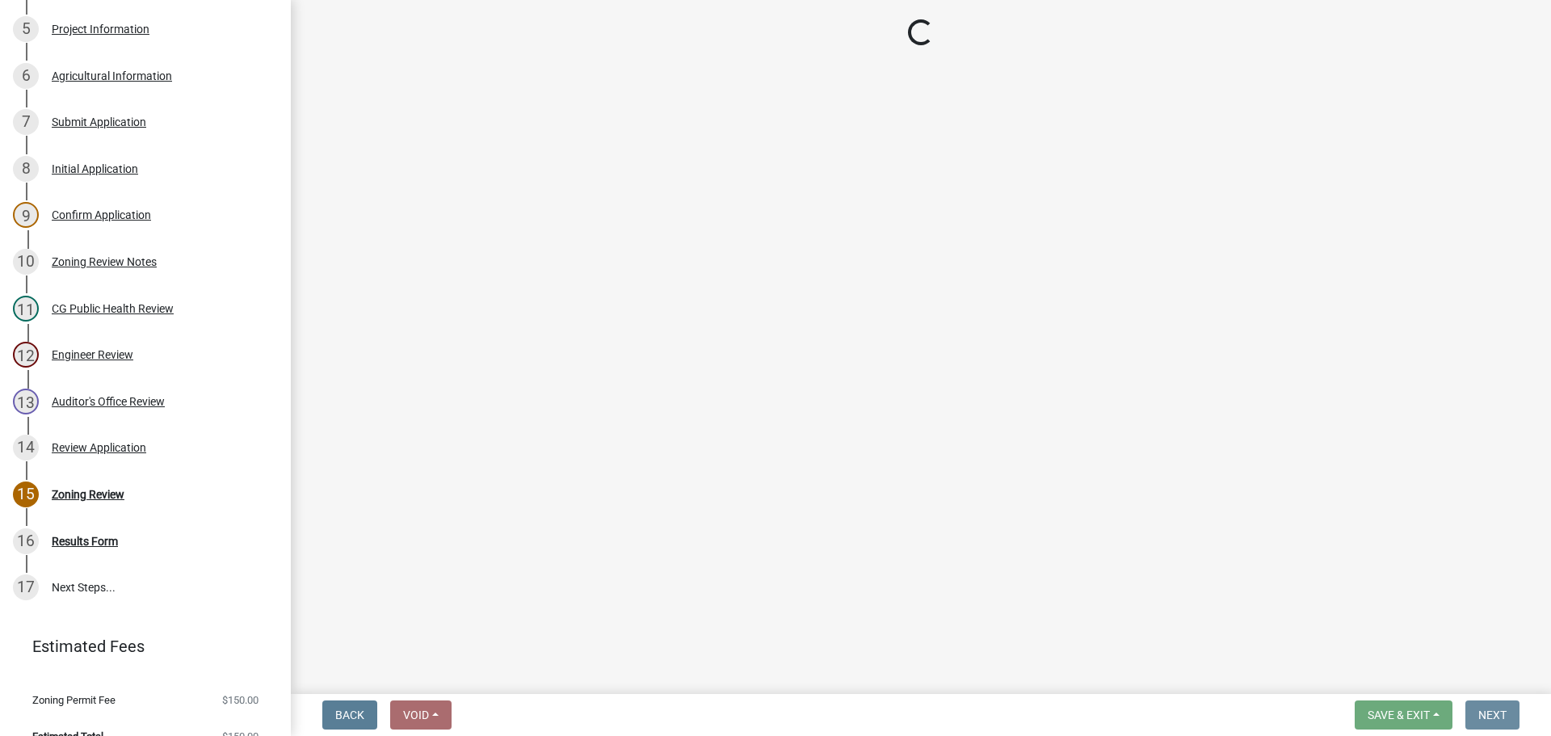
scroll to position [0, 0]
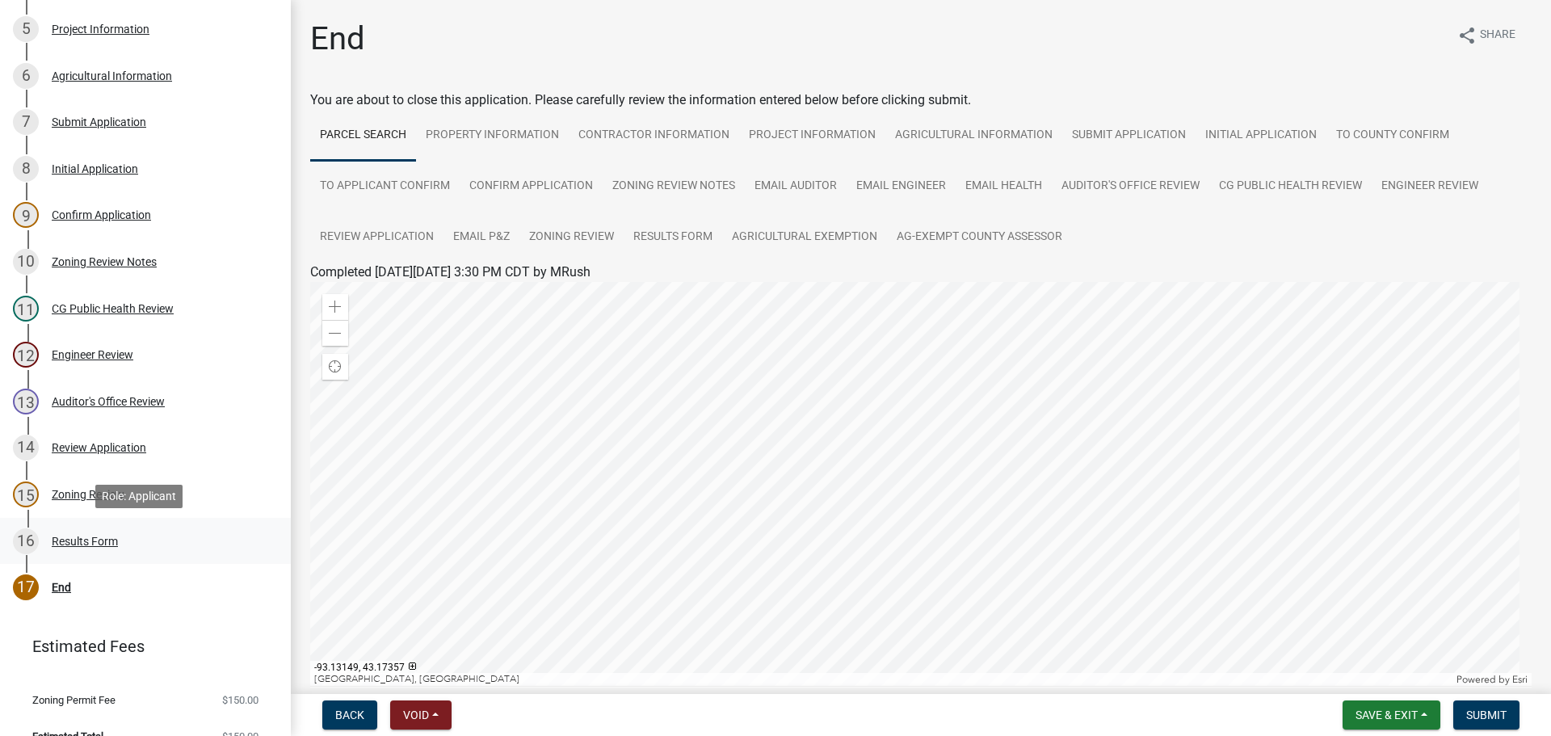
click at [69, 539] on div "Results Form" at bounding box center [85, 540] width 66 height 11
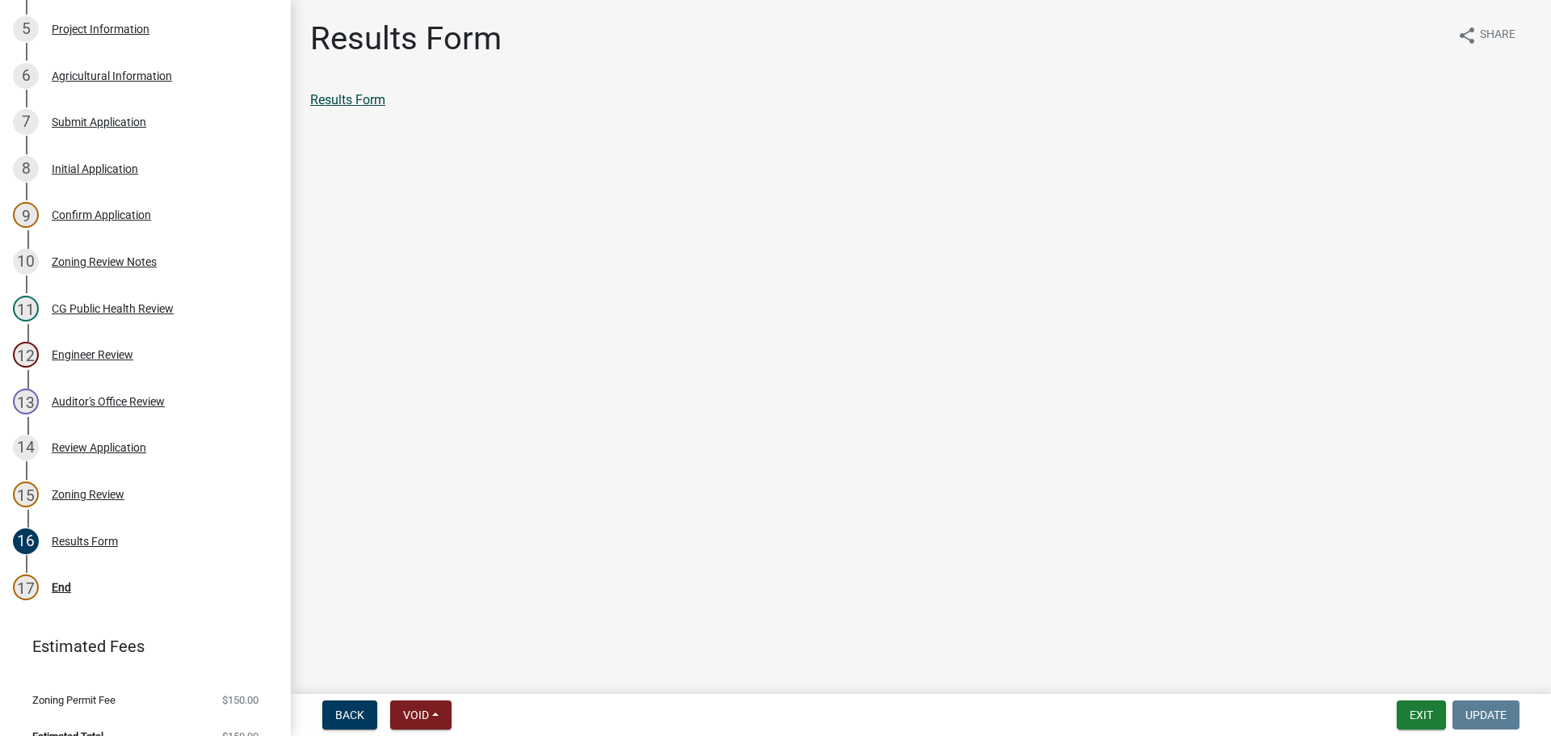
click at [360, 98] on link "Results Form" at bounding box center [347, 99] width 75 height 15
click at [60, 585] on div "End" at bounding box center [61, 586] width 19 height 11
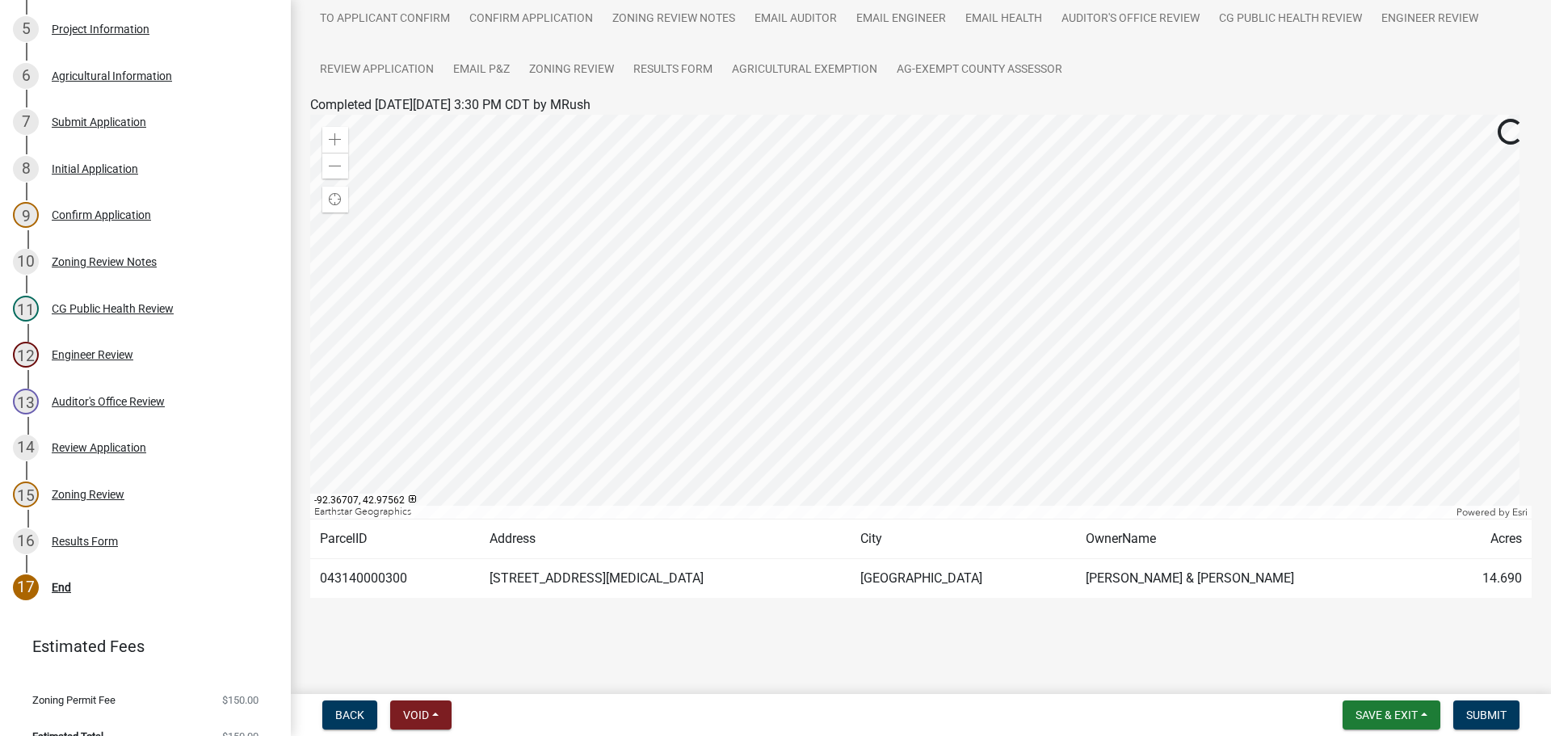
scroll to position [173, 0]
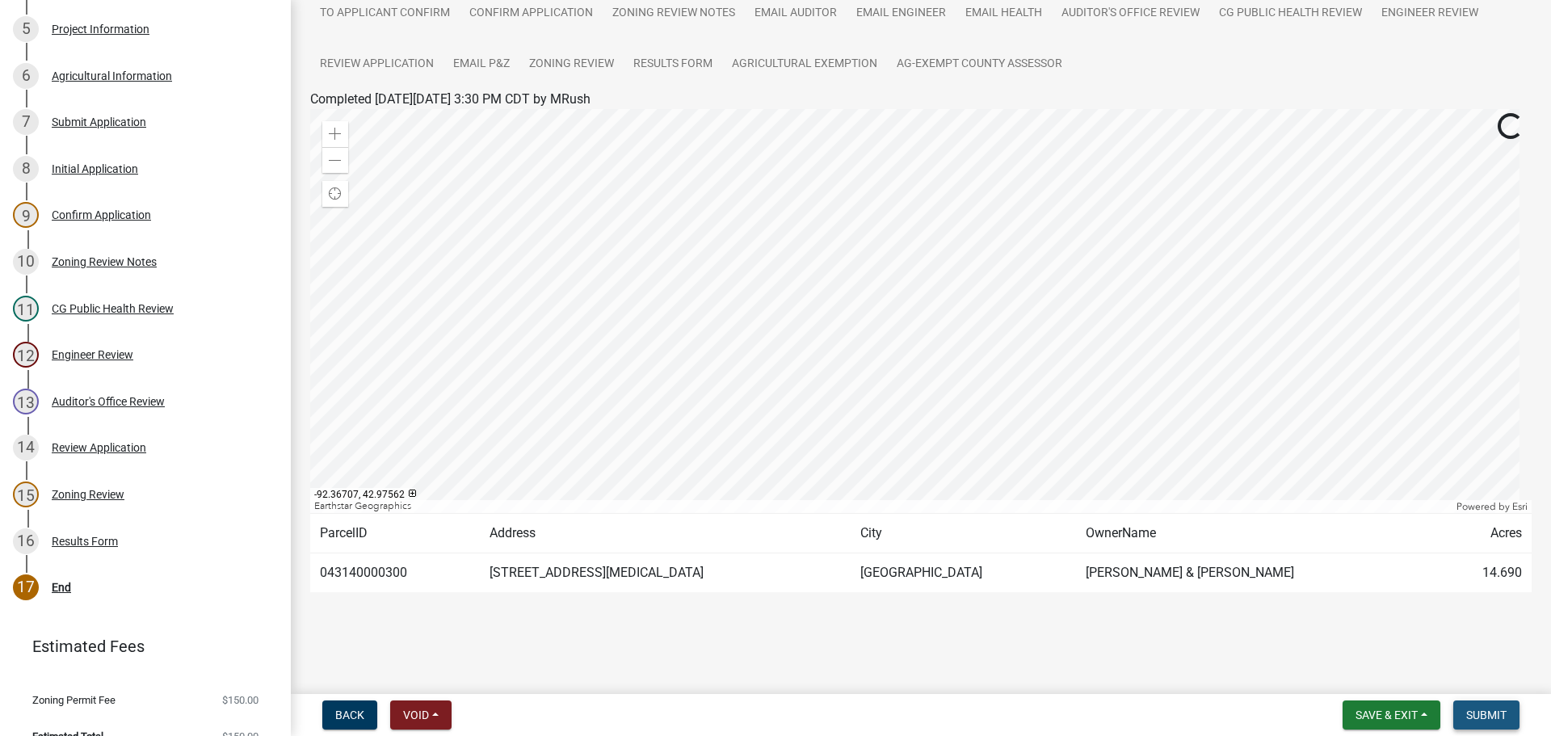
click at [1488, 712] on span "Submit" at bounding box center [1486, 714] width 40 height 13
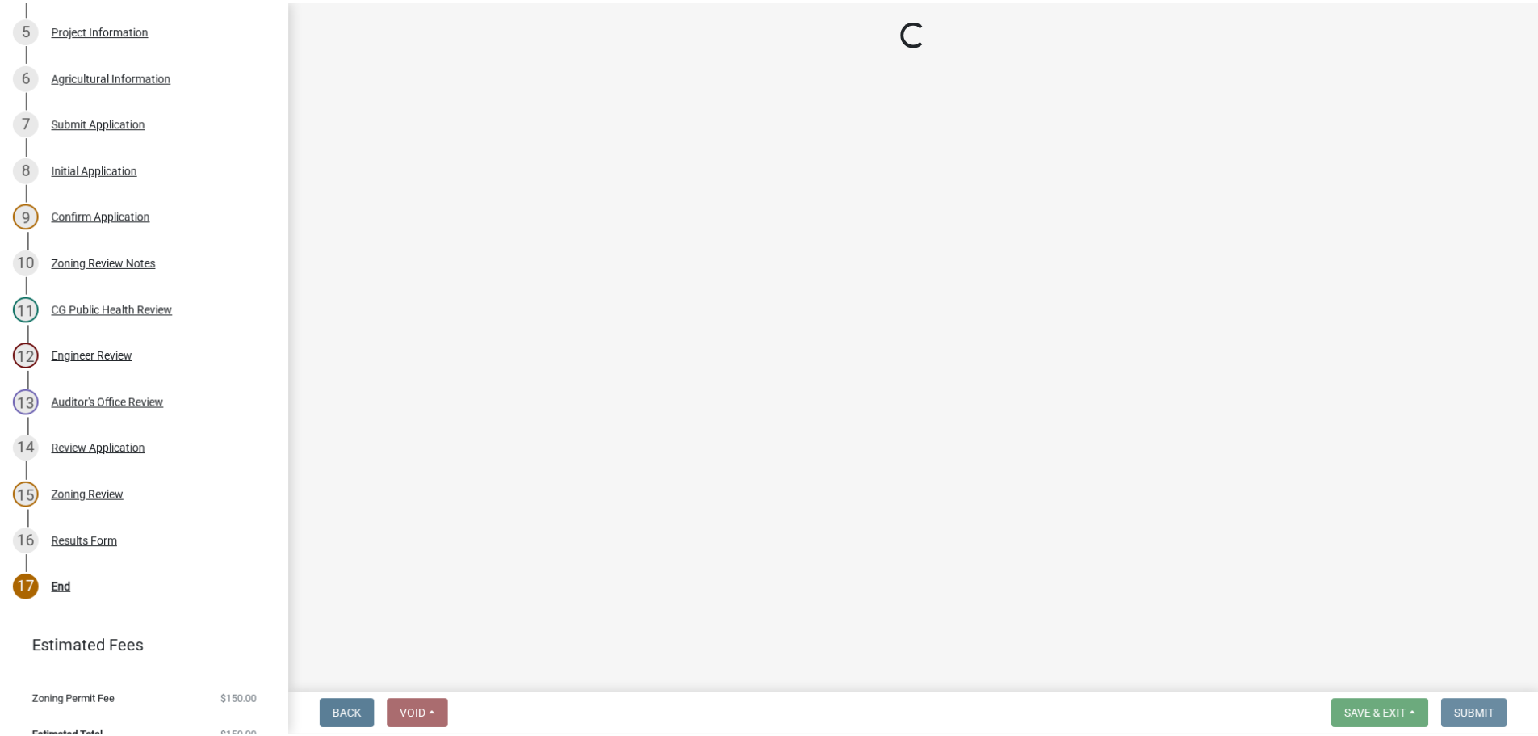
scroll to position [0, 0]
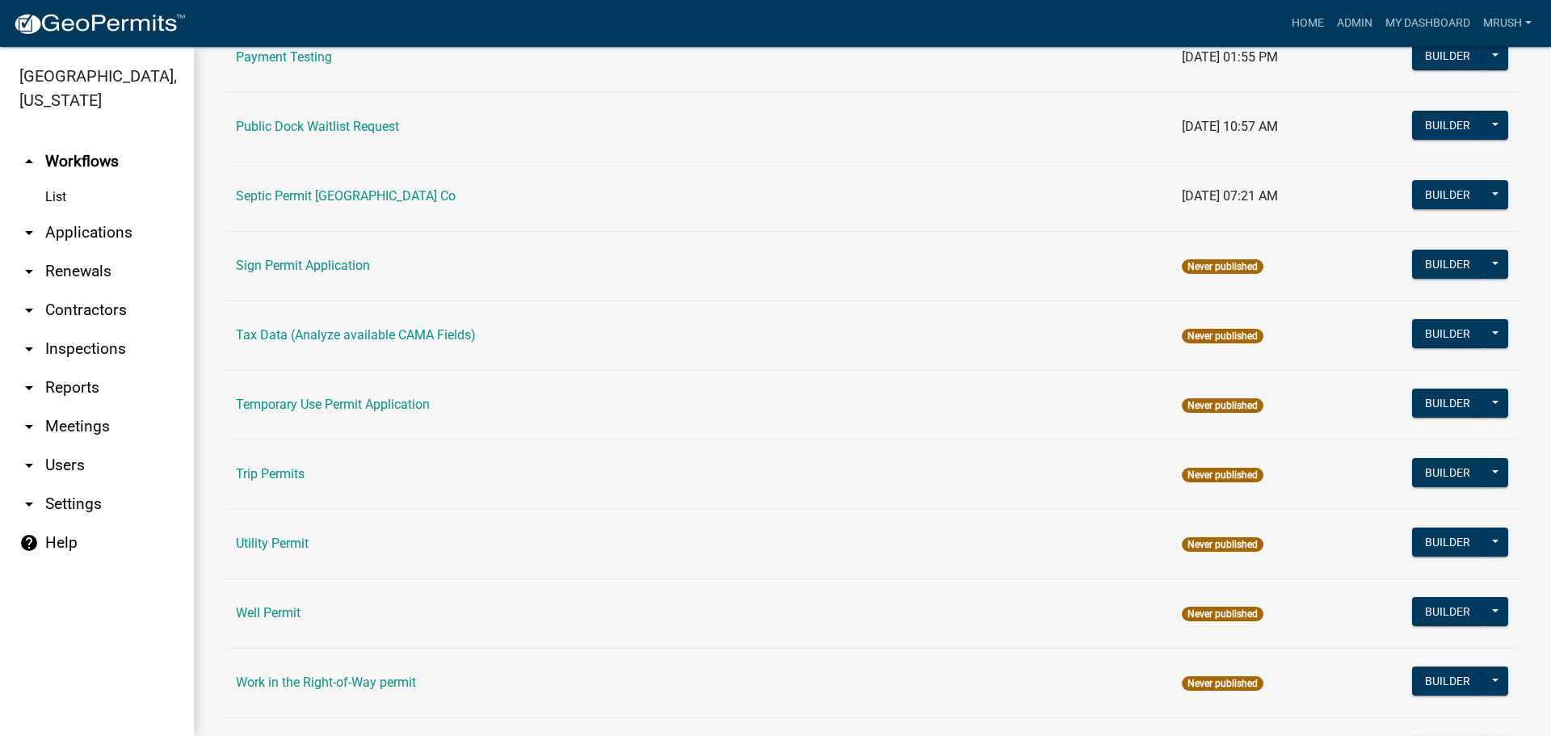
scroll to position [770, 0]
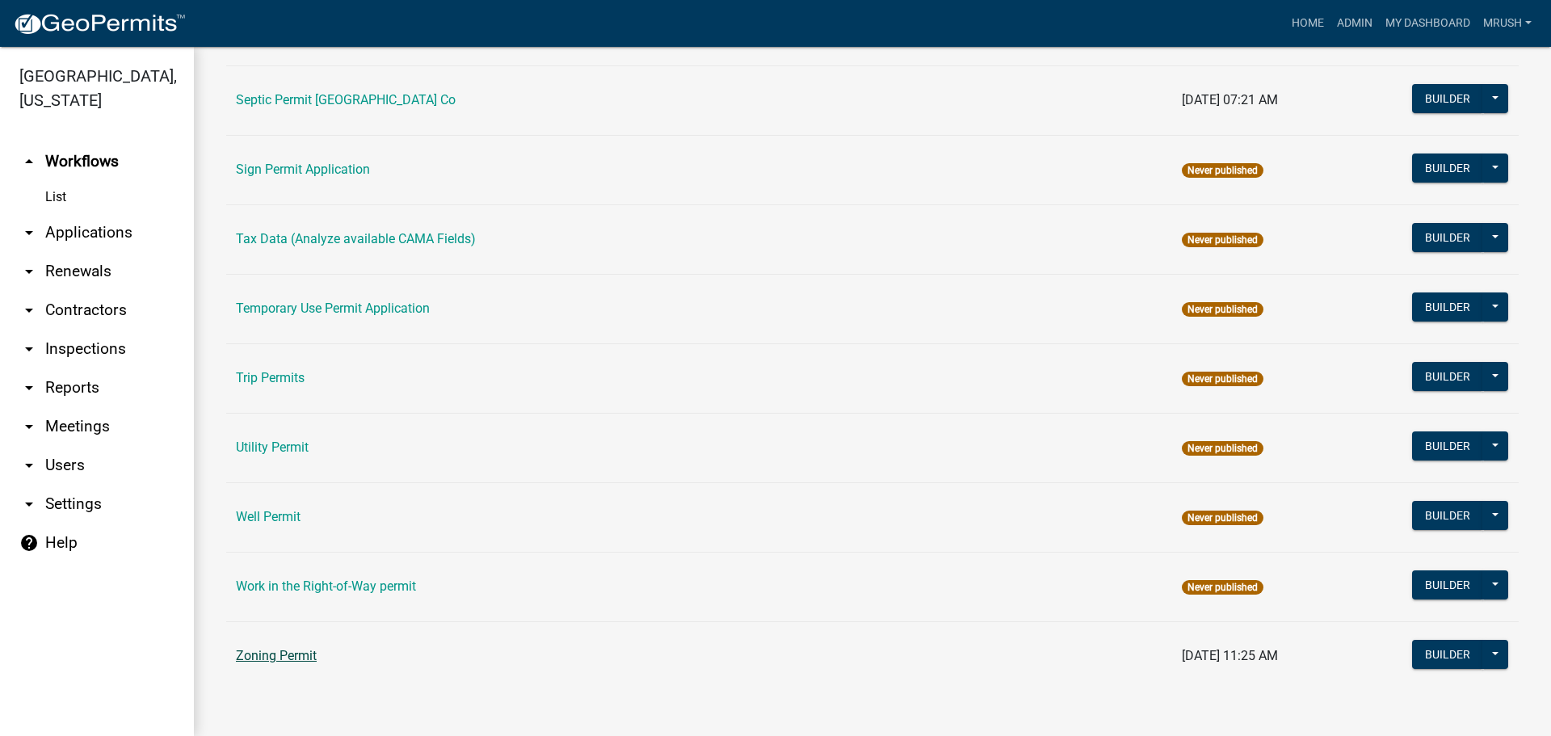
click at [282, 653] on link "Zoning Permit" at bounding box center [276, 655] width 81 height 15
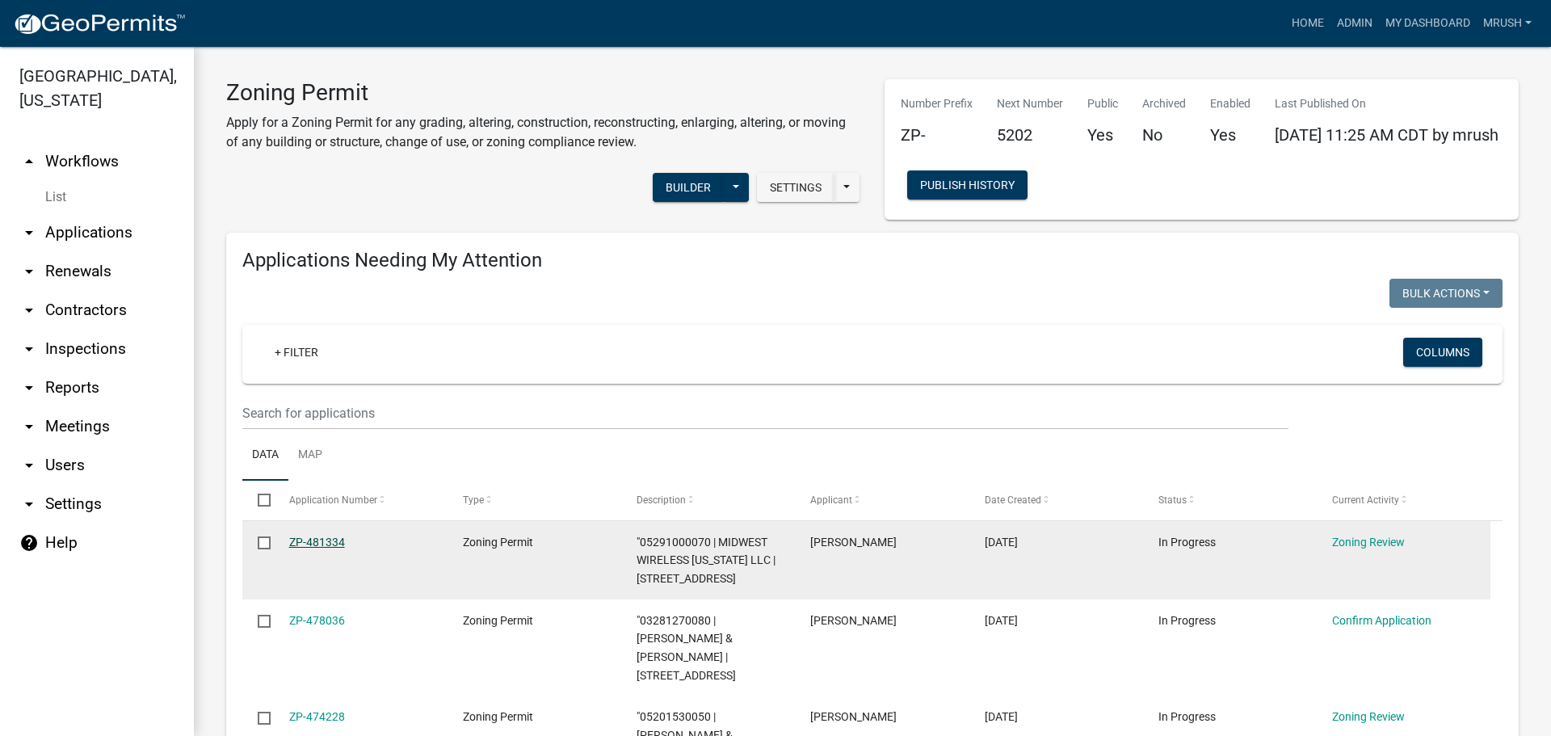
click at [328, 544] on link "ZP-481334" at bounding box center [317, 541] width 56 height 13
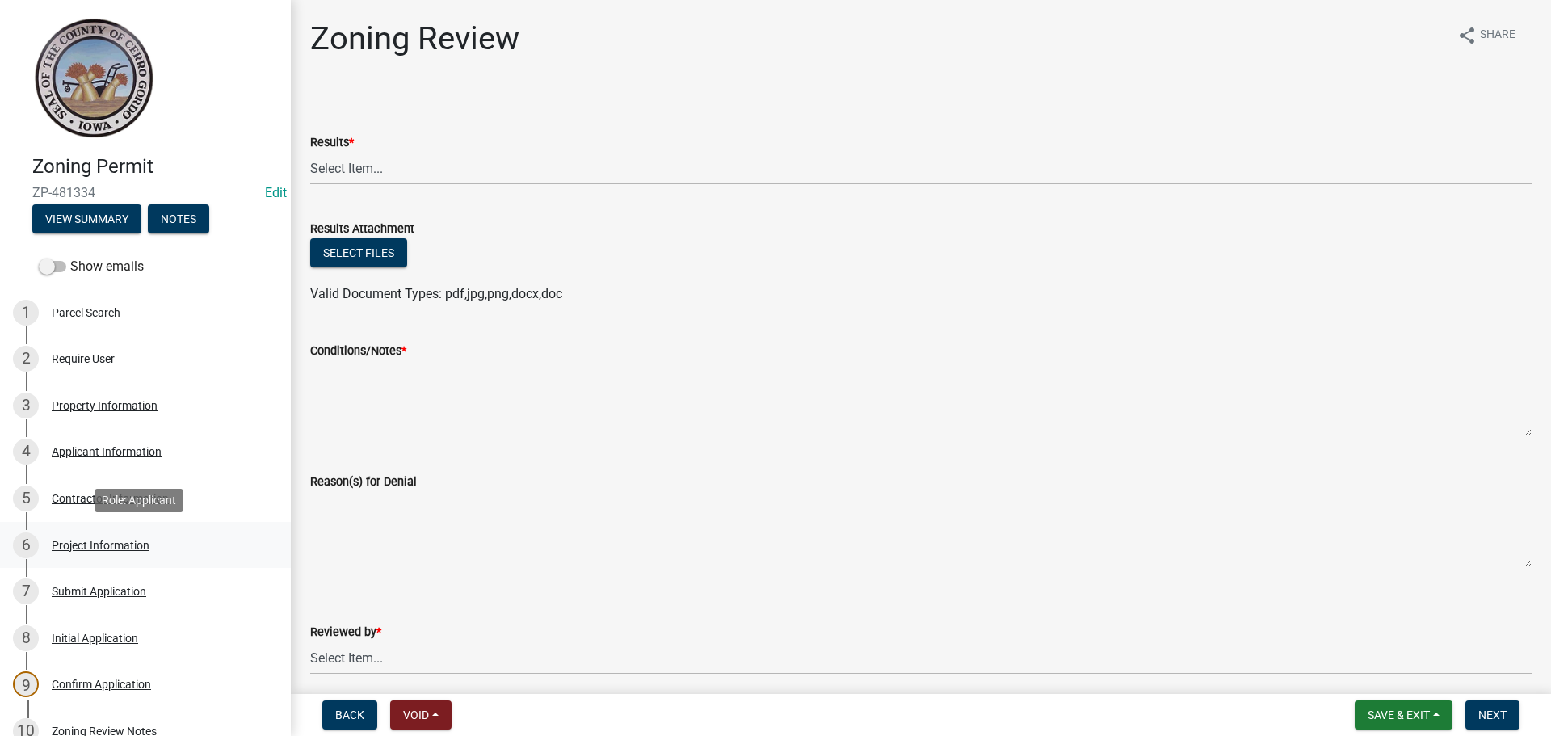
click at [119, 545] on div "Project Information" at bounding box center [101, 544] width 98 height 11
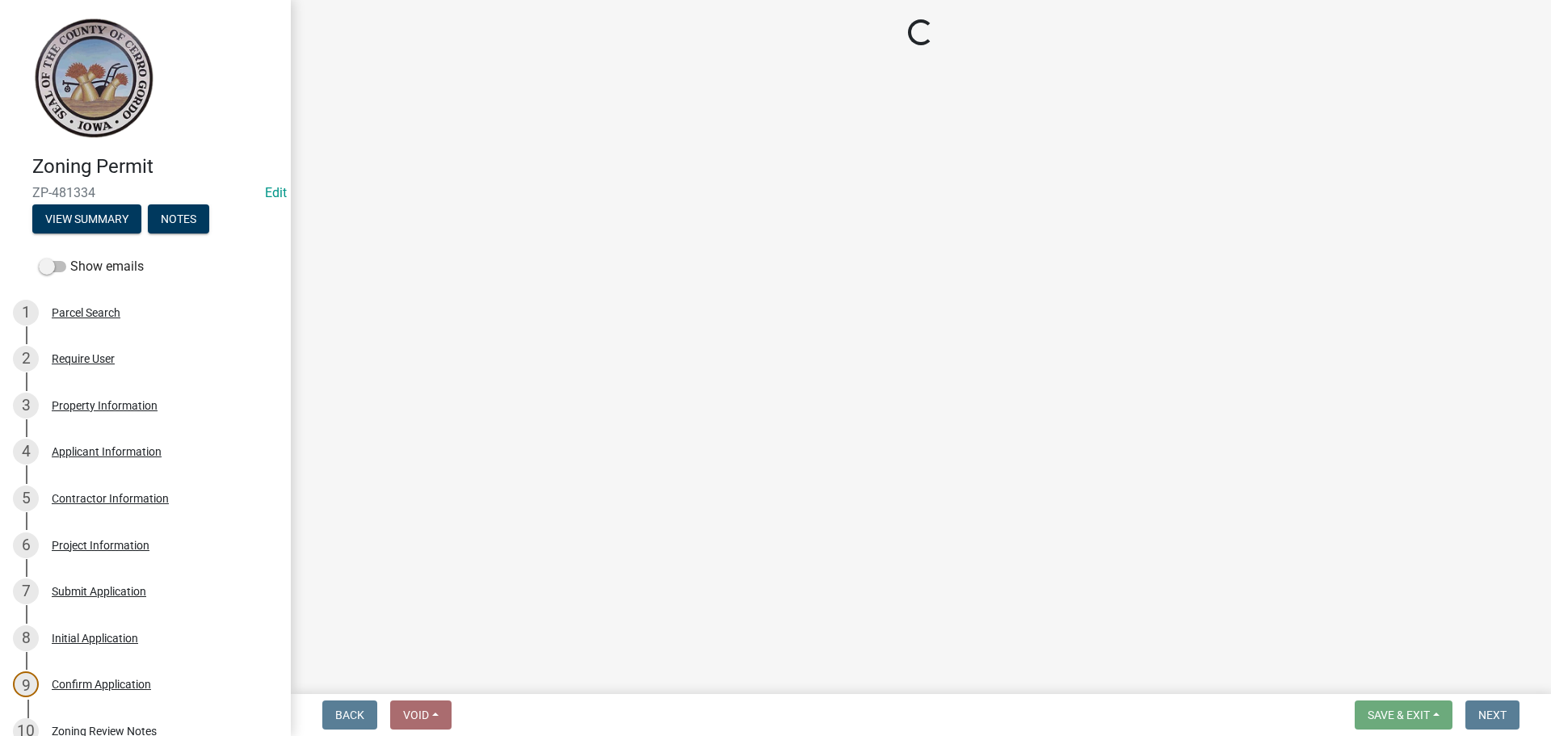
select select "c33da19a-5b3e-4f51-a669-d4d436de7689"
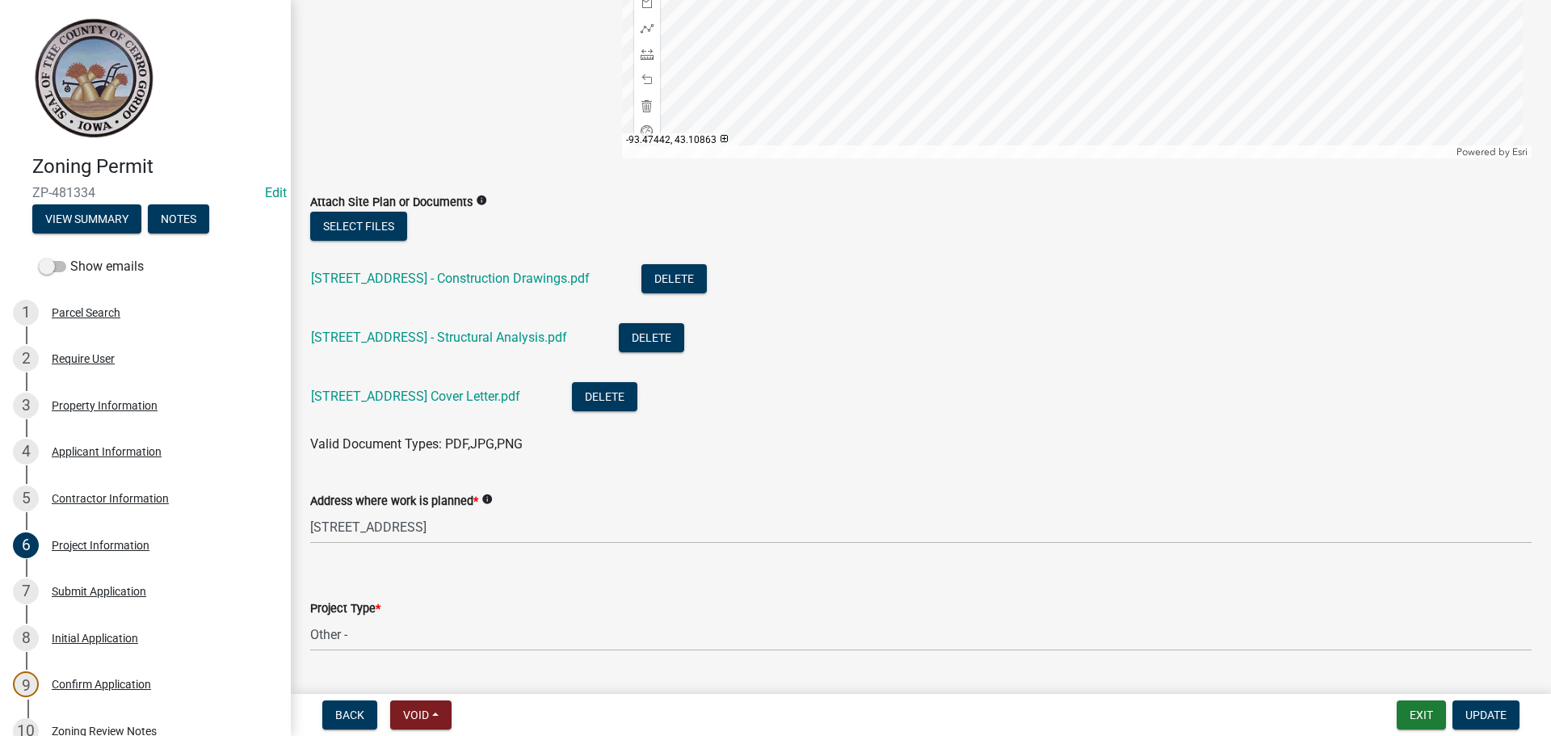
scroll to position [740, 0]
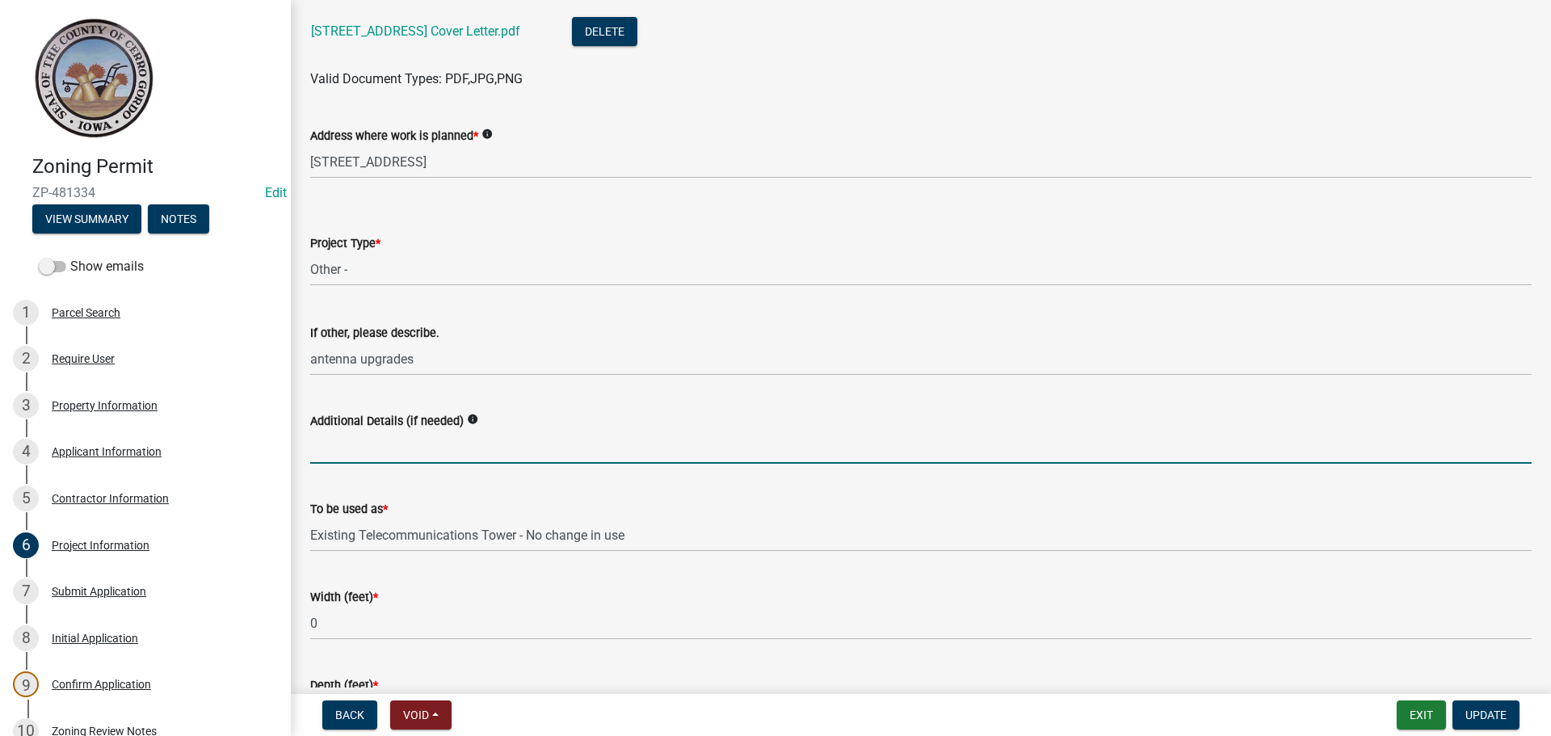
drag, startPoint x: 333, startPoint y: 447, endPoint x: 355, endPoint y: 454, distance: 23.8
click at [335, 444] on input "Additional Details (if needed)" at bounding box center [920, 446] width 1221 height 33
type input "No increase to the height of the tower"
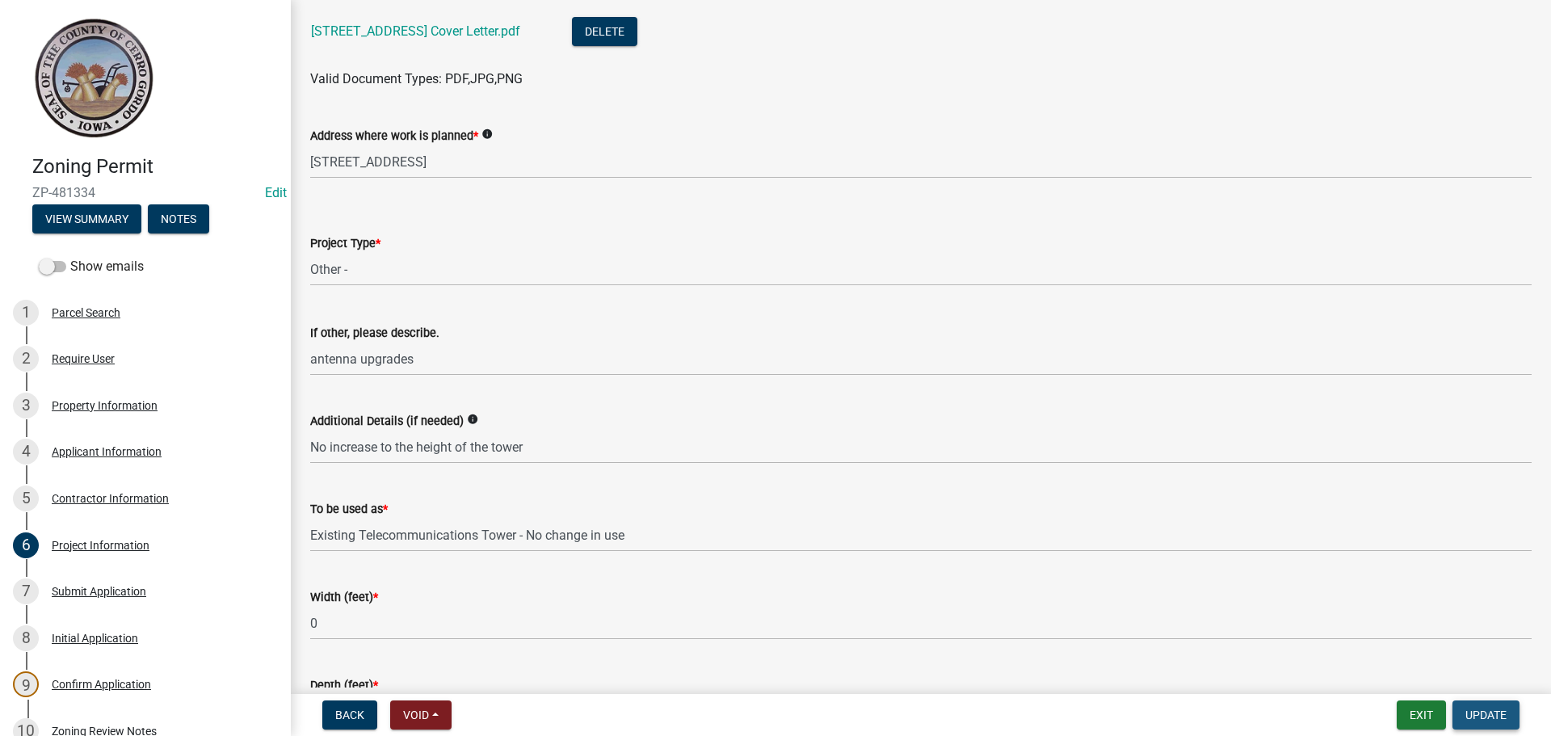
click at [1472, 711] on span "Update" at bounding box center [1485, 714] width 41 height 13
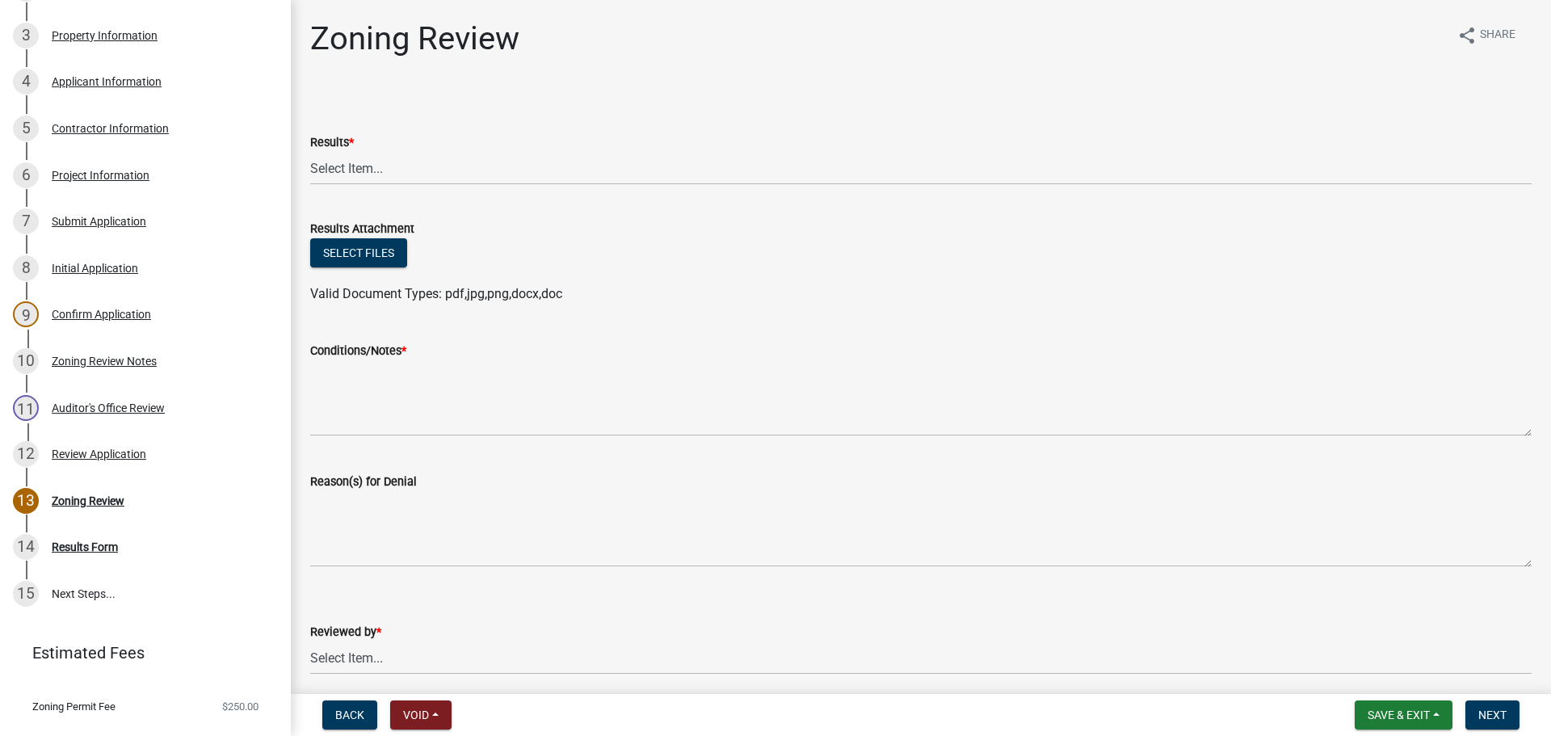
scroll to position [401, 0]
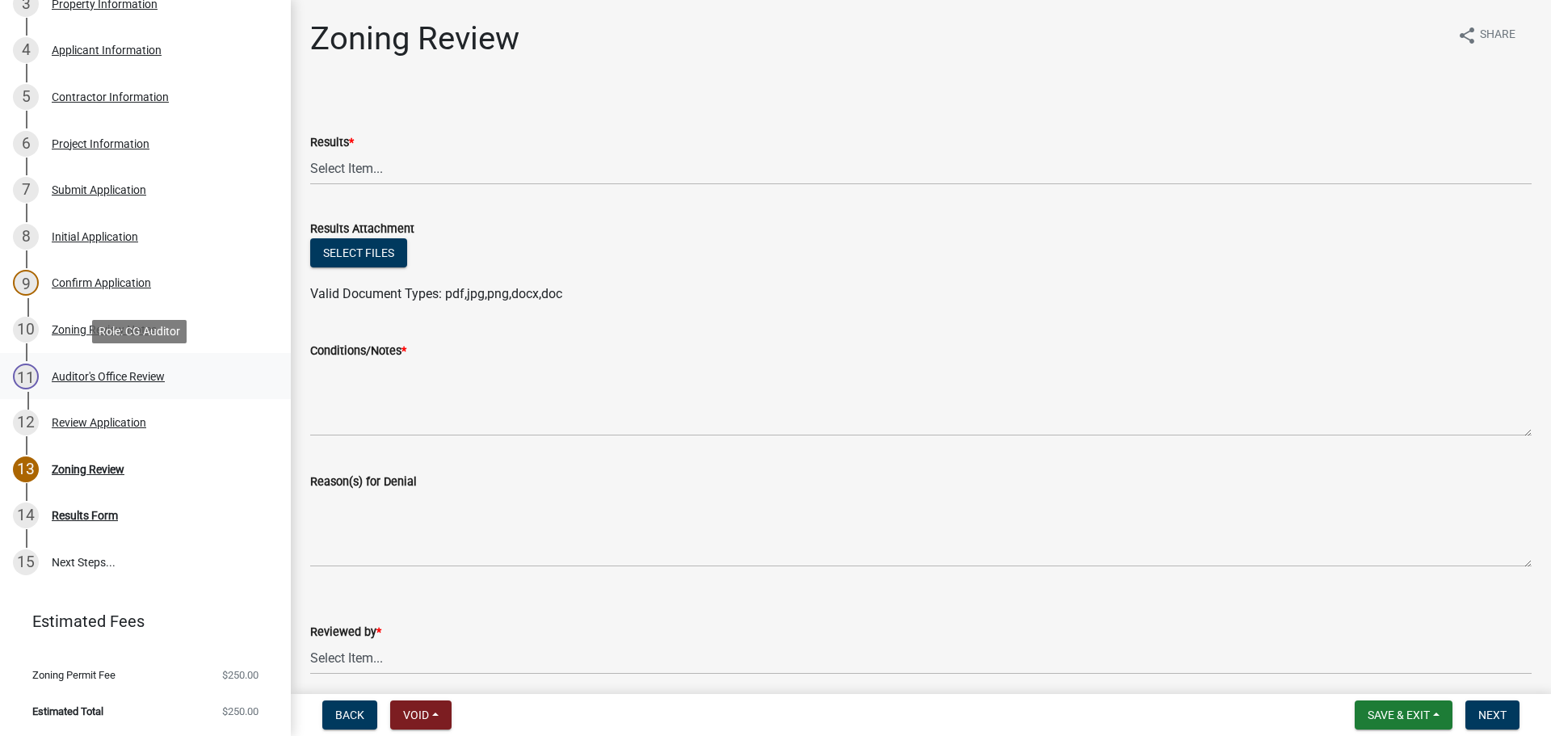
click at [86, 372] on div "Auditor's Office Review" at bounding box center [108, 376] width 113 height 11
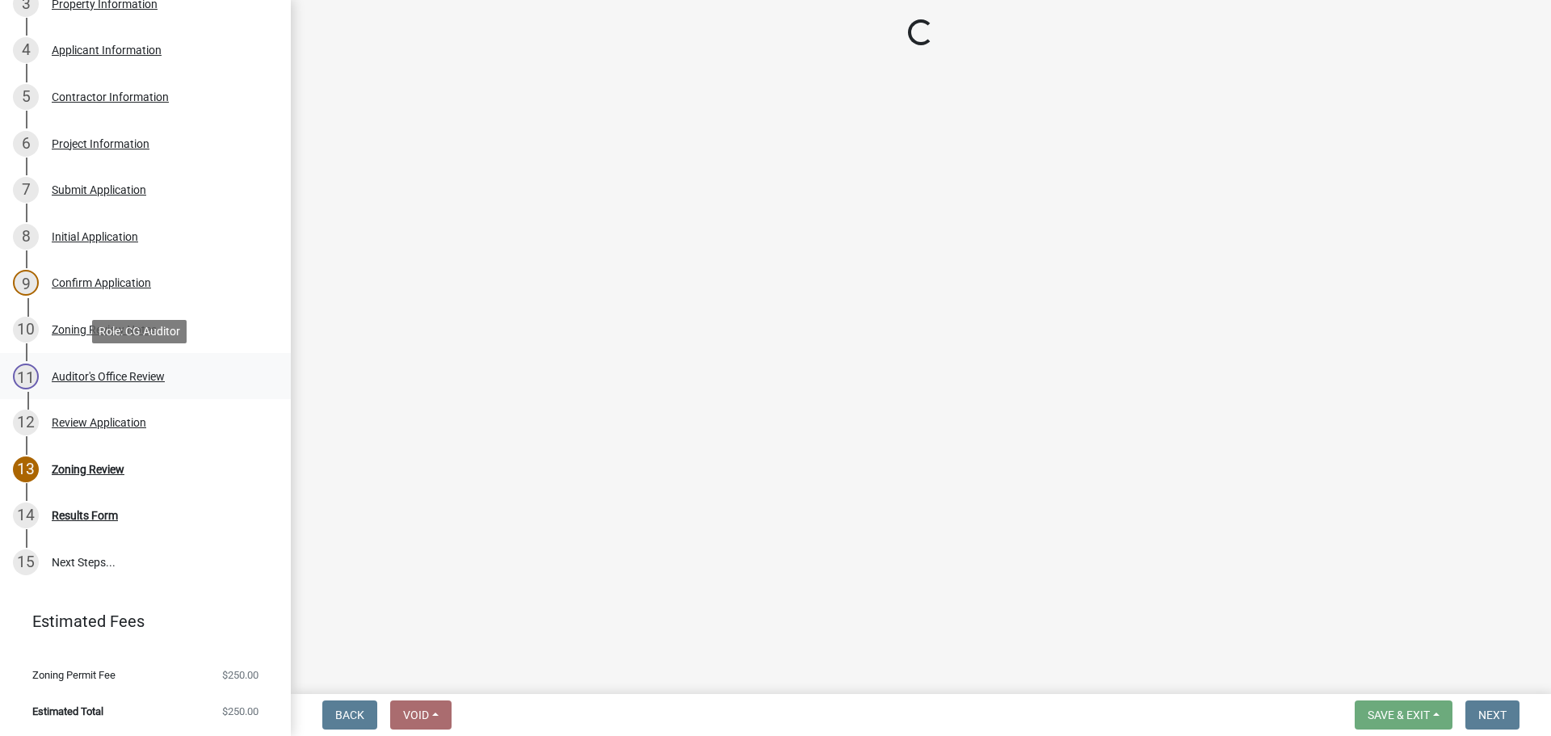
select select "22825c6f-7911-45a8-a3f0-e7c66663f32a"
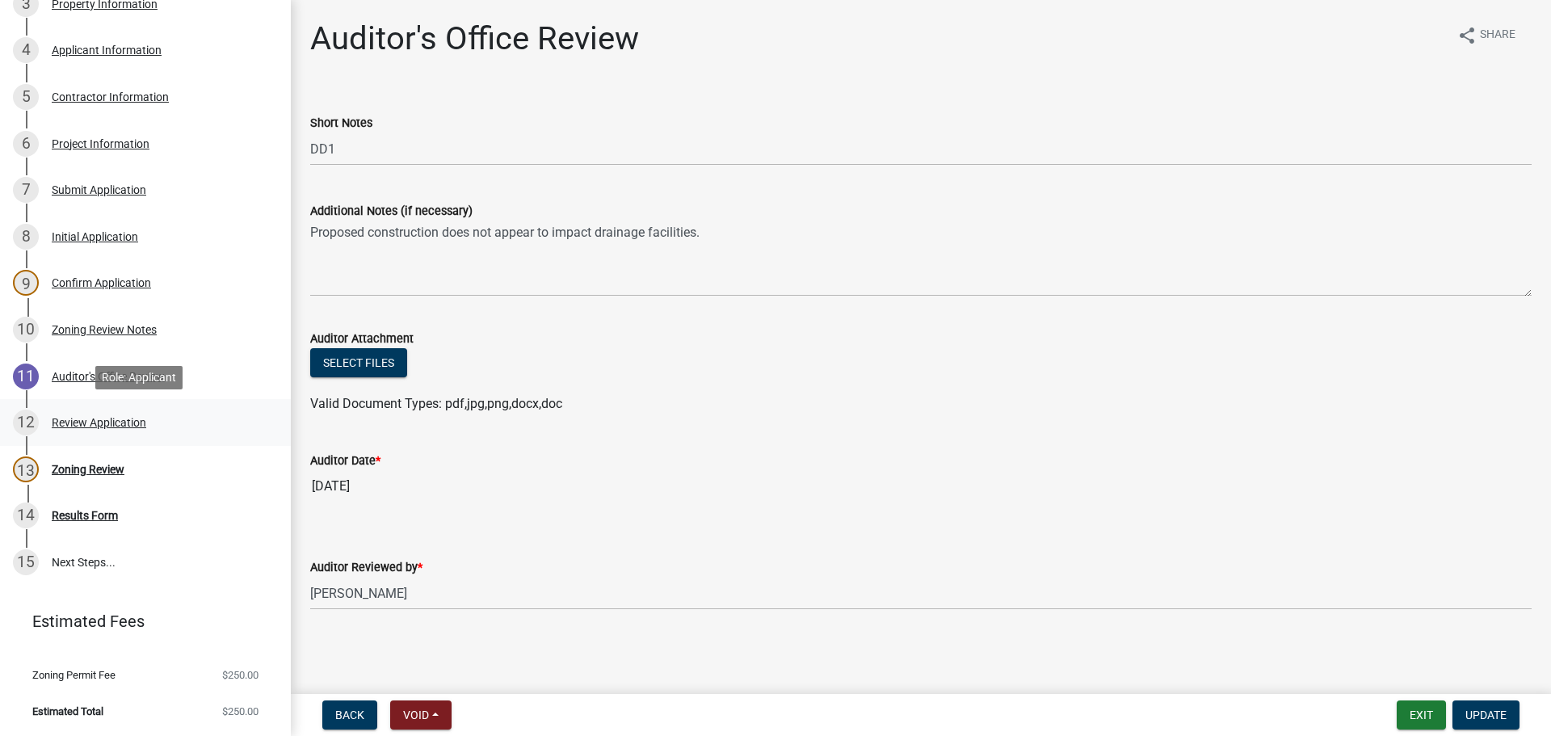
click at [93, 423] on div "Review Application" at bounding box center [99, 422] width 94 height 11
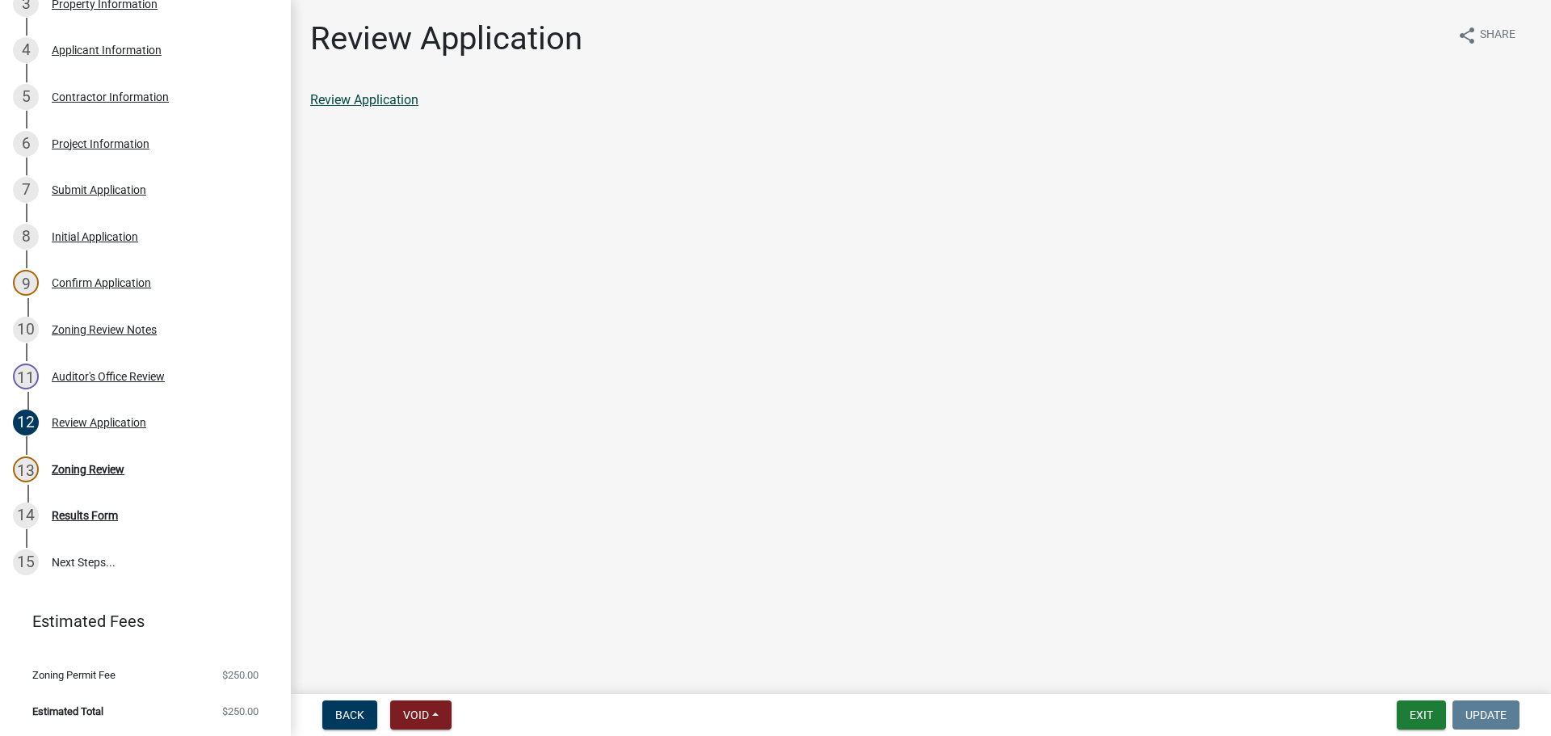
click at [392, 96] on link "Review Application" at bounding box center [364, 99] width 108 height 15
click at [69, 466] on div "Zoning Review" at bounding box center [88, 469] width 73 height 11
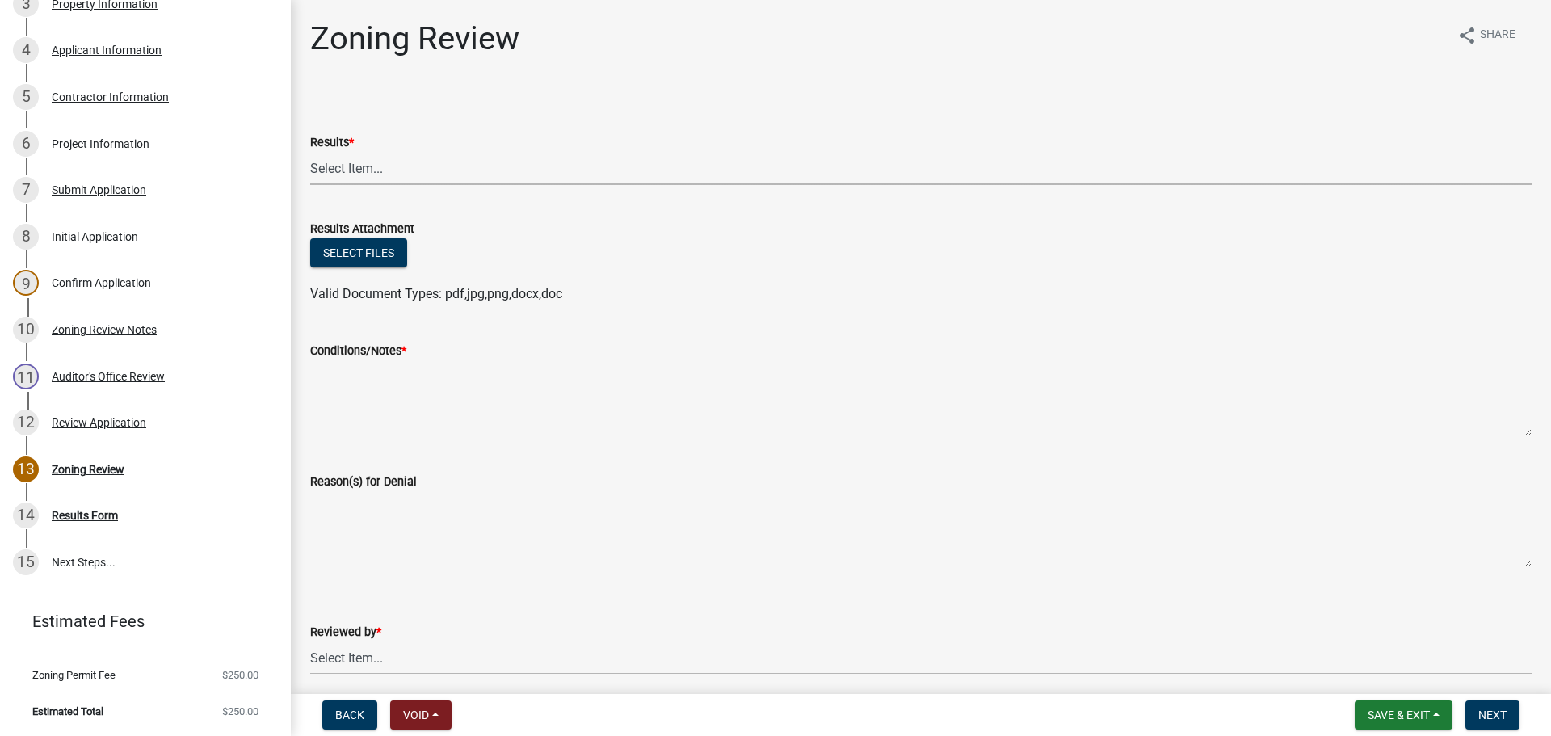
click at [361, 165] on select "Select Item... Approved Denied Agricultural Exemption Need further information …" at bounding box center [920, 168] width 1221 height 33
click at [310, 152] on select "Select Item... Approved Denied Agricultural Exemption Need further information …" at bounding box center [920, 168] width 1221 height 33
select select "fc80a94f-45c9-4365-ab2a-89f73cc1349d"
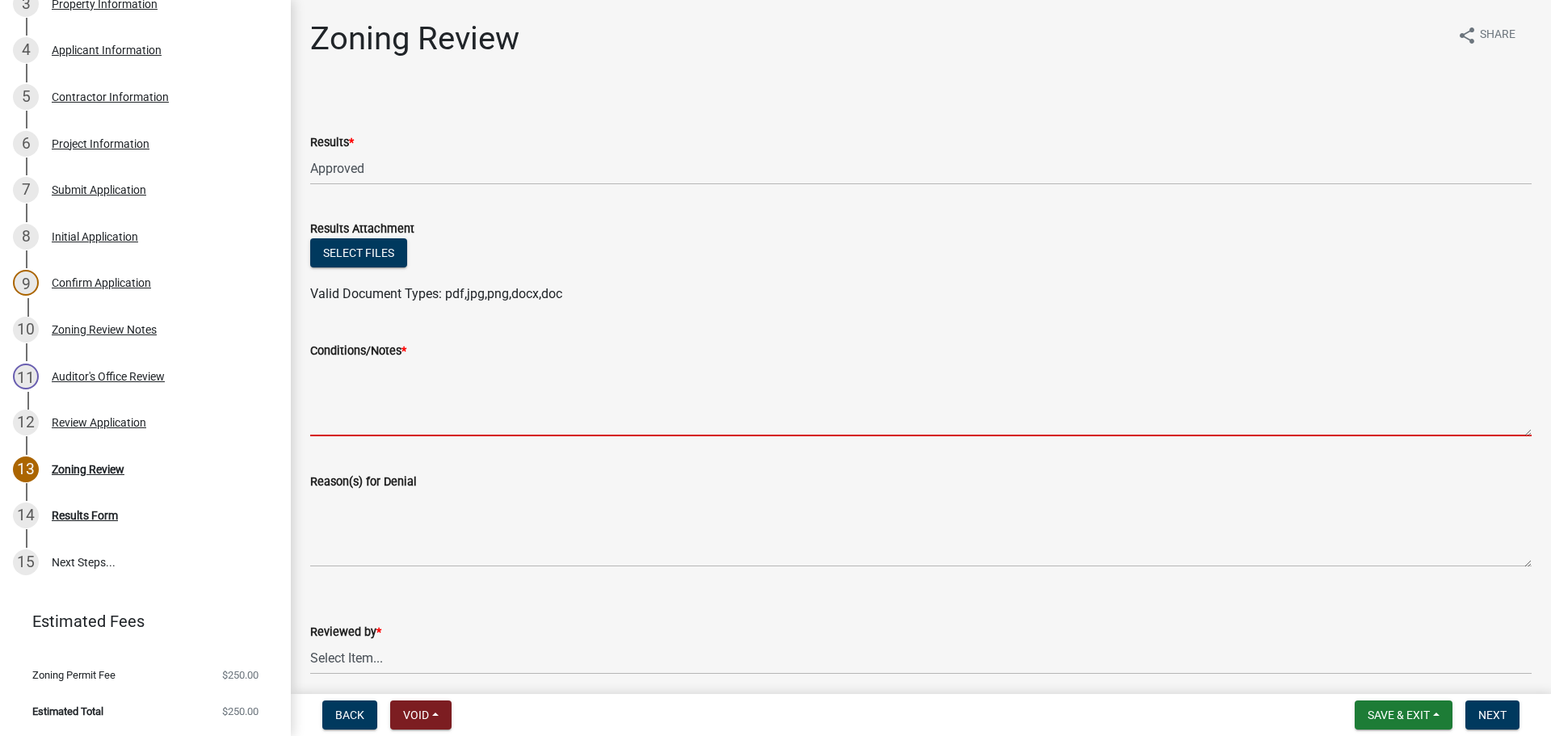
click at [322, 390] on textarea "Conditions/Notes *" at bounding box center [920, 398] width 1221 height 76
paste textarea "All requirements of the R-3 Single Family Residential District and general requ…"
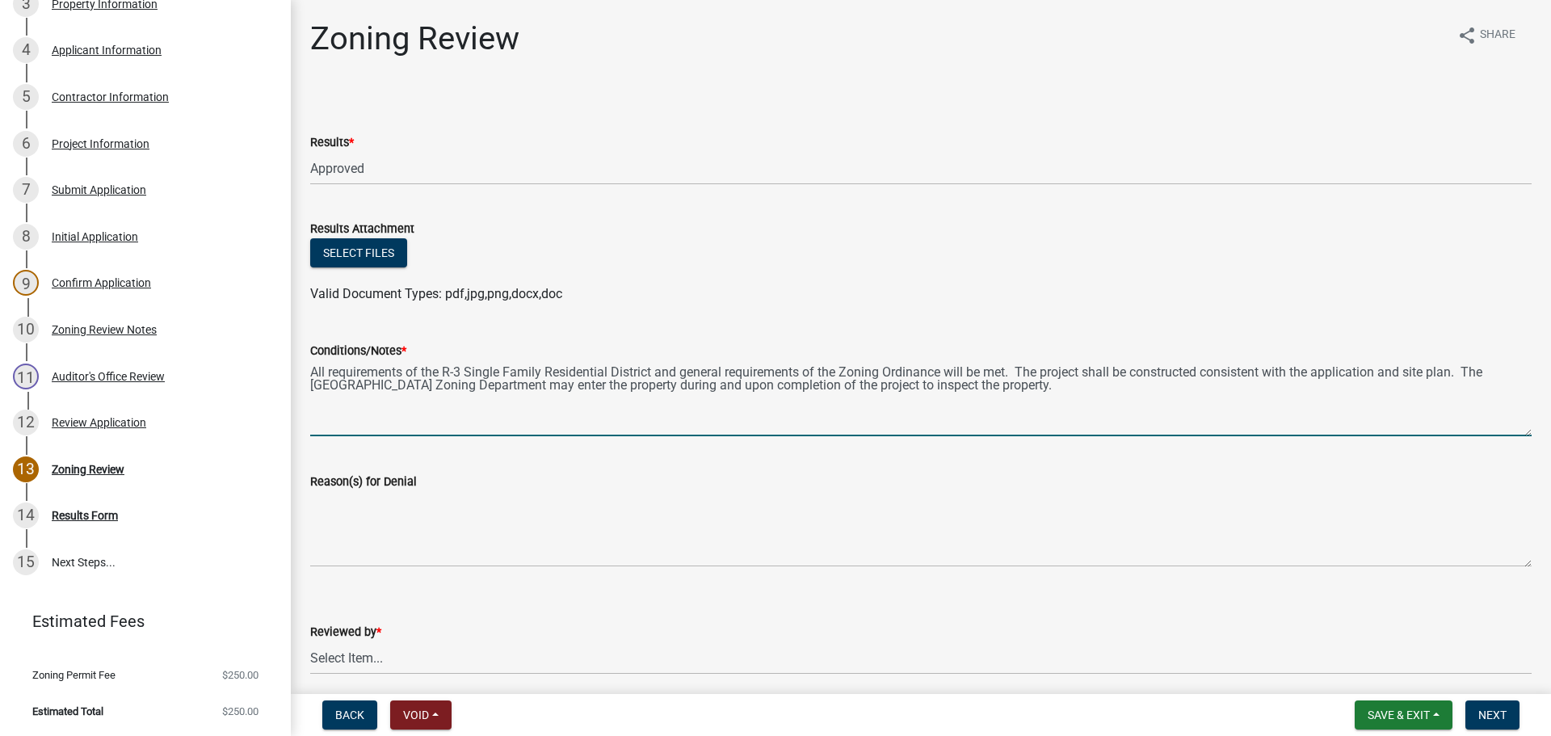
click at [610, 371] on textarea "All requirements of the R-3 Single Family Residential District and general requ…" at bounding box center [920, 398] width 1221 height 76
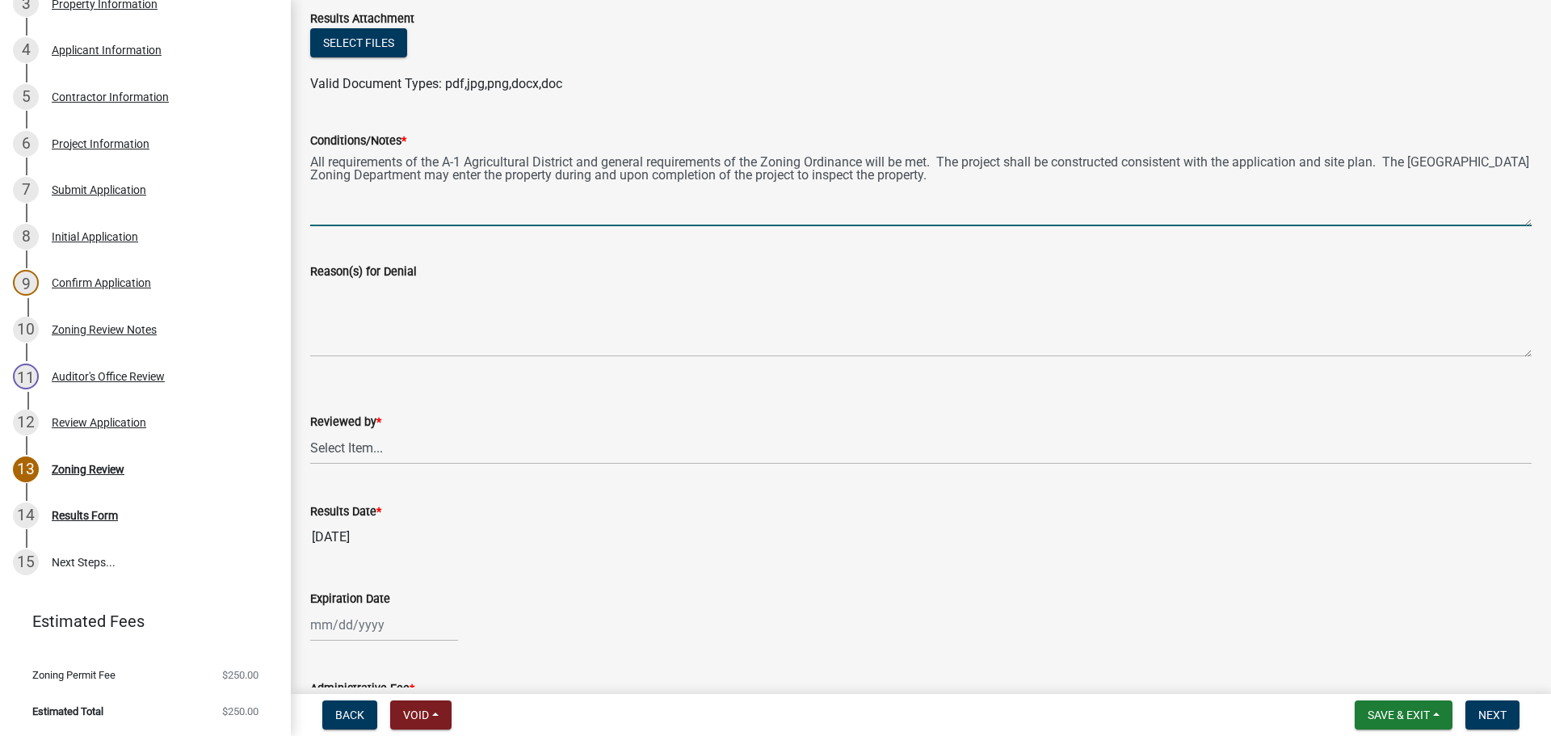
scroll to position [308, 0]
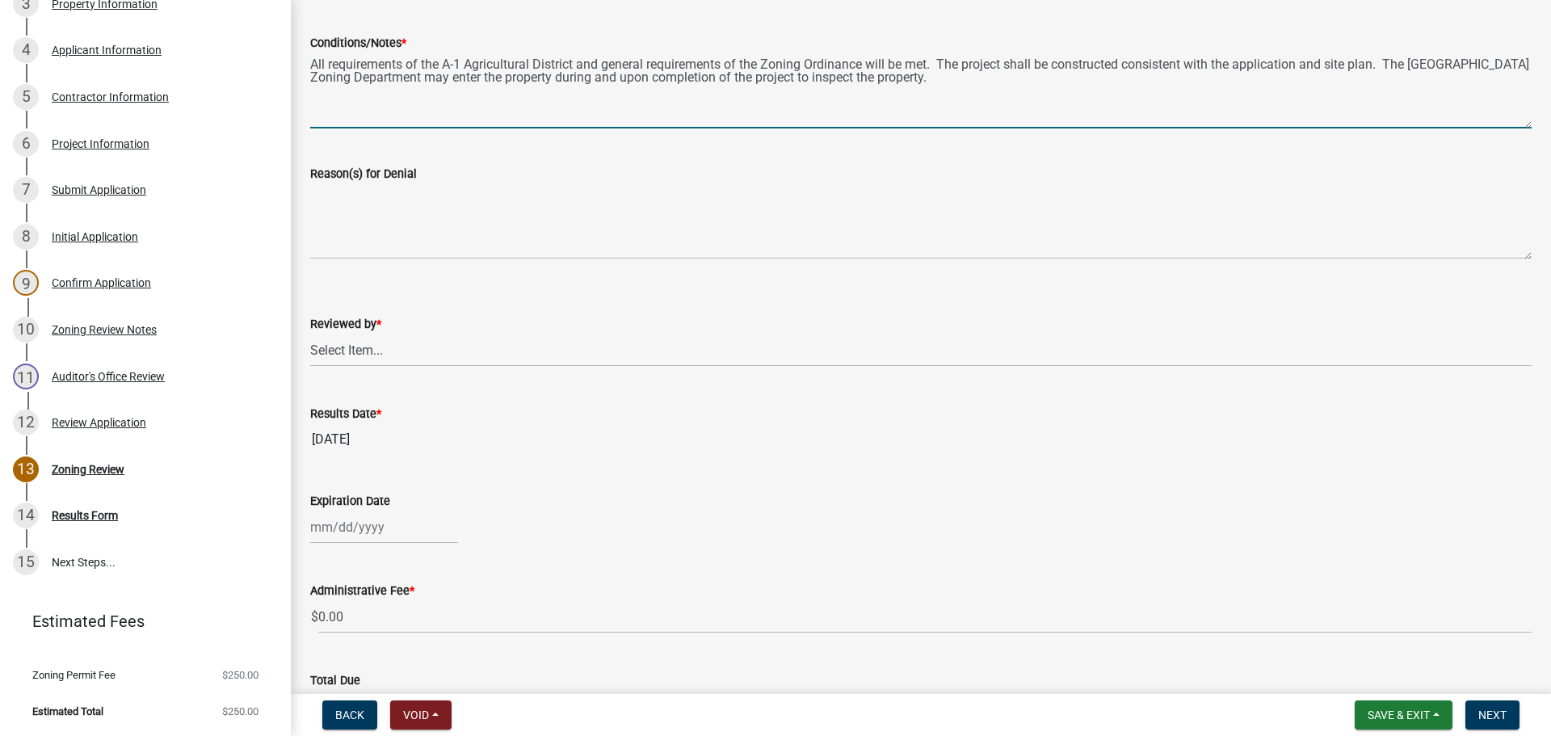
type textarea "All requirements of the A-1 Agricultural District and general requirements of t…"
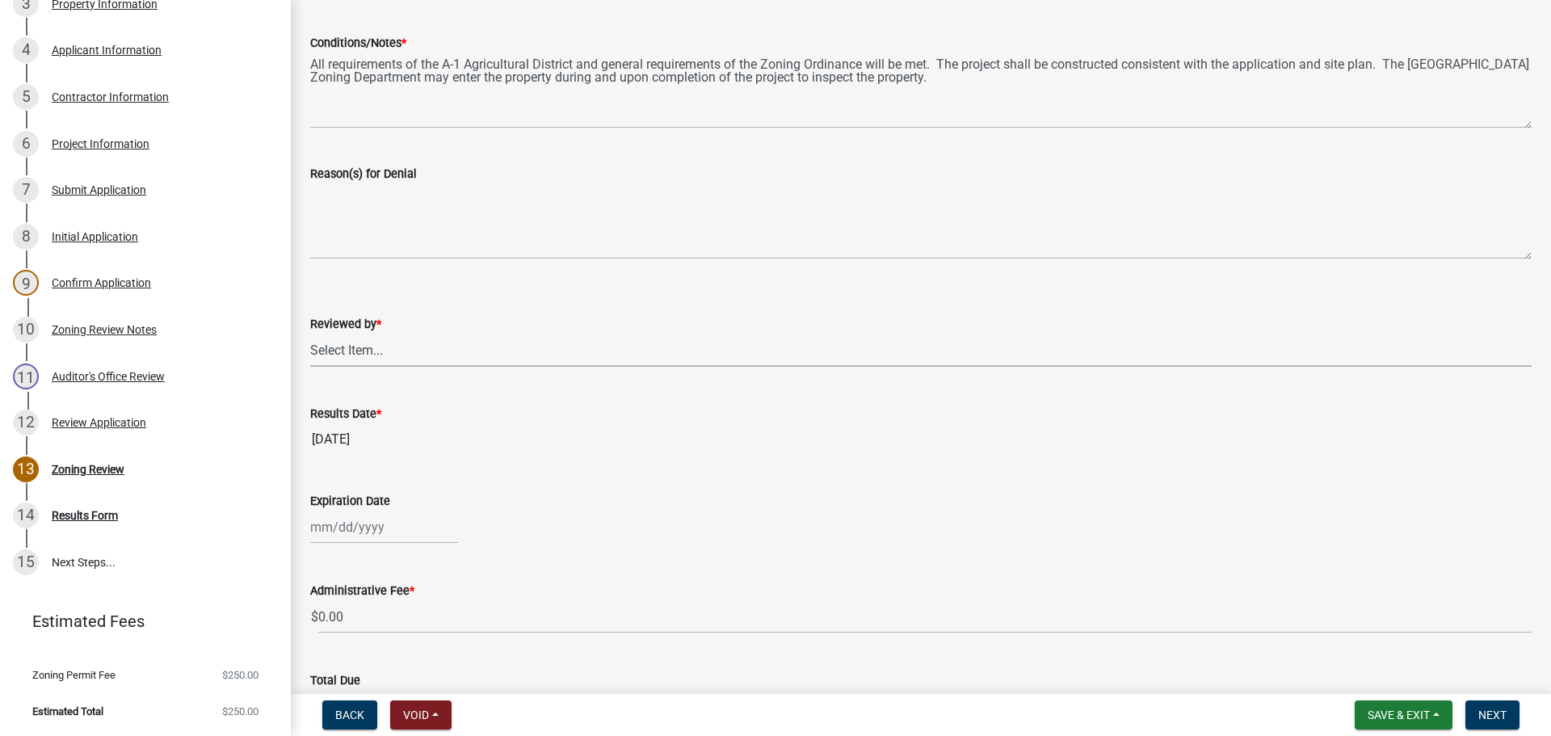
click at [338, 349] on select "Select Item... Michelle Rush" at bounding box center [920, 350] width 1221 height 33
click at [310, 334] on select "Select Item... Michelle Rush" at bounding box center [920, 350] width 1221 height 33
select select "69fed02d-fe84-448a-ba5b-be224adec29d"
click at [330, 519] on div at bounding box center [384, 526] width 148 height 33
click at [481, 313] on span "Next month" at bounding box center [481, 311] width 12 height 12
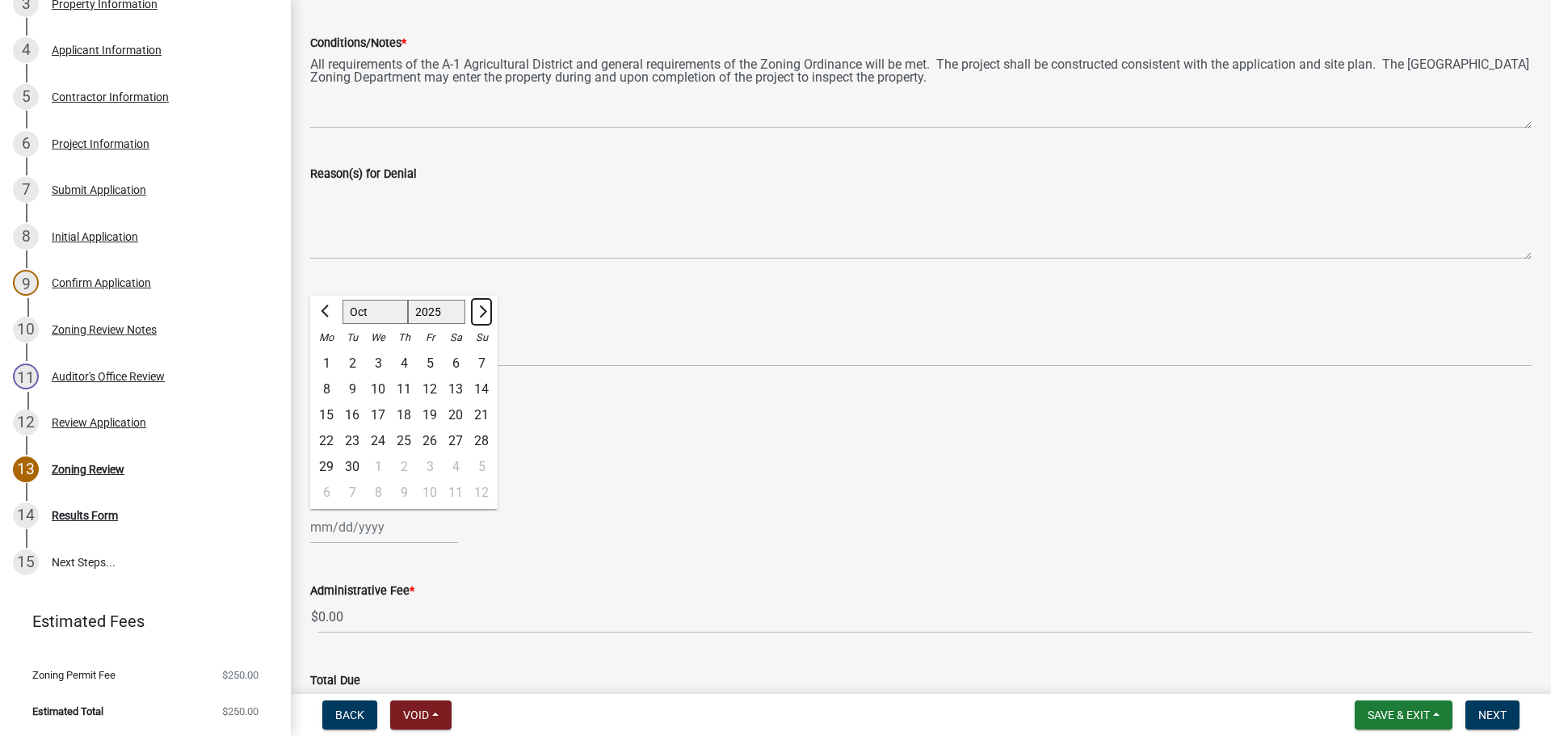
click at [481, 313] on span "Next month" at bounding box center [481, 311] width 12 height 12
select select "12"
click at [481, 313] on span "Next month" at bounding box center [481, 311] width 12 height 12
select select "2026"
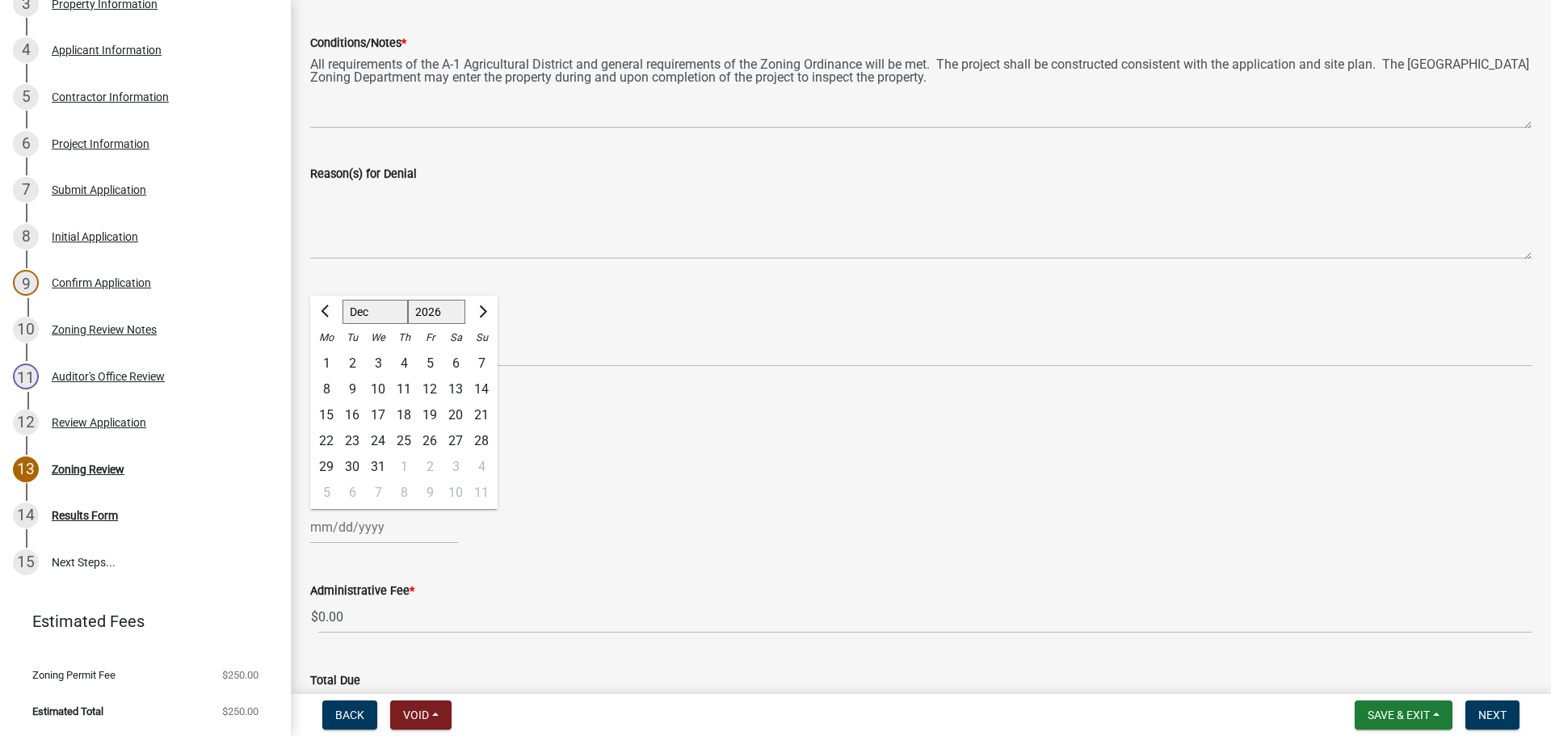
select select "1"
click at [481, 313] on div at bounding box center [481, 312] width 32 height 26
click at [351, 436] on div "20" at bounding box center [352, 441] width 26 height 26
type input "01/20/2026"
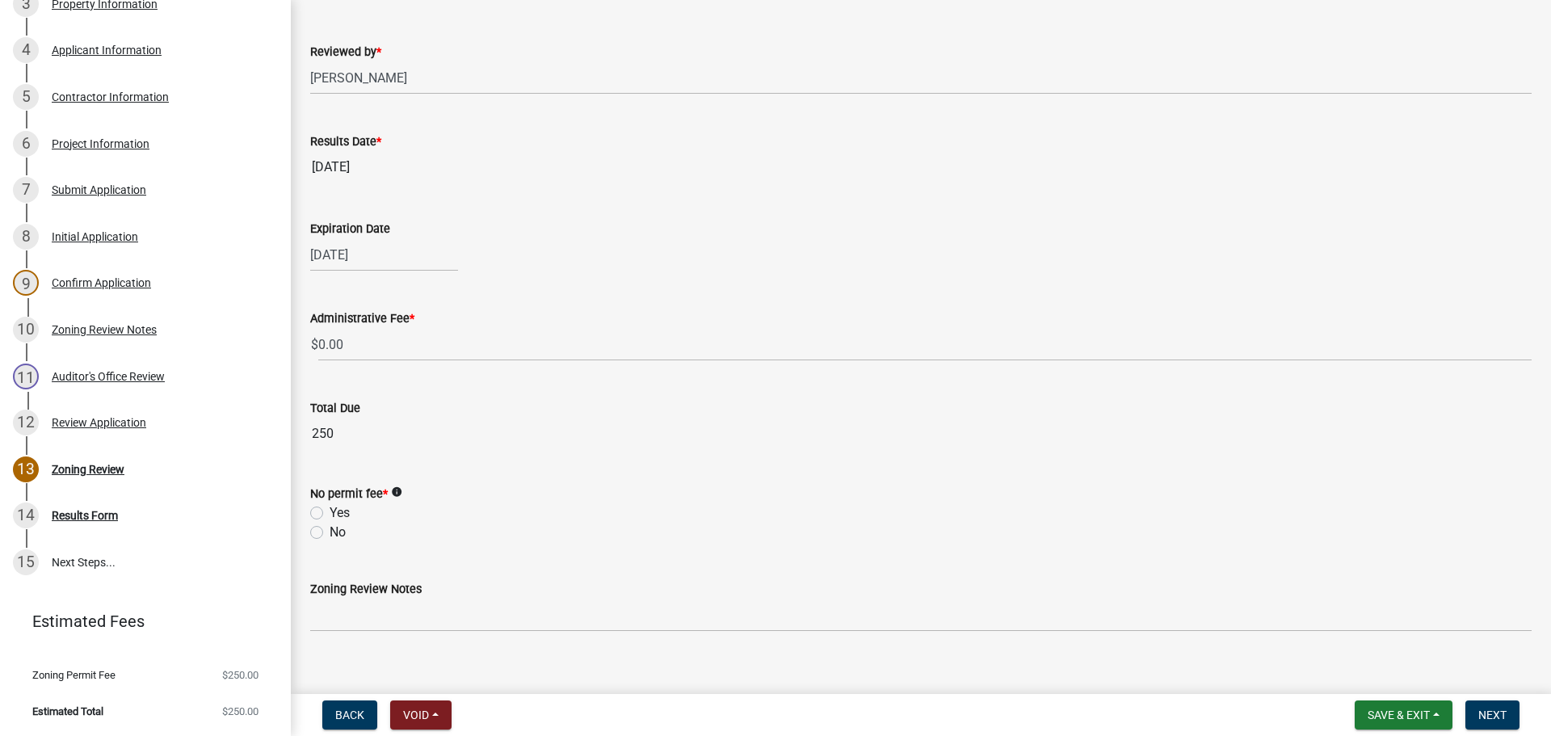
scroll to position [600, 0]
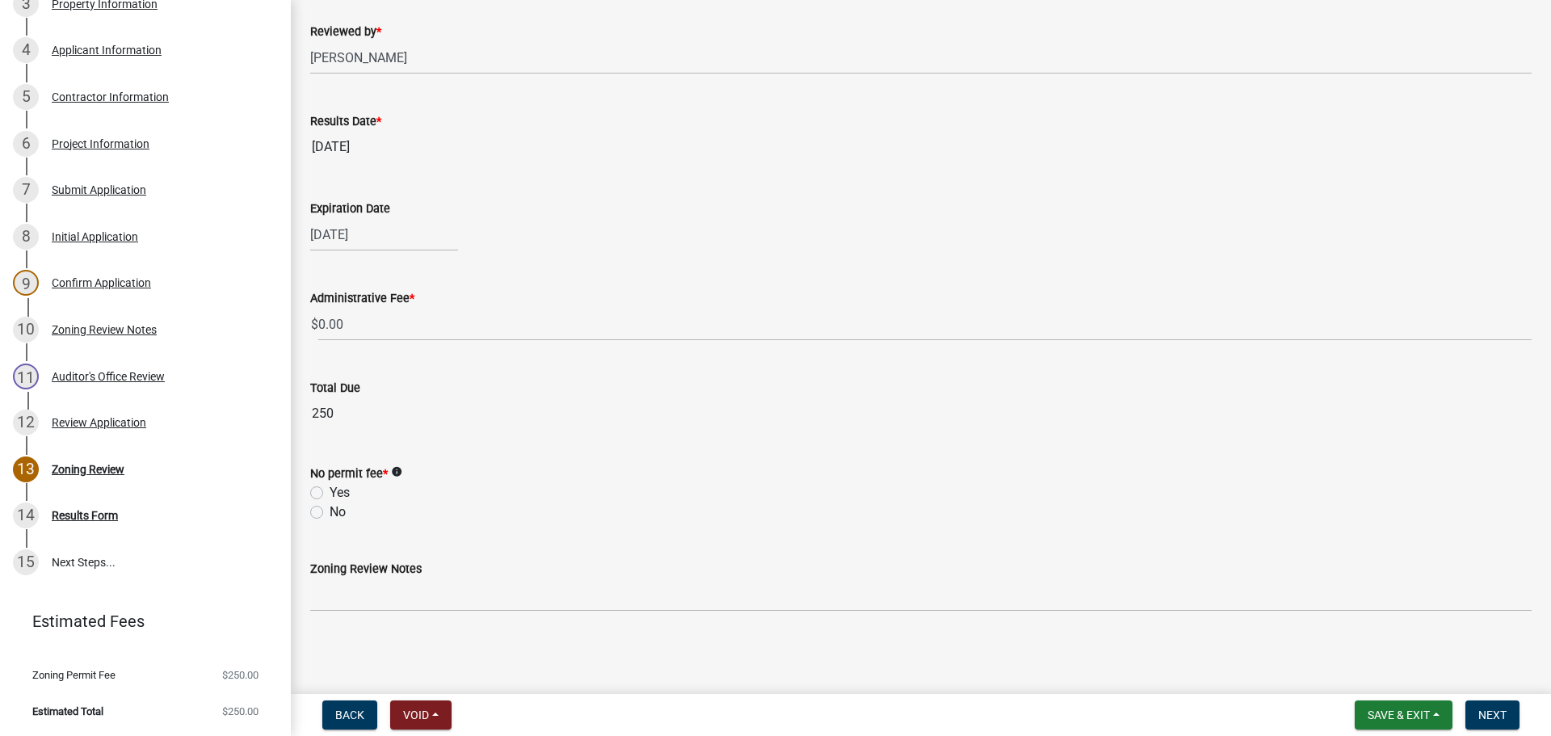
click at [329, 513] on label "No" at bounding box center [337, 511] width 16 height 19
click at [329, 513] on input "No" at bounding box center [334, 507] width 10 height 10
radio input "true"
click at [1497, 714] on span "Next" at bounding box center [1492, 714] width 28 height 13
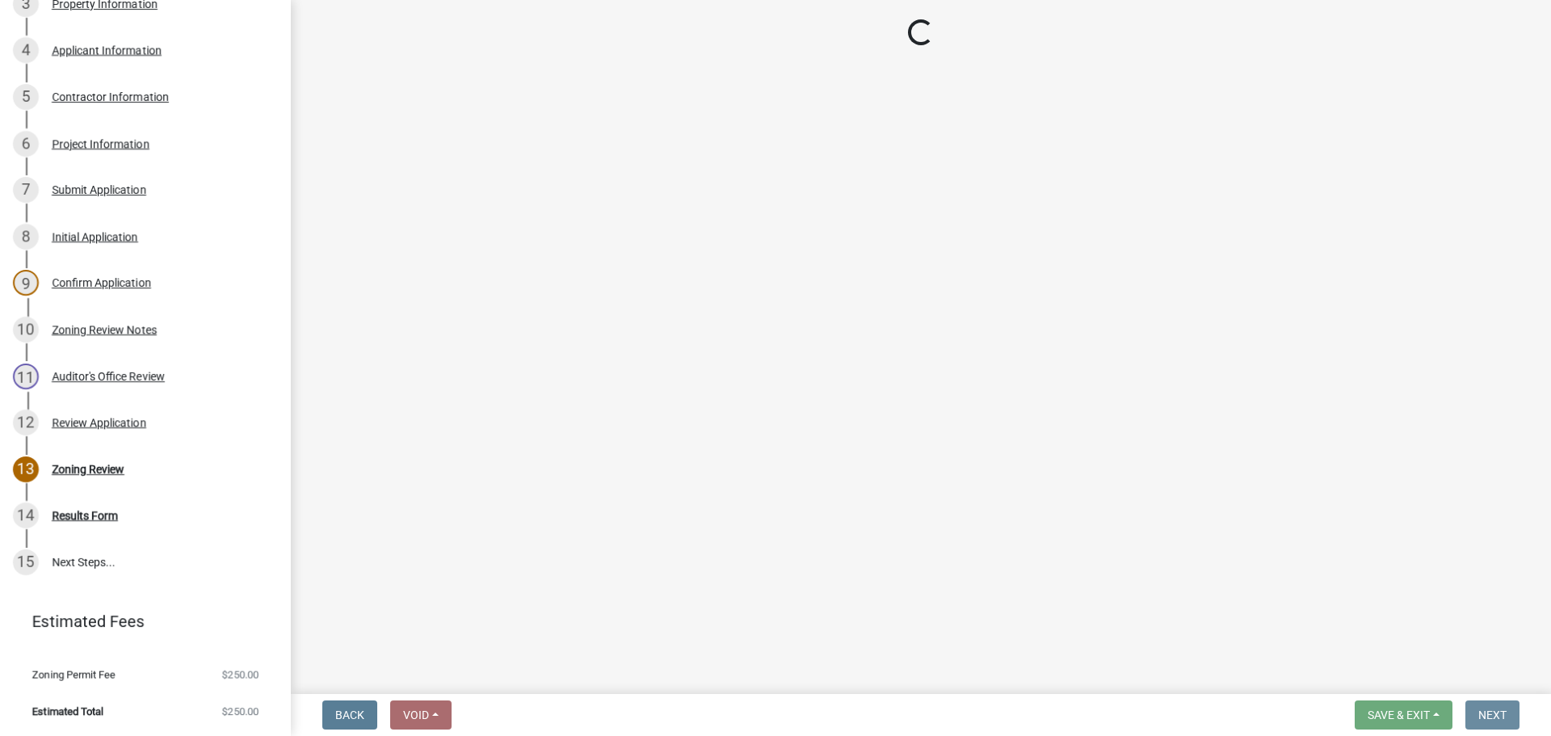
scroll to position [0, 0]
select select "3: 3"
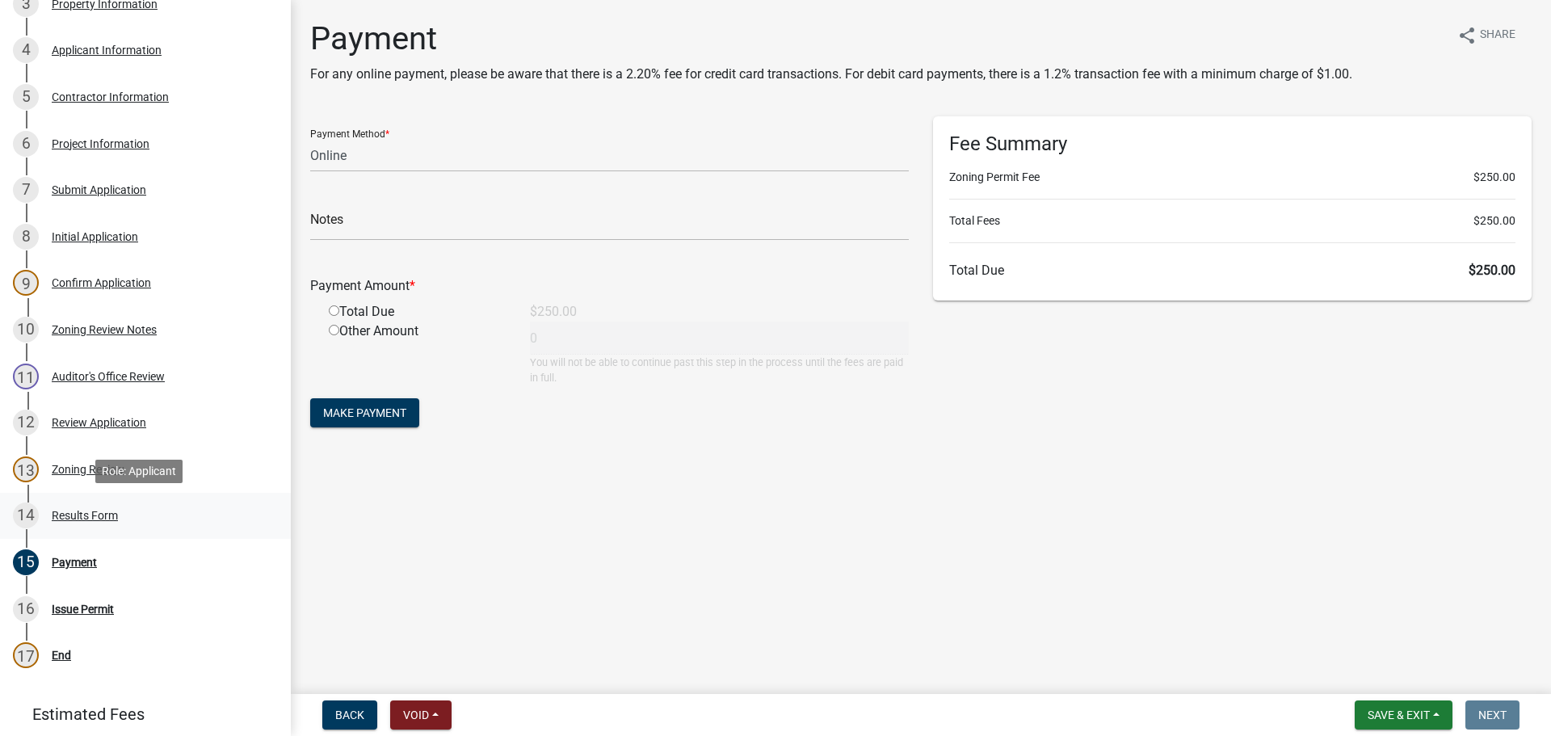
click at [81, 514] on div "Results Form" at bounding box center [85, 515] width 66 height 11
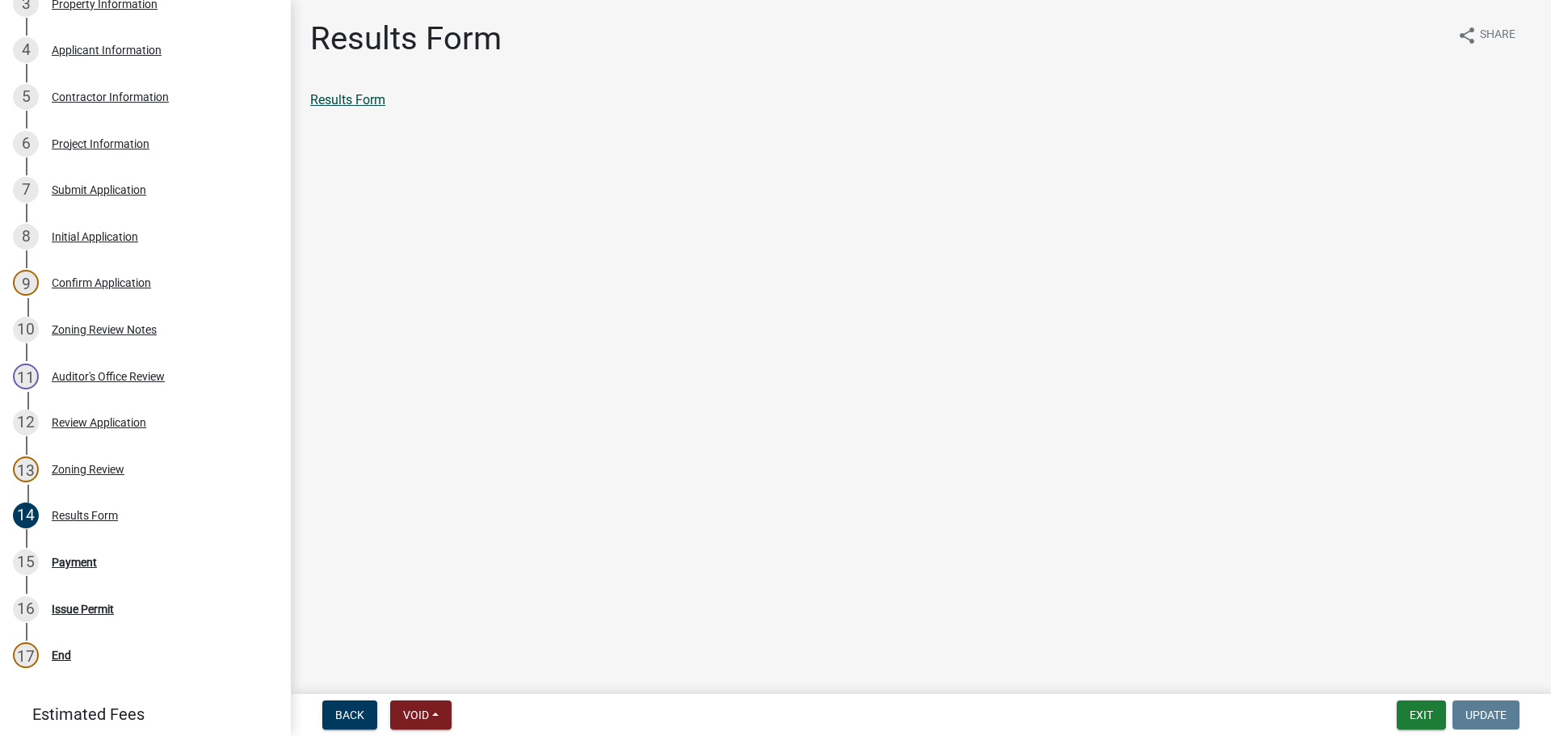
click at [367, 100] on link "Results Form" at bounding box center [347, 99] width 75 height 15
click at [82, 559] on div "Payment" at bounding box center [74, 561] width 45 height 11
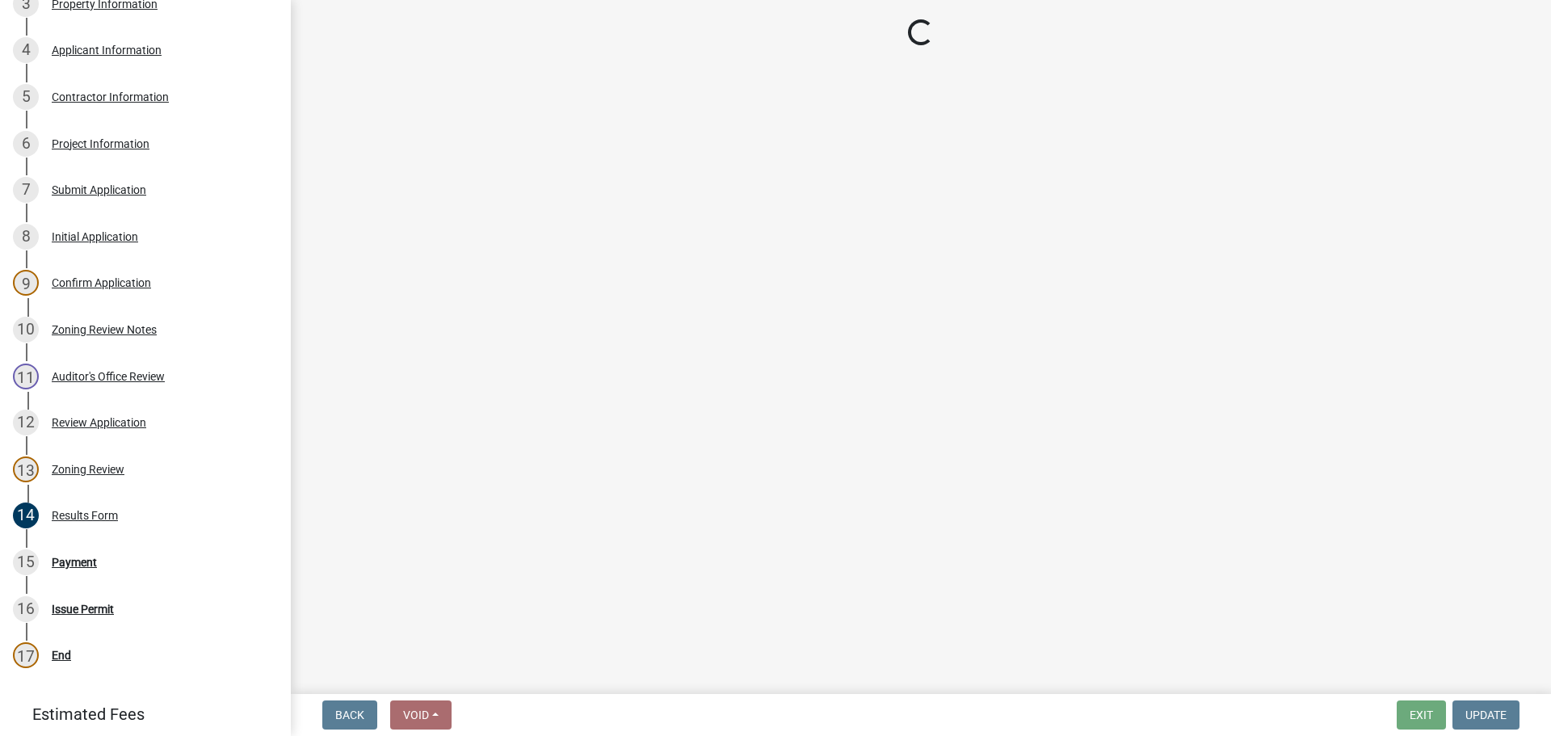
select select "3: 3"
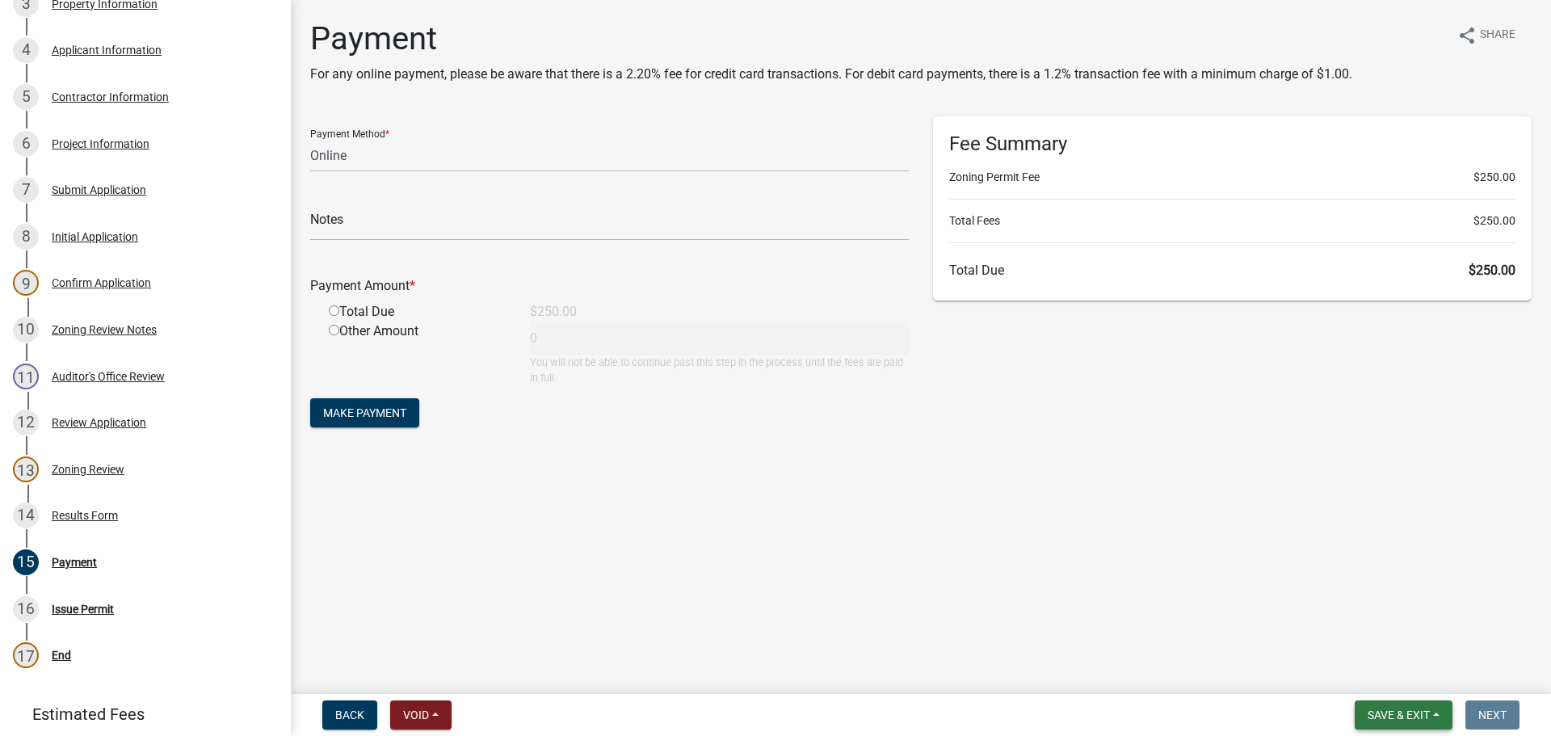
click at [1387, 714] on span "Save & Exit" at bounding box center [1398, 714] width 62 height 13
click at [1380, 668] on button "Save & Exit" at bounding box center [1387, 672] width 129 height 39
